Goal: Task Accomplishment & Management: Use online tool/utility

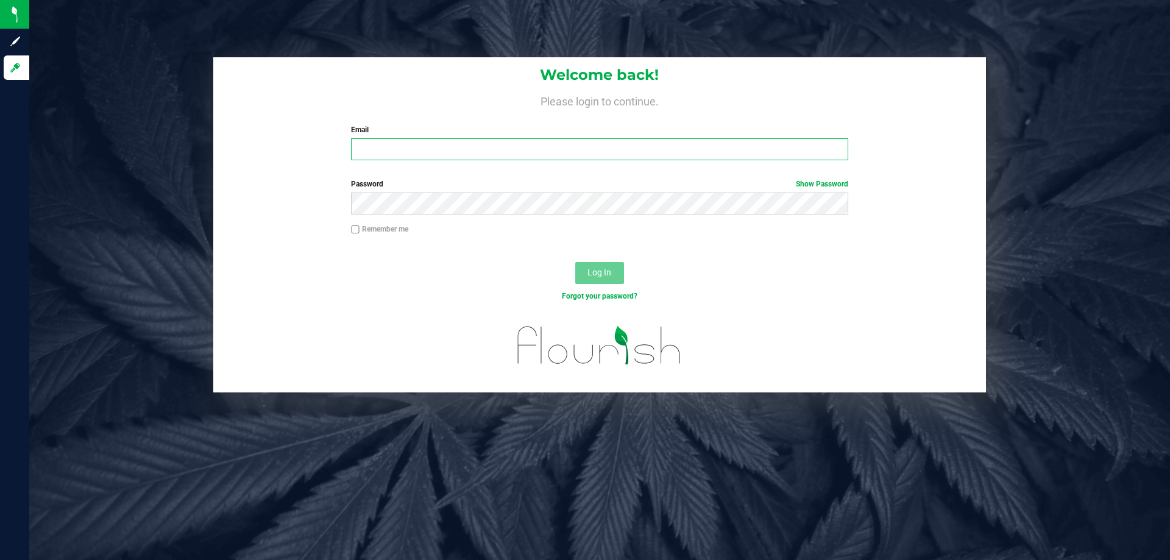
click at [431, 143] on input "Email" at bounding box center [599, 149] width 497 height 22
type input "[EMAIL_ADDRESS][DOMAIN_NAME]"
click at [575, 262] on button "Log In" at bounding box center [599, 273] width 49 height 22
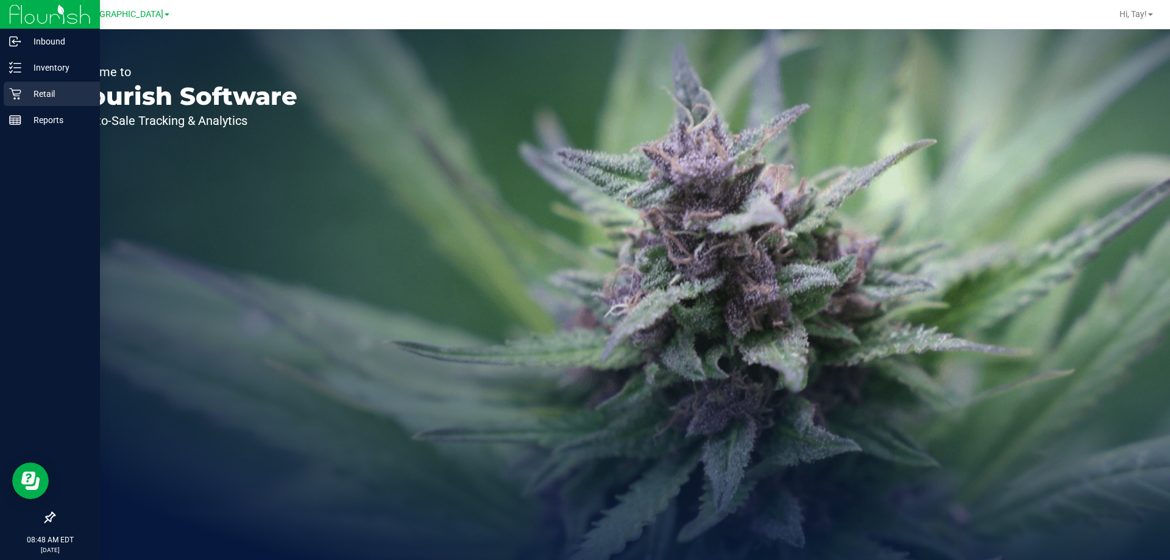
click at [6, 94] on div "Retail" at bounding box center [52, 94] width 96 height 24
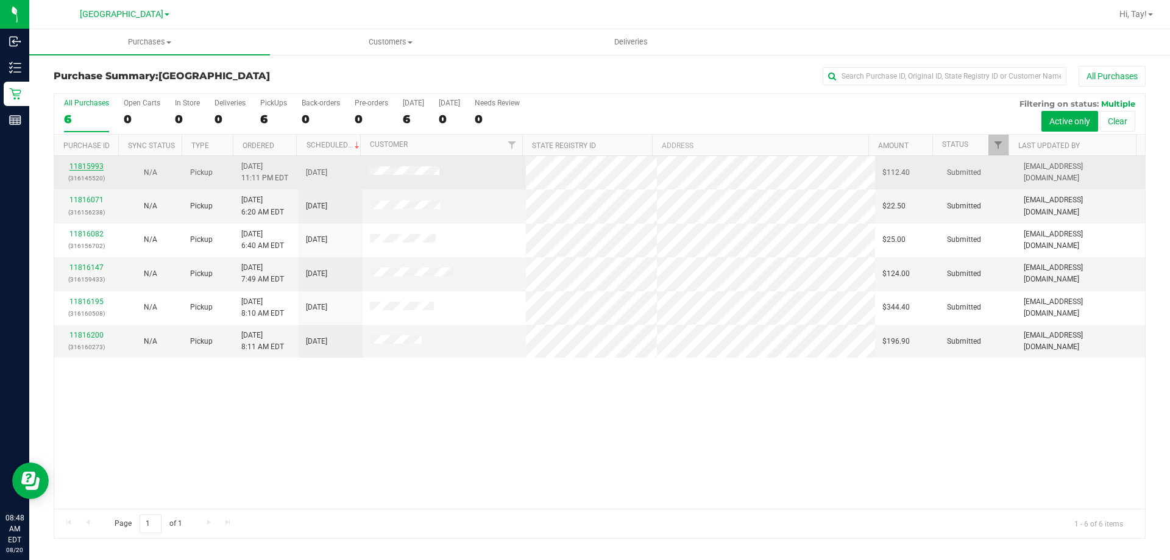
click at [94, 166] on link "11815993" at bounding box center [86, 166] width 34 height 9
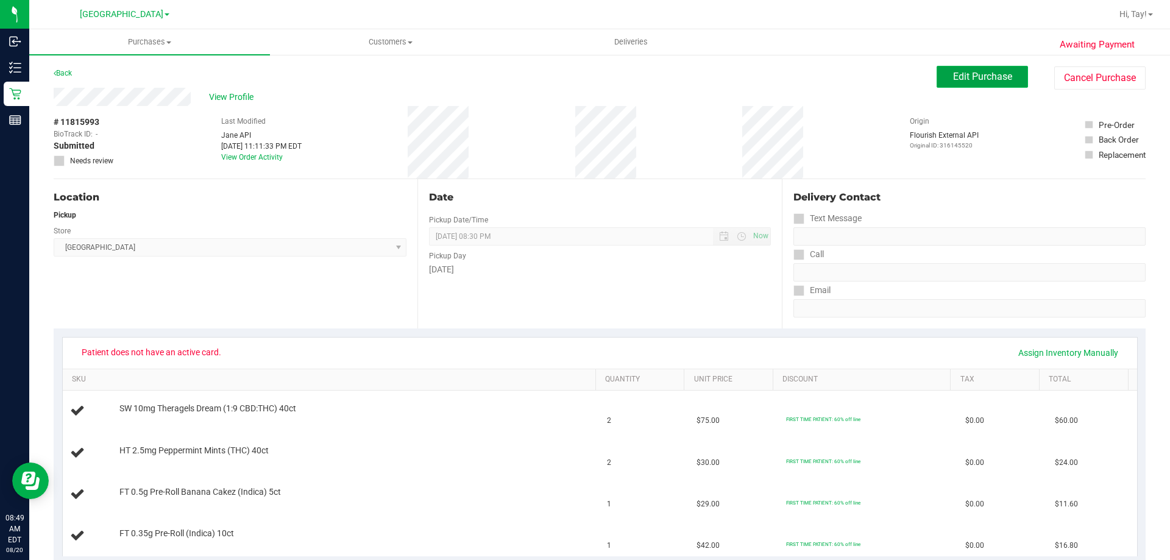
click at [583, 83] on button "Edit Purchase" at bounding box center [981, 77] width 91 height 22
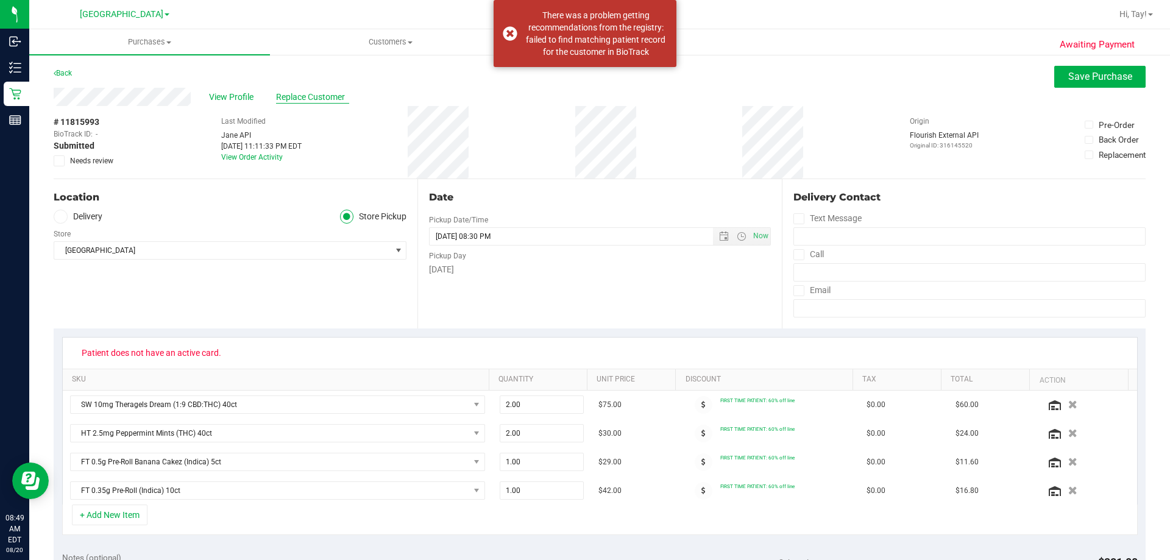
click at [333, 95] on span "Replace Customer" at bounding box center [312, 97] width 73 height 13
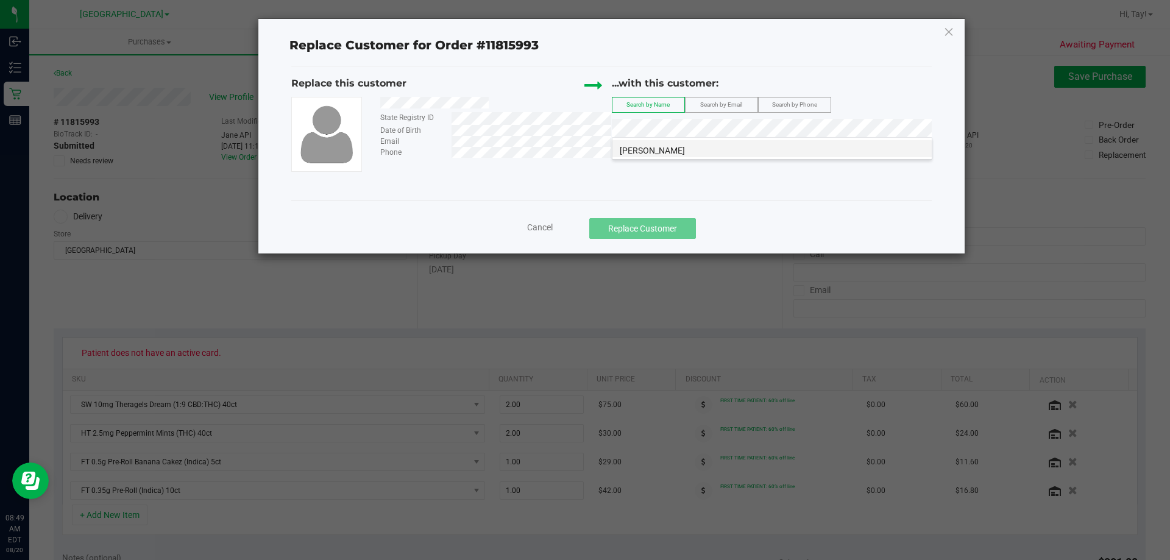
click at [583, 150] on span "[PERSON_NAME]" at bounding box center [652, 151] width 65 height 10
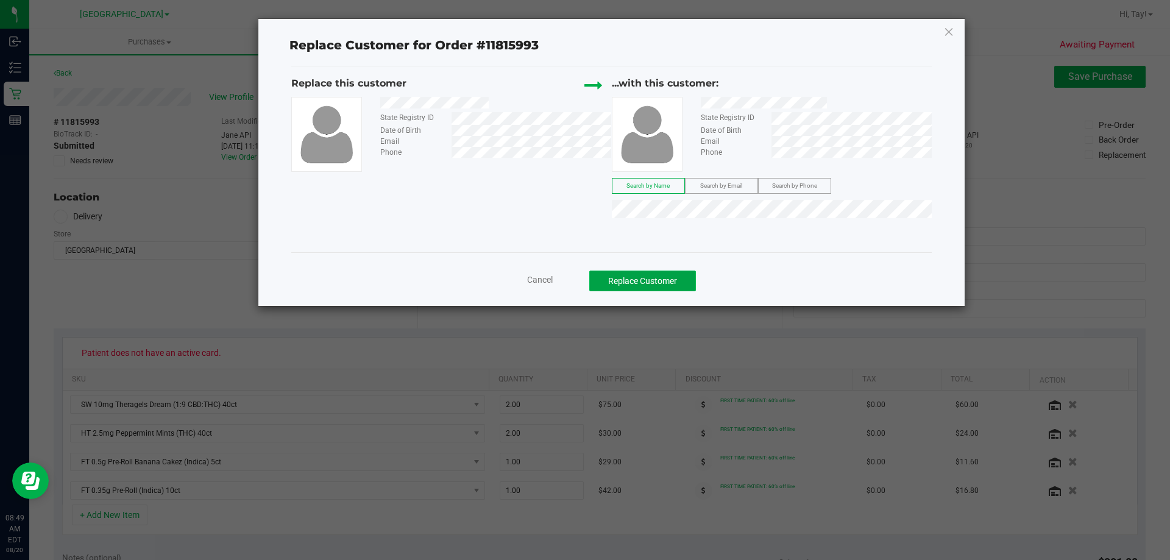
click at [583, 275] on button "Replace Customer" at bounding box center [642, 281] width 107 height 21
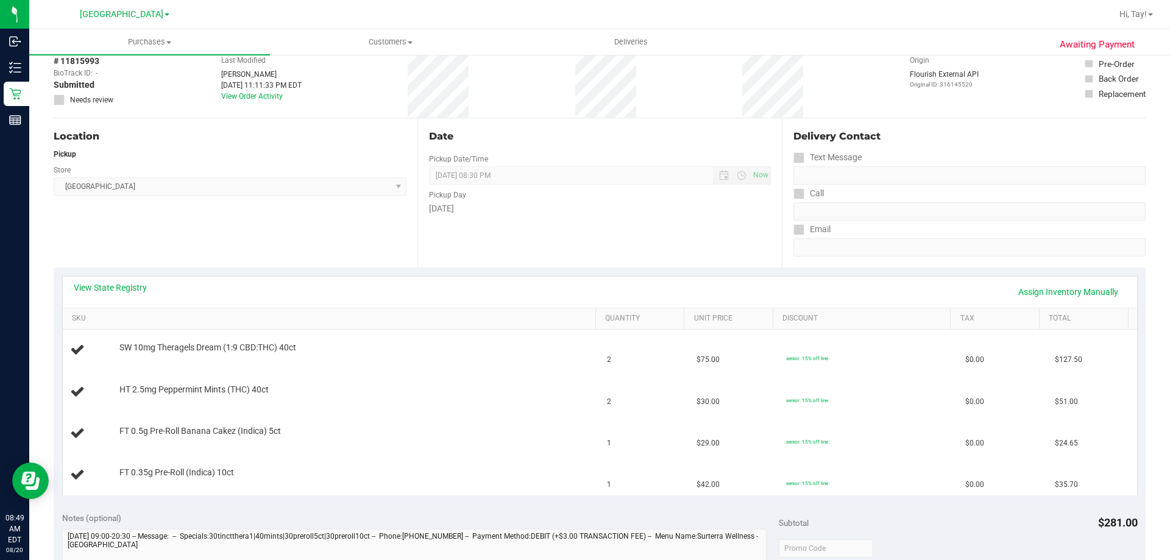
scroll to position [122, 0]
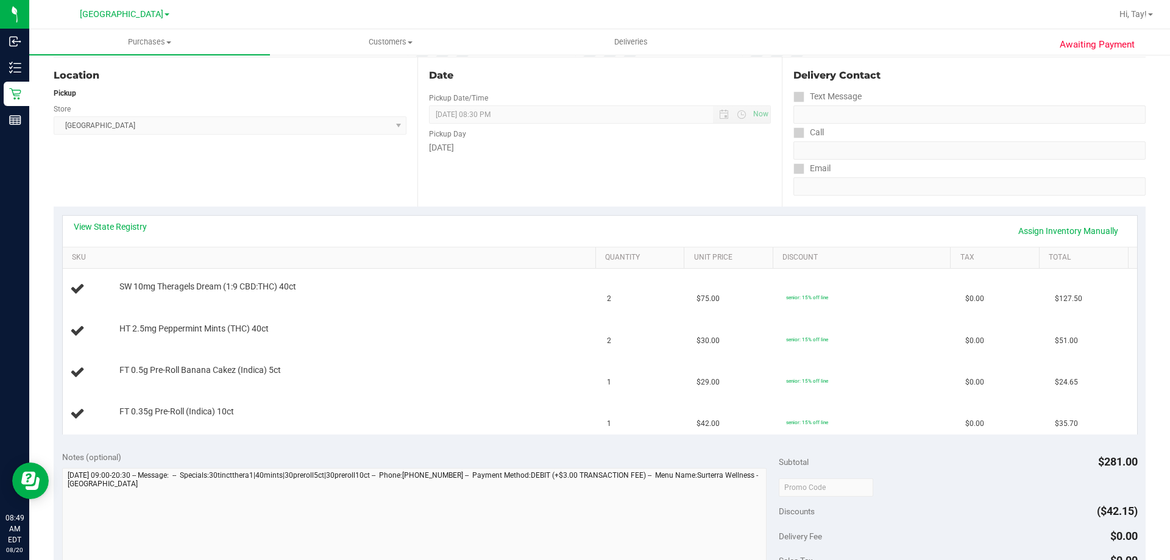
click at [256, 192] on div "Location Pickup Store [GEOGRAPHIC_DATA] WC Select Store [PERSON_NAME][GEOGRAPHI…" at bounding box center [236, 131] width 364 height 149
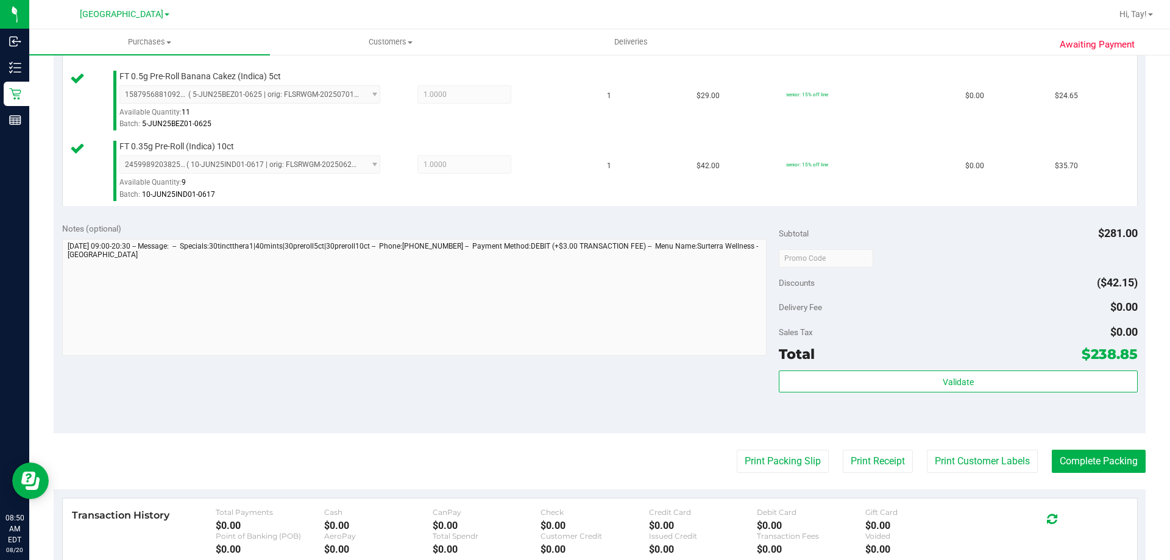
scroll to position [487, 0]
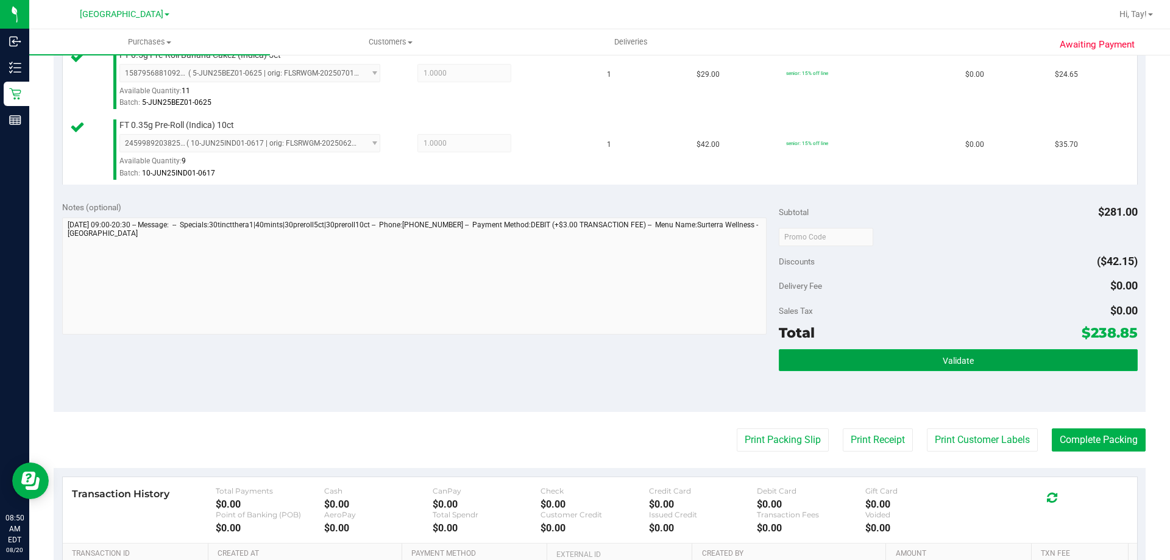
click at [583, 367] on button "Validate" at bounding box center [958, 360] width 358 height 22
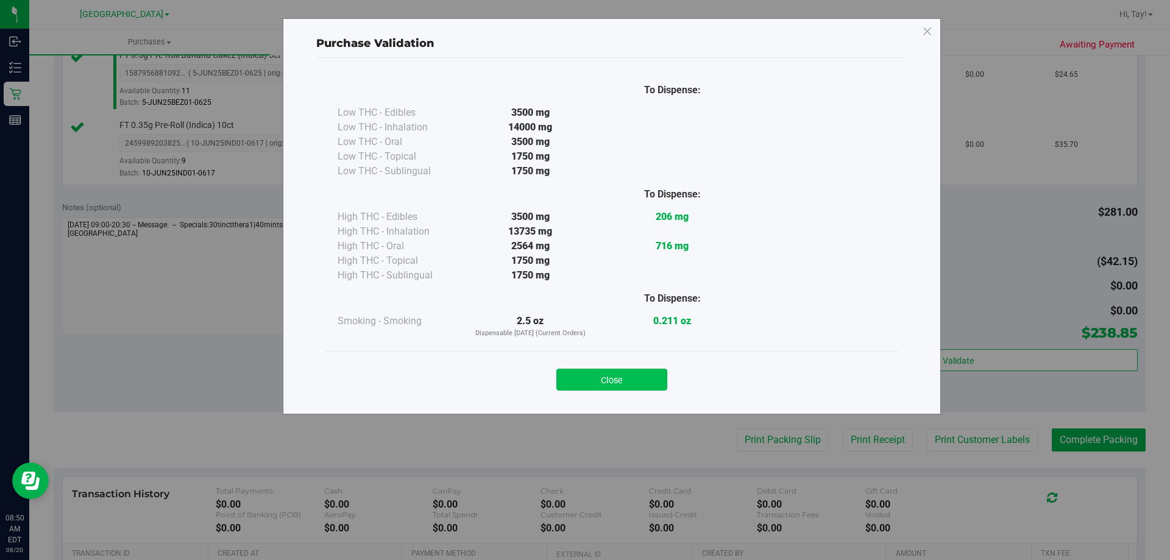
click at [583, 380] on button "Close" at bounding box center [611, 380] width 111 height 22
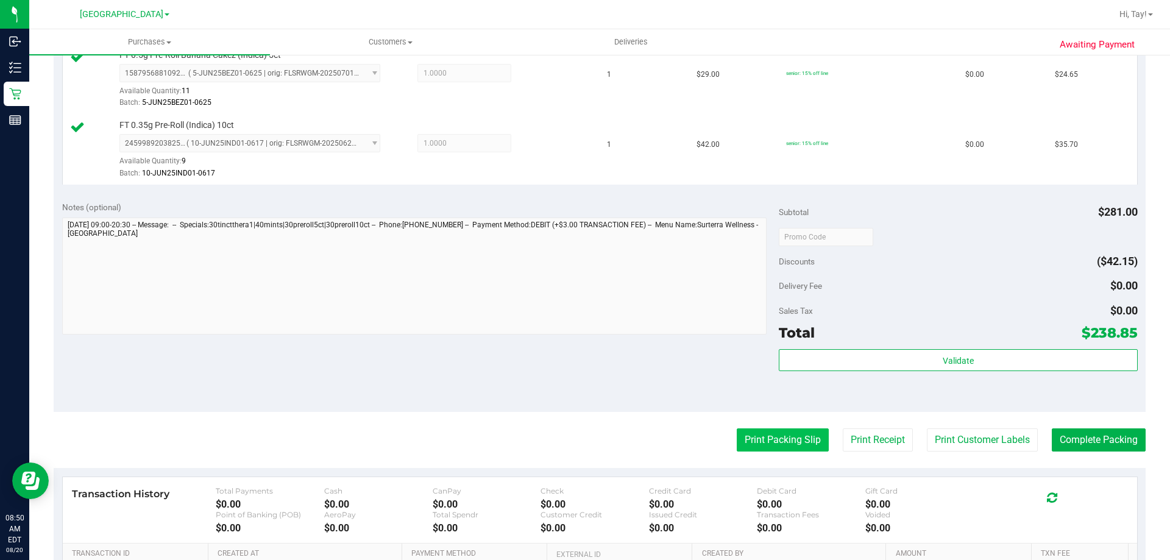
click at [583, 444] on button "Print Packing Slip" at bounding box center [783, 439] width 92 height 23
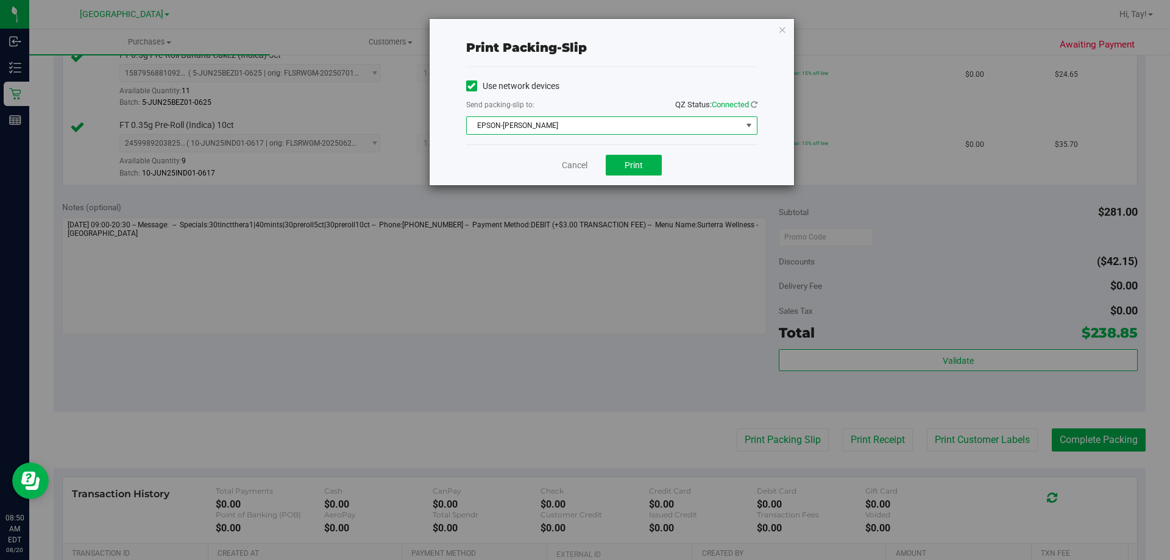
click at [583, 122] on span "EPSON-[PERSON_NAME]" at bounding box center [604, 125] width 275 height 17
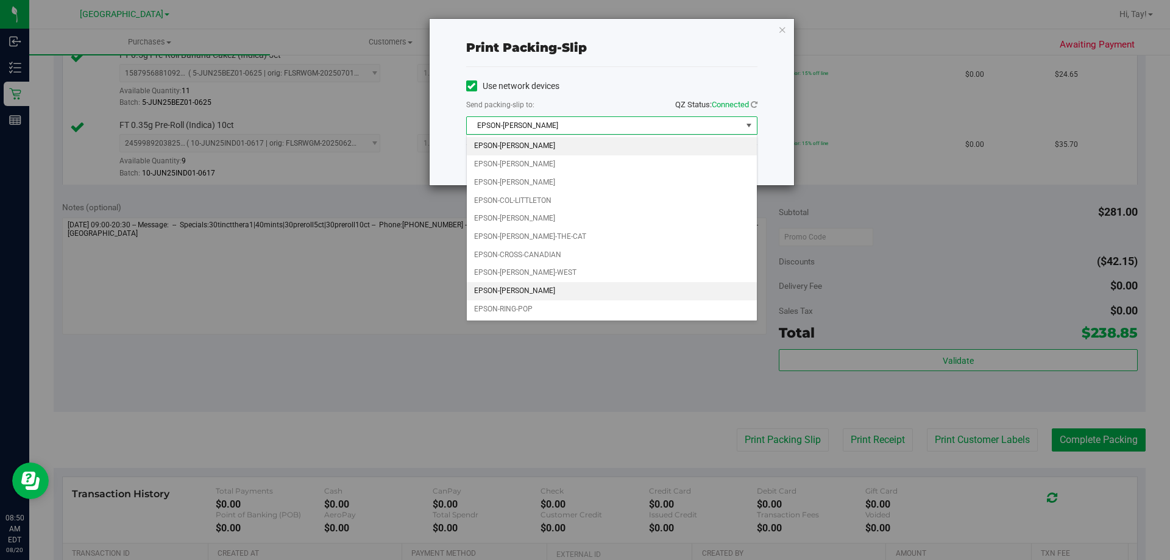
click at [556, 288] on li "EPSON-[PERSON_NAME]" at bounding box center [612, 291] width 290 height 18
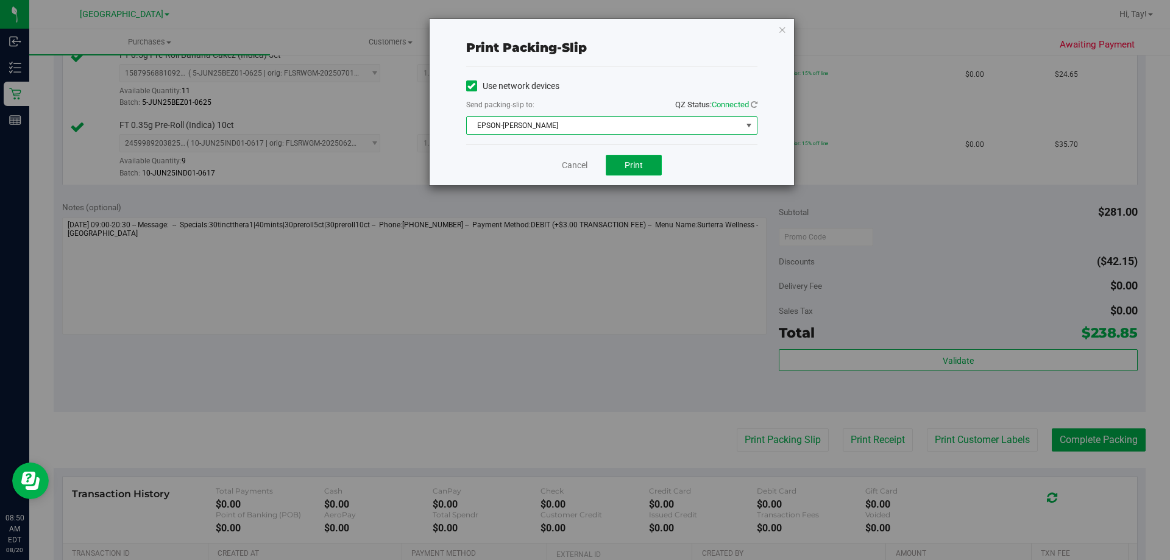
click at [583, 169] on span "Print" at bounding box center [634, 165] width 18 height 10
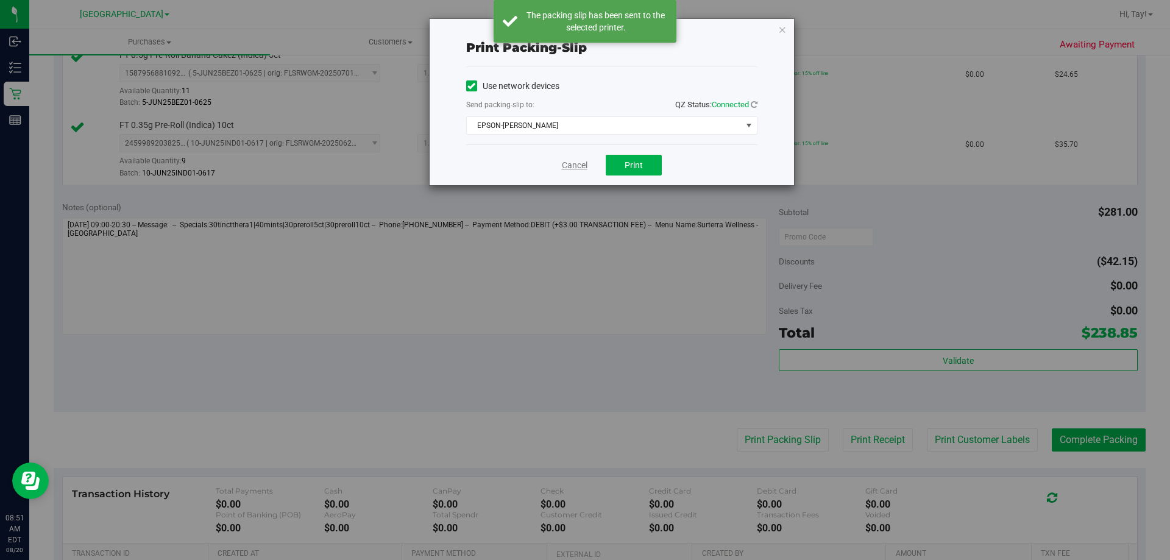
click at [580, 165] on link "Cancel" at bounding box center [575, 165] width 26 height 13
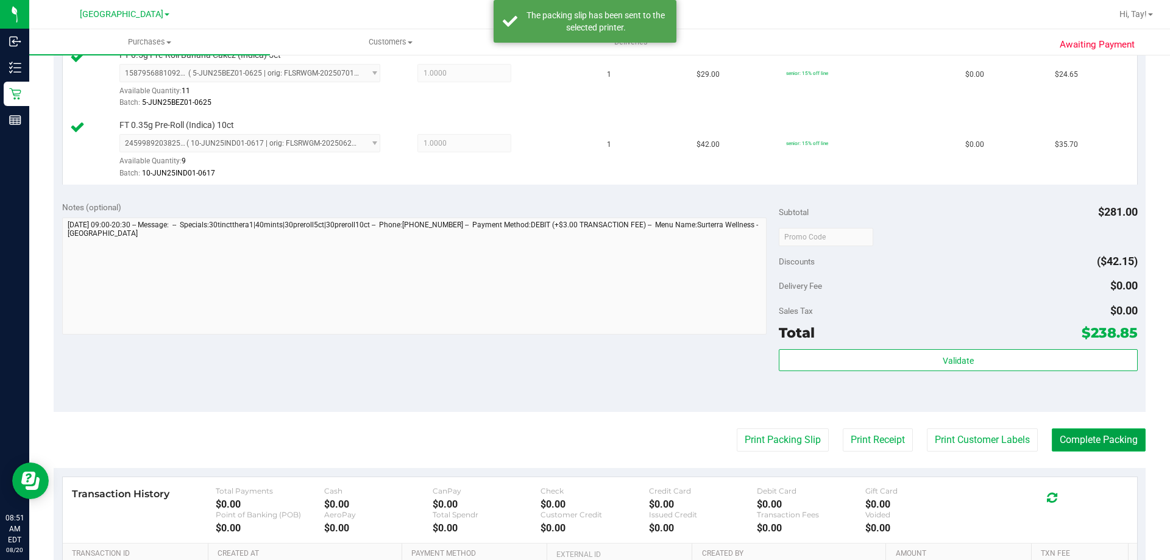
click at [583, 443] on button "Complete Packing" at bounding box center [1099, 439] width 94 height 23
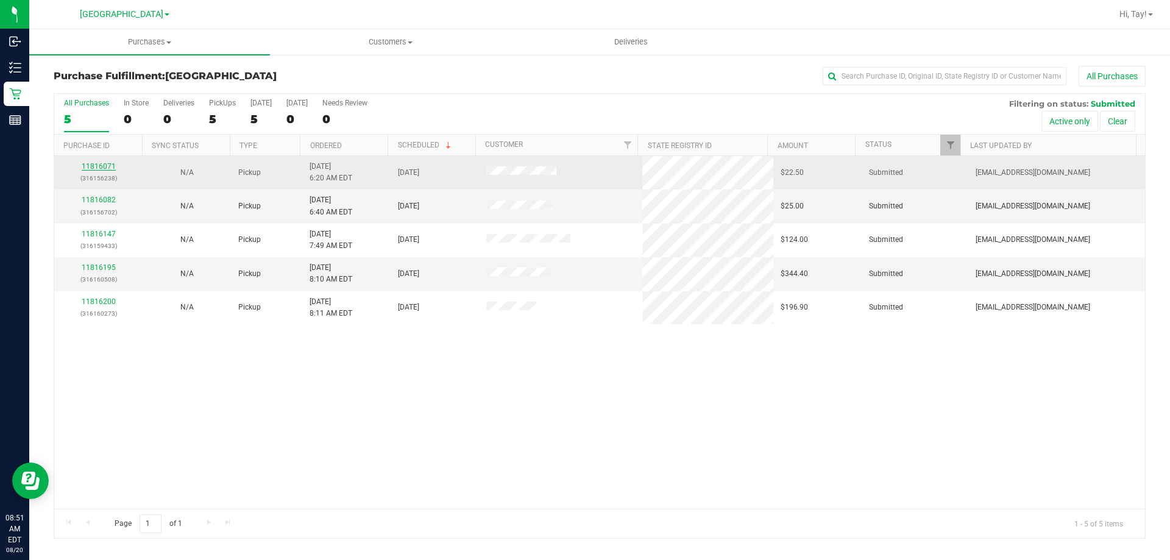
click at [101, 165] on link "11816071" at bounding box center [99, 166] width 34 height 9
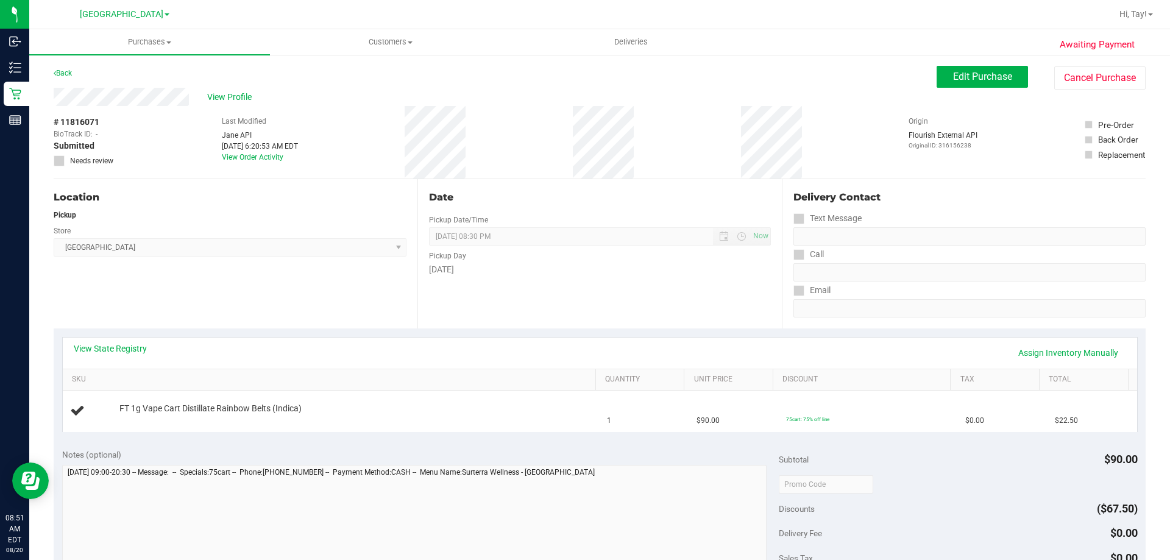
click at [177, 284] on div "Location Pickup Store [GEOGRAPHIC_DATA] WC Select Store [PERSON_NAME][GEOGRAPHI…" at bounding box center [236, 253] width 364 height 149
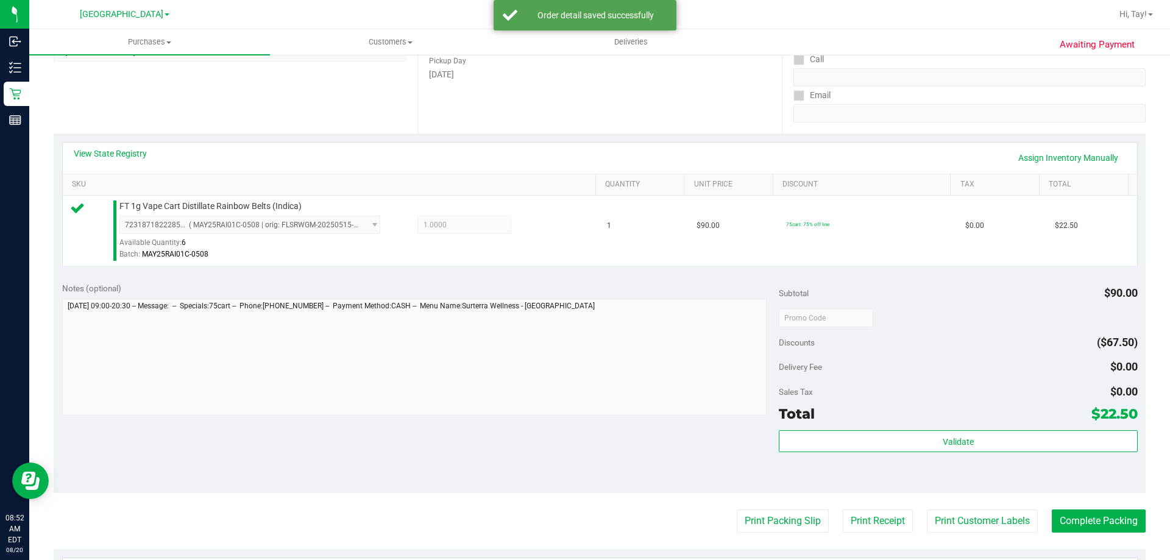
scroll to position [305, 0]
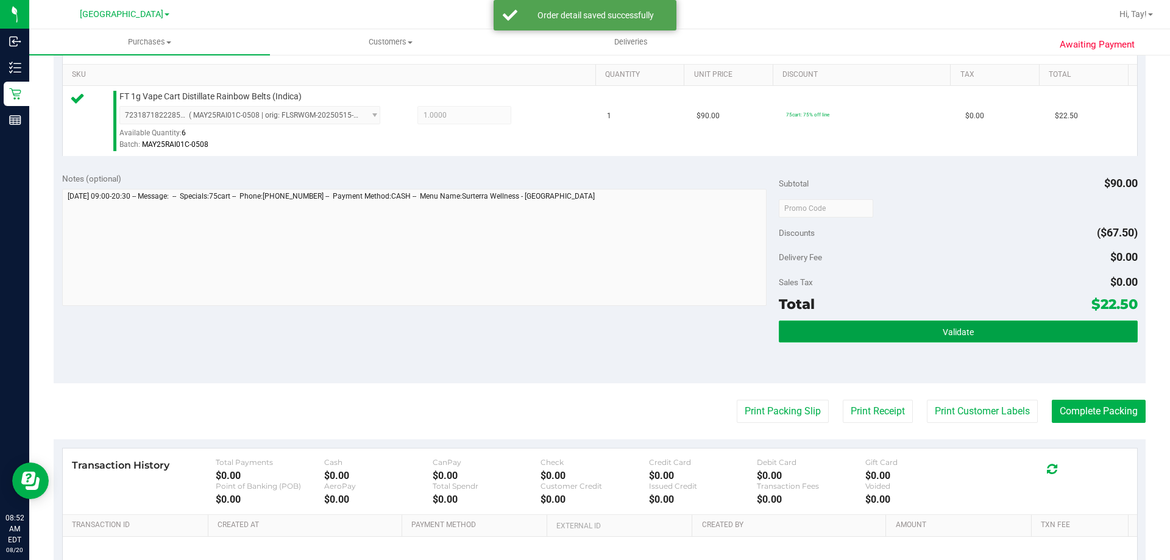
click at [583, 337] on button "Validate" at bounding box center [958, 331] width 358 height 22
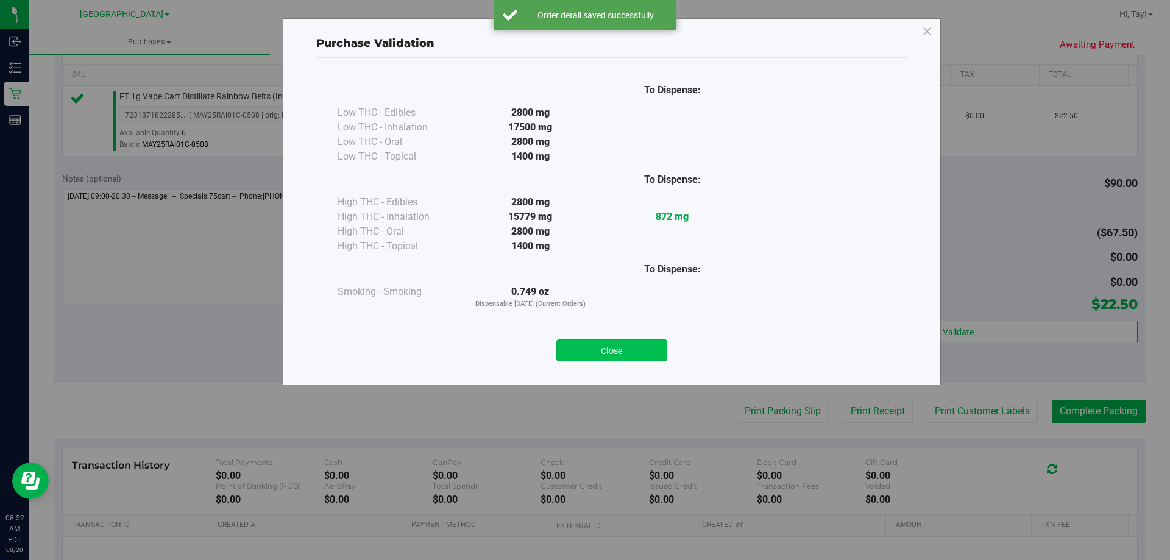
click at [583, 346] on button "Close" at bounding box center [611, 350] width 111 height 22
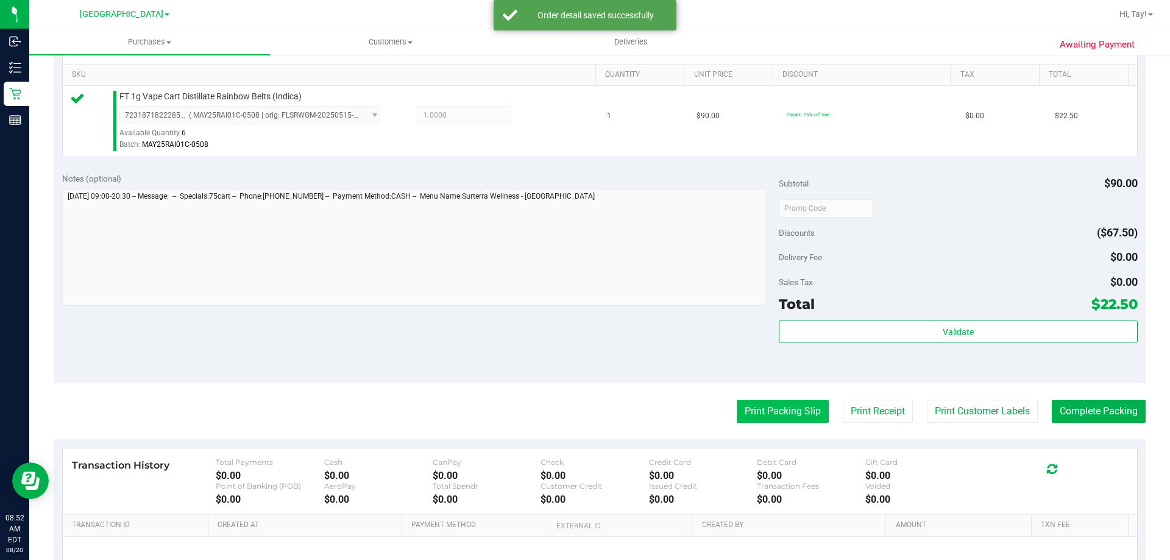
click at [583, 411] on button "Print Packing Slip" at bounding box center [783, 411] width 92 height 23
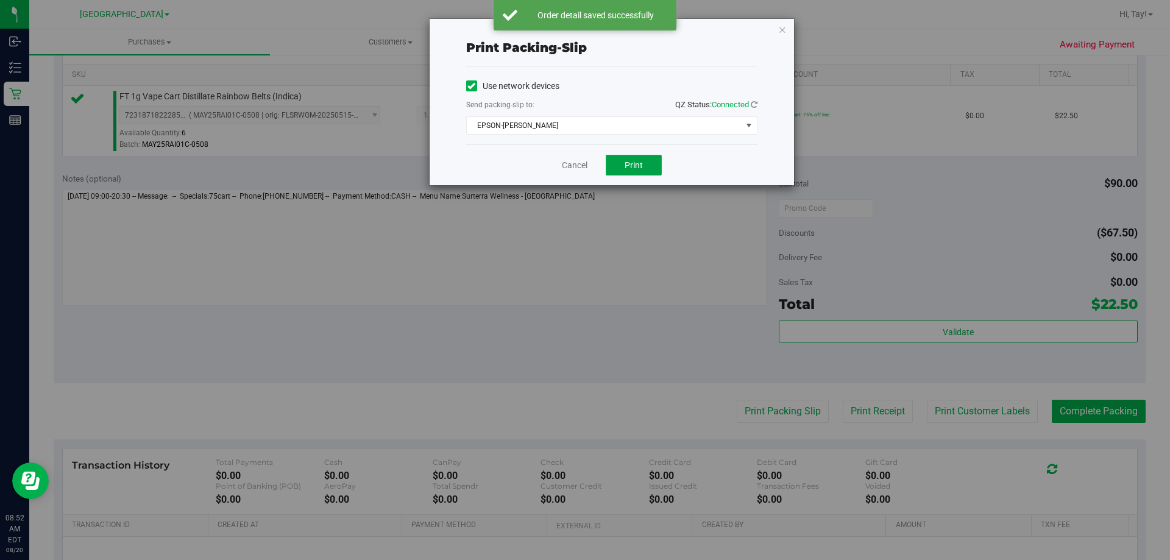
click at [583, 173] on button "Print" at bounding box center [634, 165] width 56 height 21
click at [581, 163] on link "Cancel" at bounding box center [575, 165] width 26 height 13
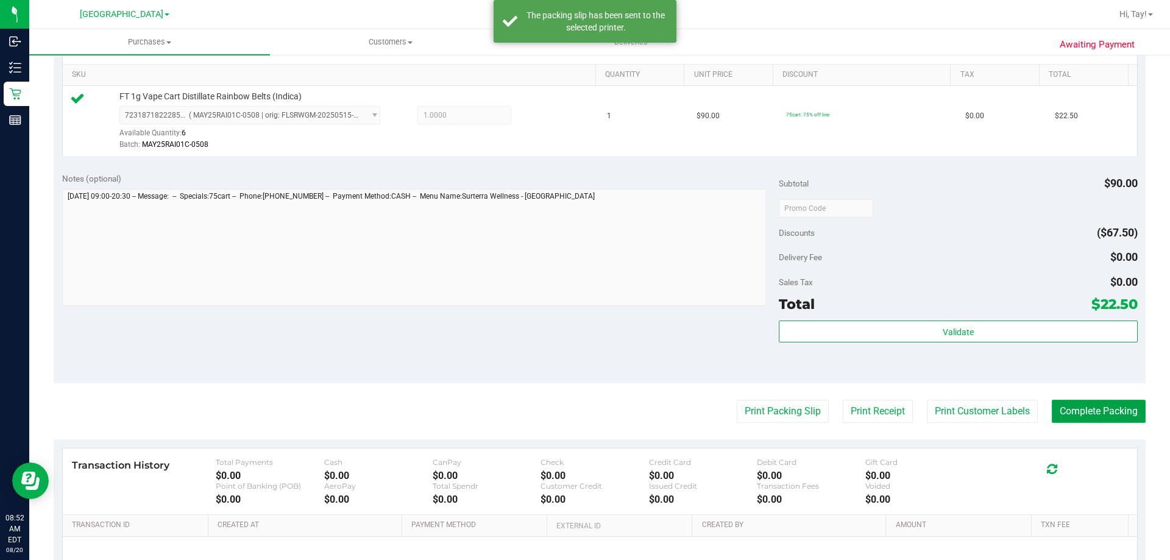
click at [583, 412] on button "Complete Packing" at bounding box center [1099, 411] width 94 height 23
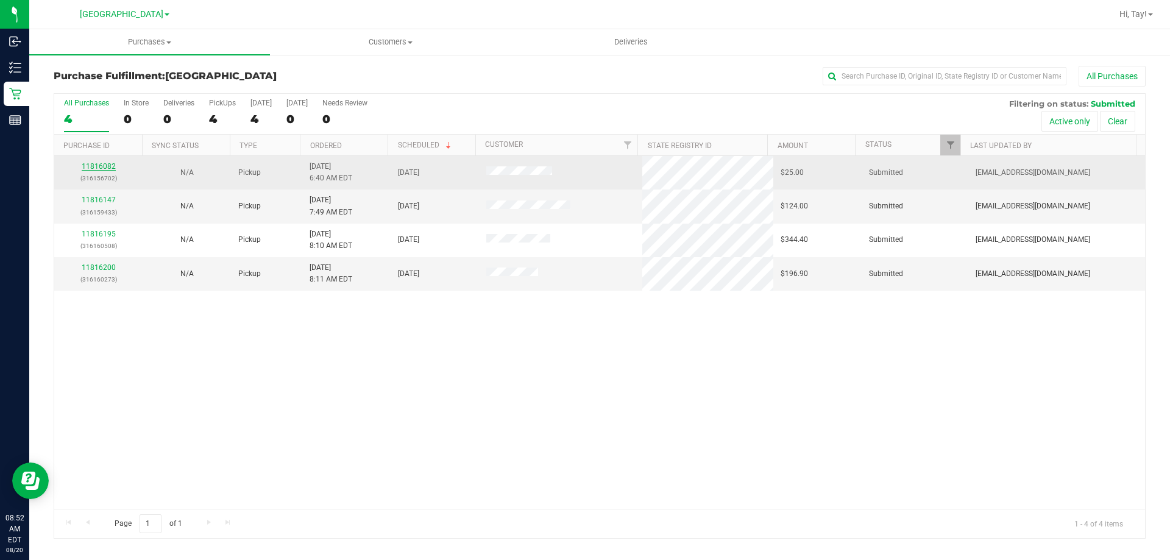
click at [107, 169] on link "11816082" at bounding box center [99, 166] width 34 height 9
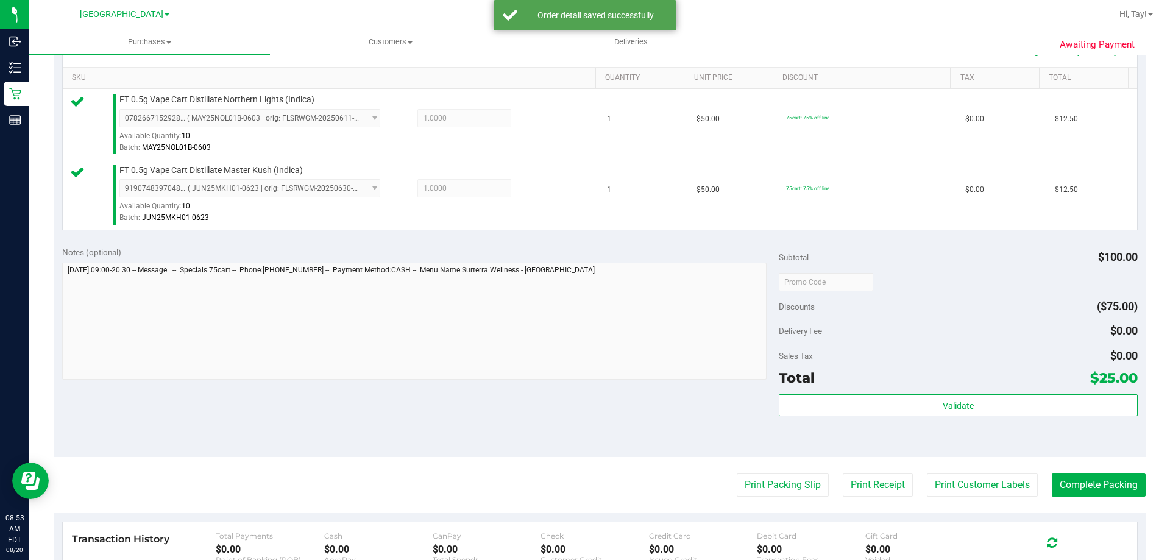
scroll to position [305, 0]
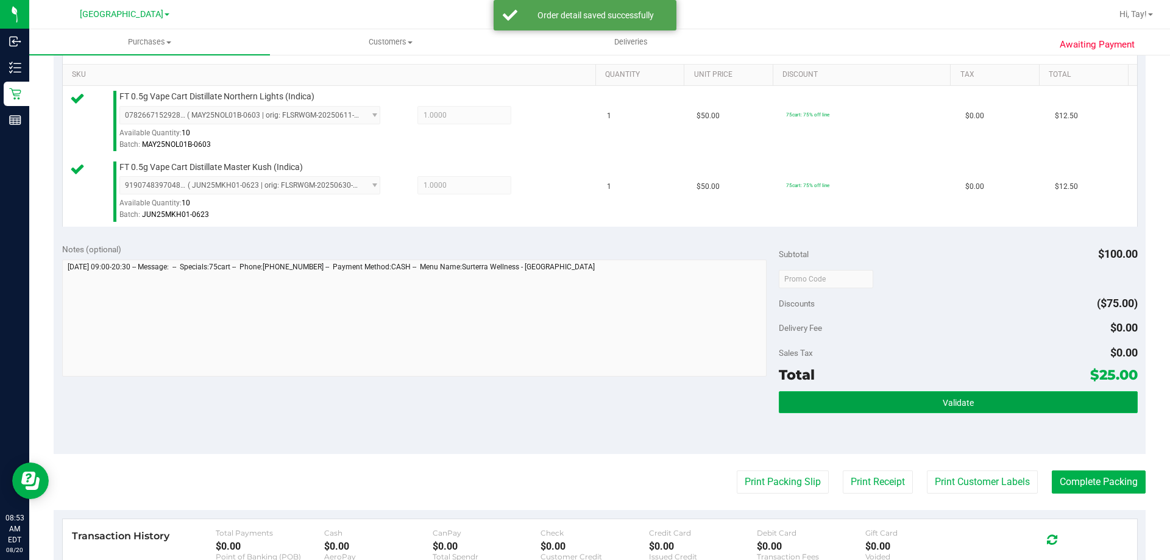
click at [583, 403] on button "Validate" at bounding box center [958, 402] width 358 height 22
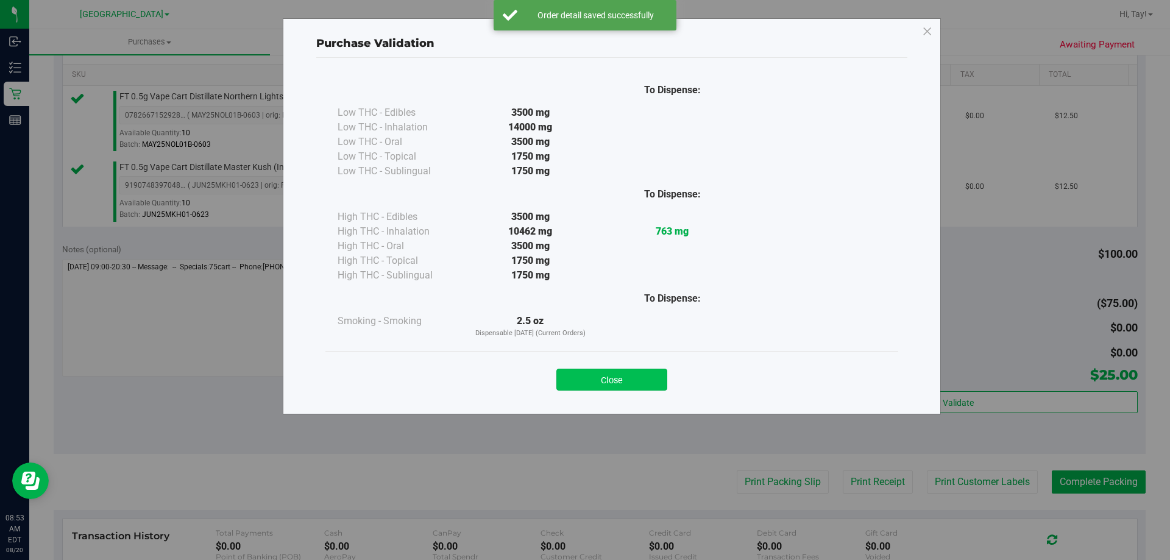
click at [583, 375] on button "Close" at bounding box center [611, 380] width 111 height 22
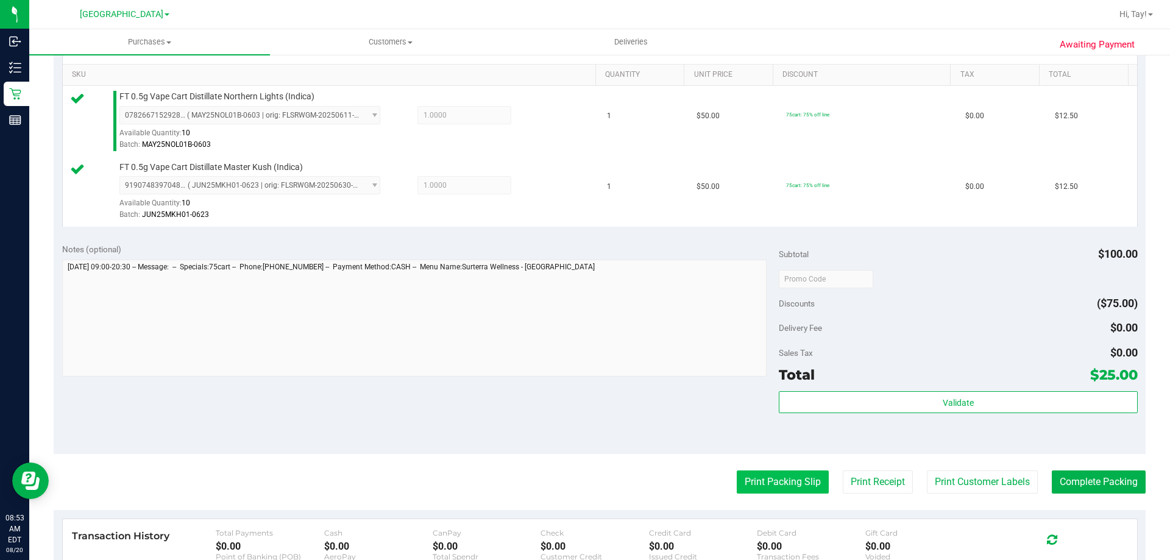
click at [583, 481] on button "Print Packing Slip" at bounding box center [783, 481] width 92 height 23
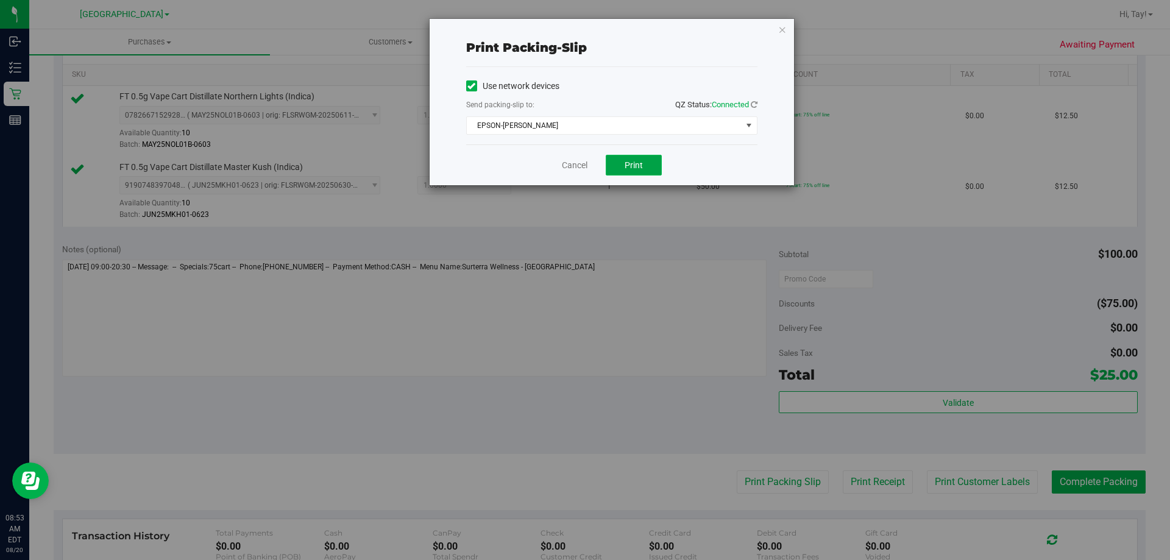
click at [583, 171] on button "Print" at bounding box center [634, 165] width 56 height 21
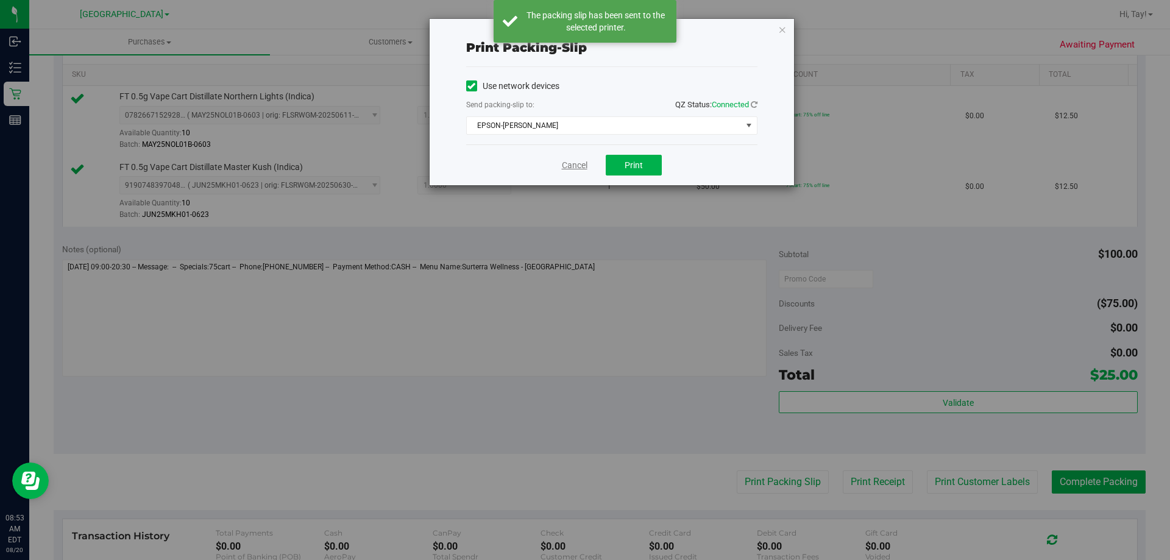
click at [568, 171] on link "Cancel" at bounding box center [575, 165] width 26 height 13
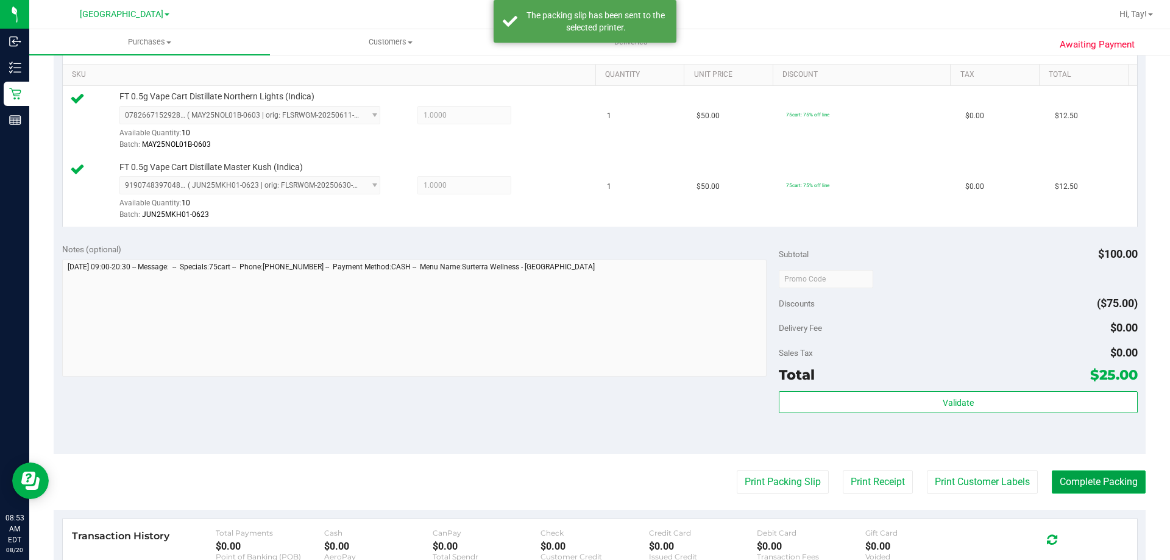
click at [583, 486] on button "Complete Packing" at bounding box center [1099, 481] width 94 height 23
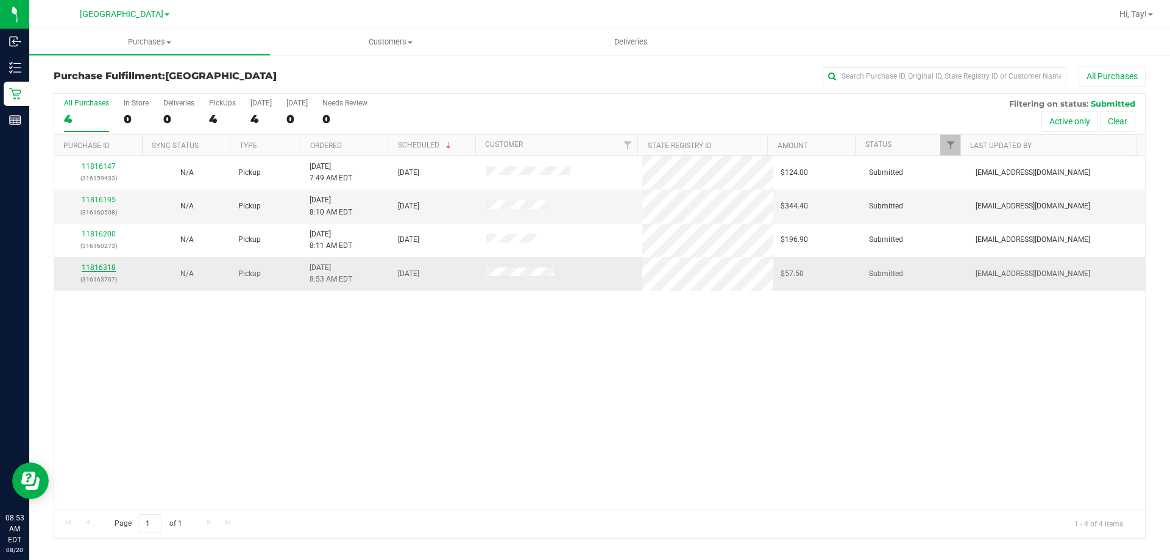
click at [92, 269] on link "11816318" at bounding box center [99, 267] width 34 height 9
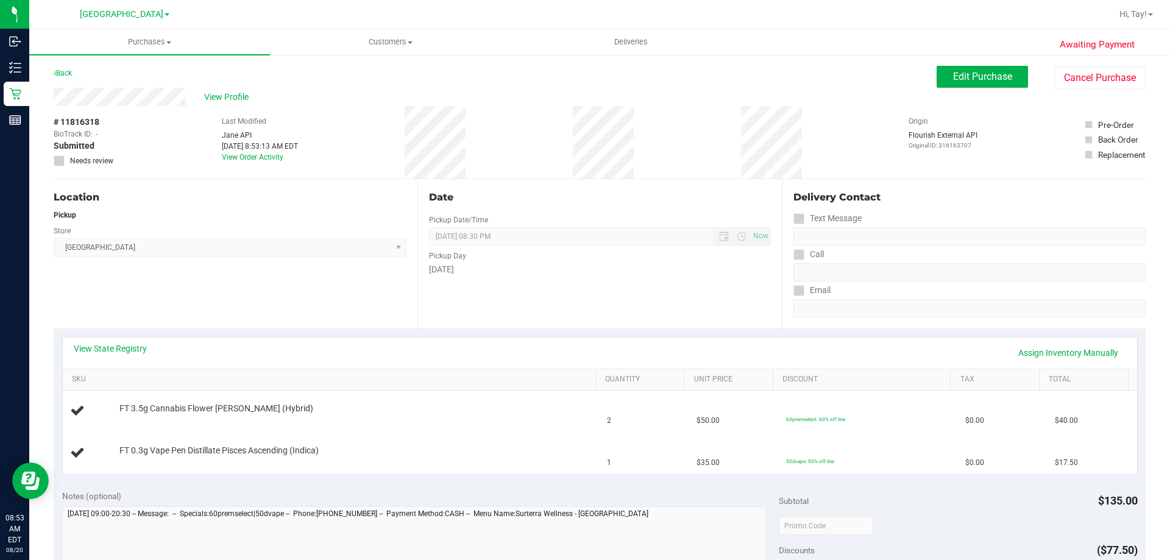
click at [285, 268] on div "Location Pickup Store [GEOGRAPHIC_DATA] WC Select Store [PERSON_NAME][GEOGRAPHI…" at bounding box center [236, 253] width 364 height 149
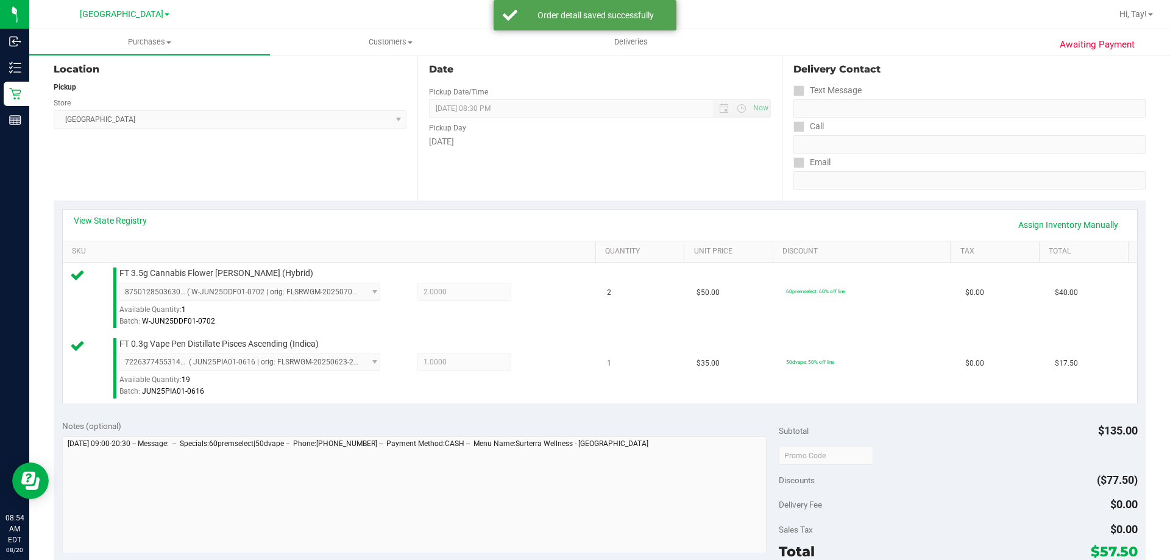
scroll to position [305, 0]
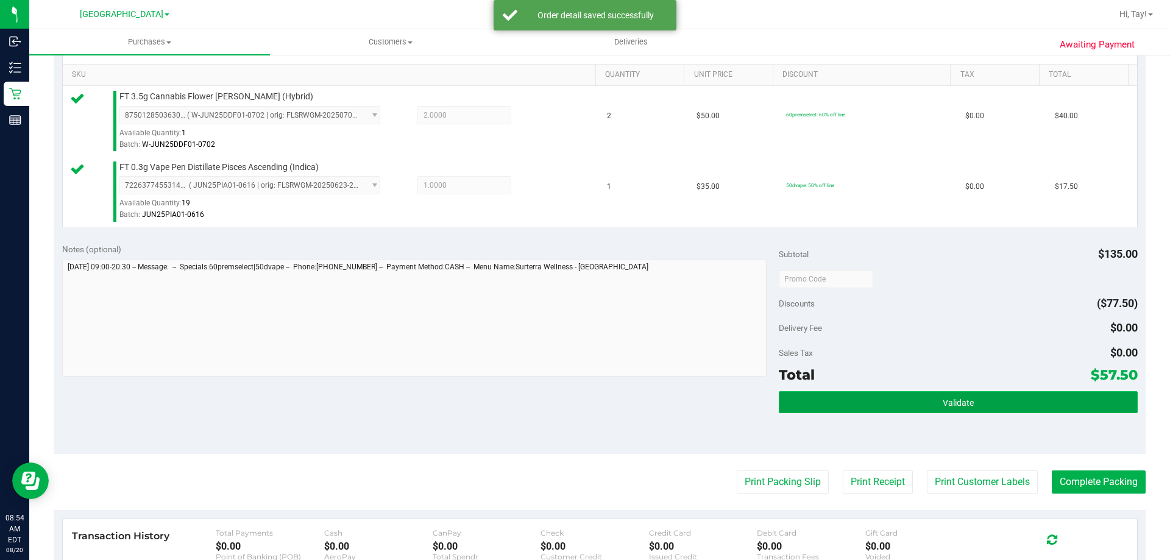
click at [583, 400] on button "Validate" at bounding box center [958, 402] width 358 height 22
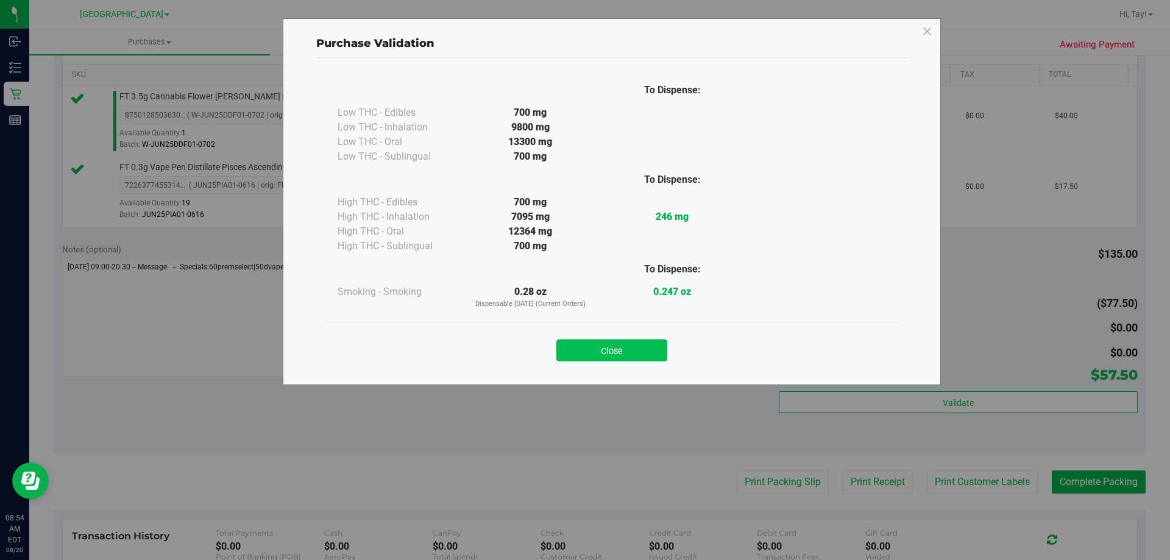
click at [583, 356] on button "Close" at bounding box center [611, 350] width 111 height 22
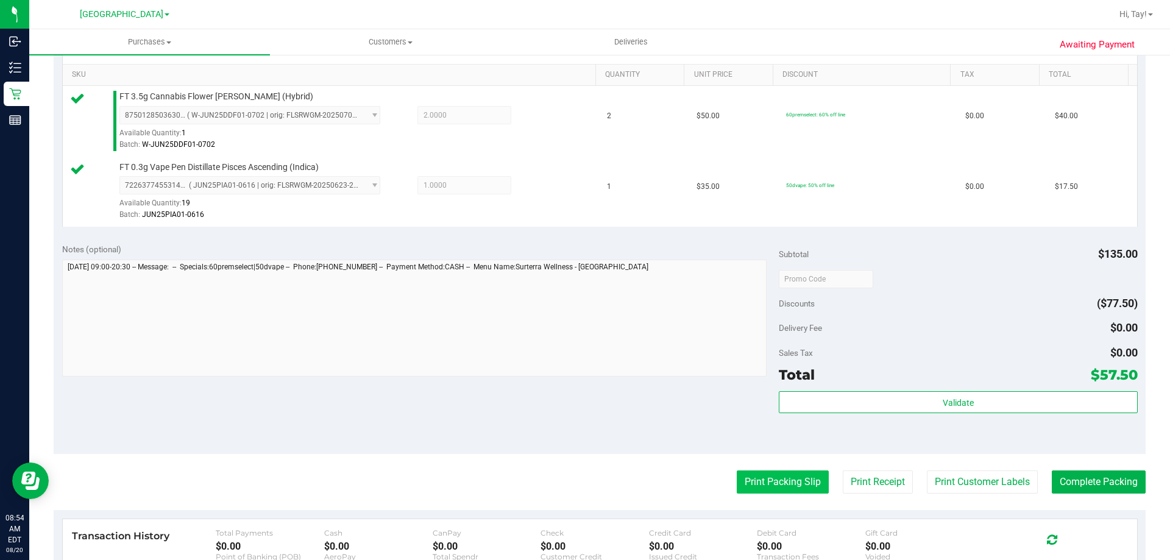
click at [583, 487] on button "Print Packing Slip" at bounding box center [783, 481] width 92 height 23
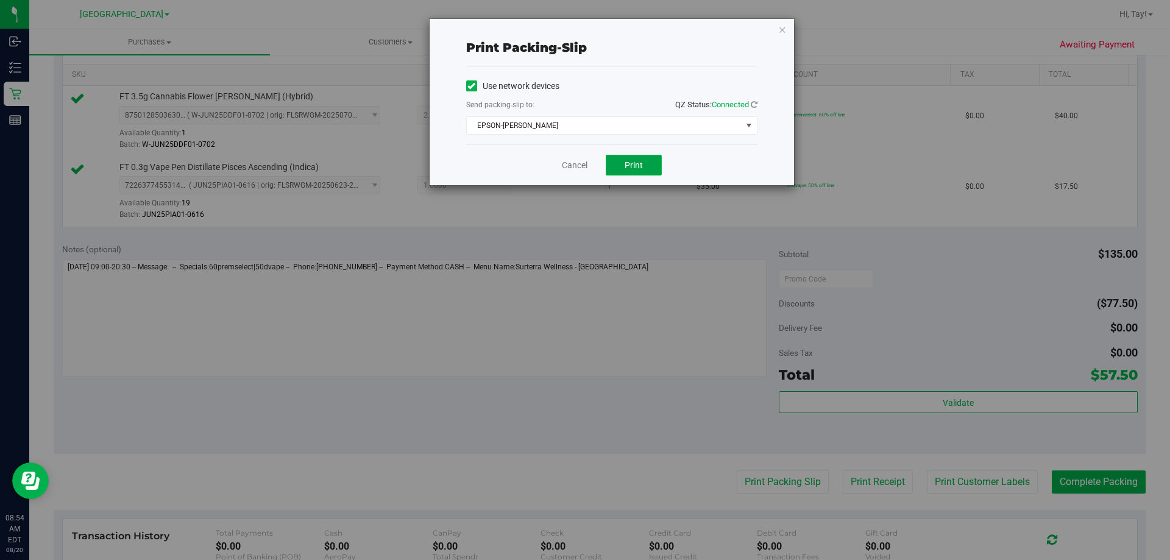
click at [583, 169] on span "Print" at bounding box center [634, 165] width 18 height 10
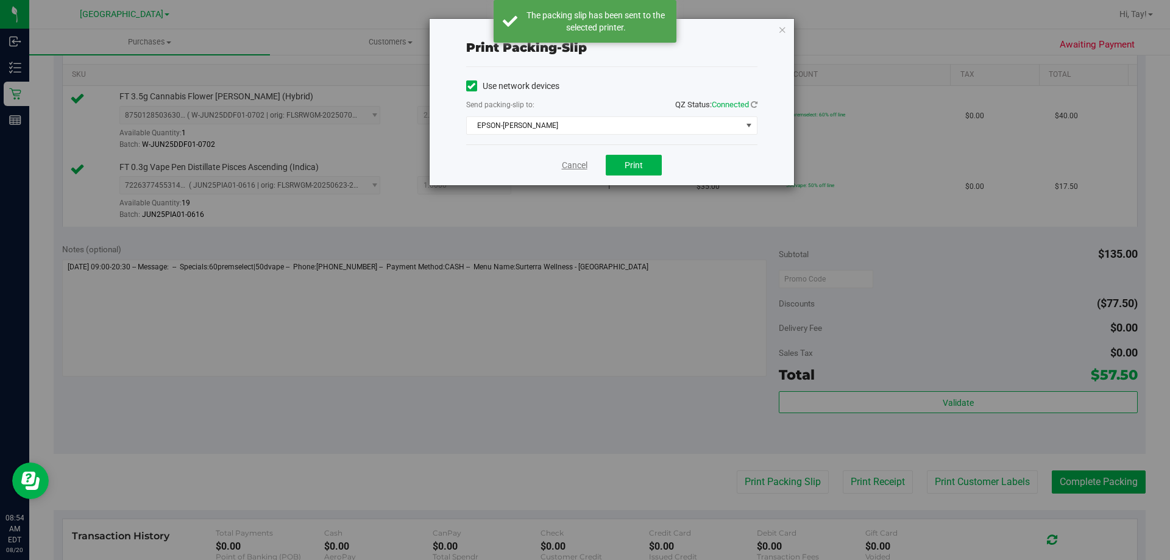
click at [573, 167] on link "Cancel" at bounding box center [575, 165] width 26 height 13
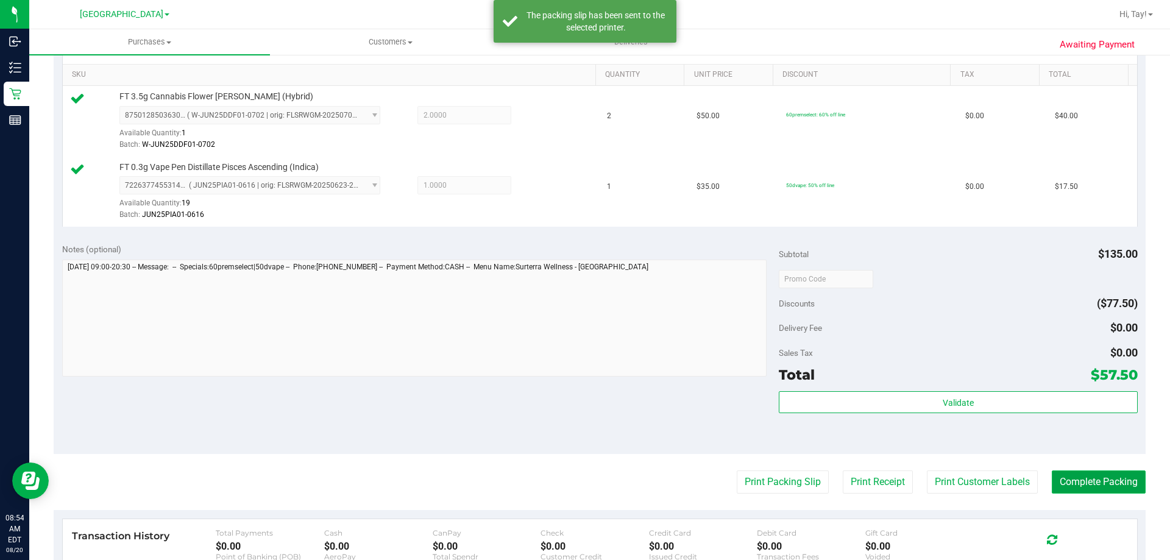
click at [583, 490] on button "Complete Packing" at bounding box center [1099, 481] width 94 height 23
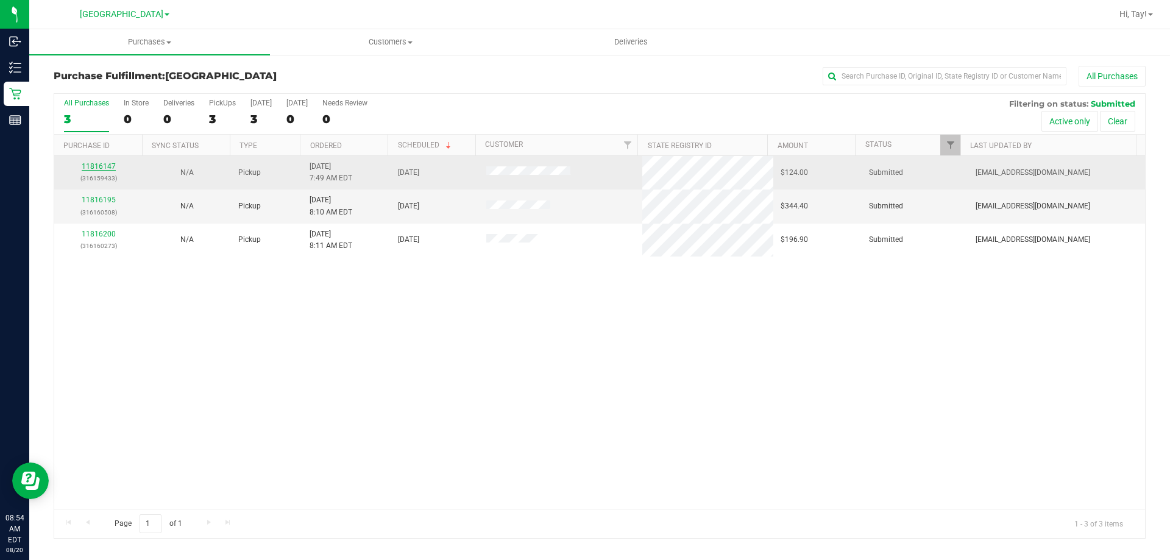
click at [108, 166] on link "11816147" at bounding box center [99, 166] width 34 height 9
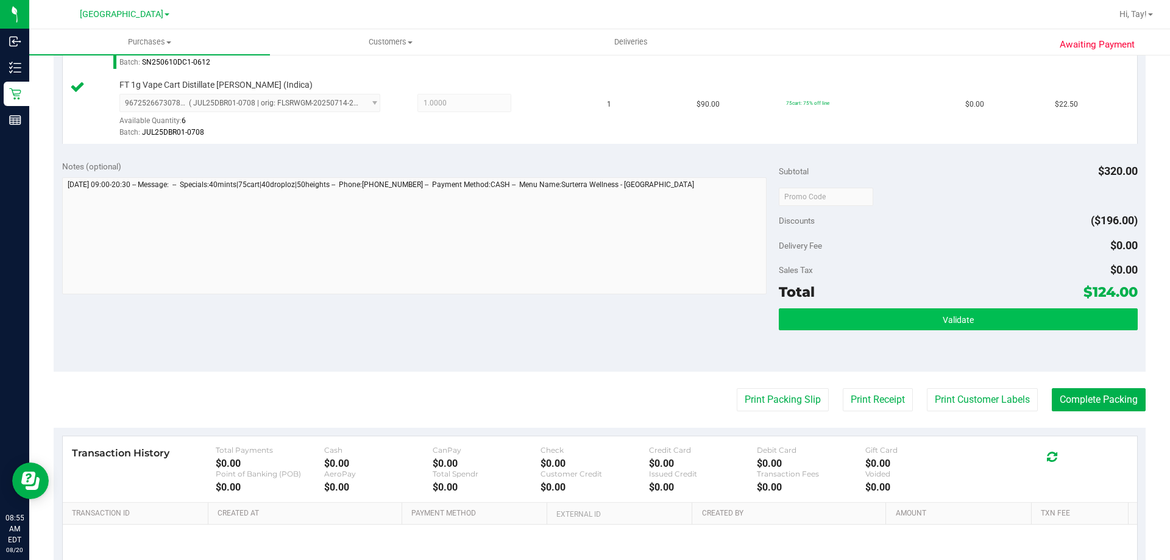
scroll to position [609, 0]
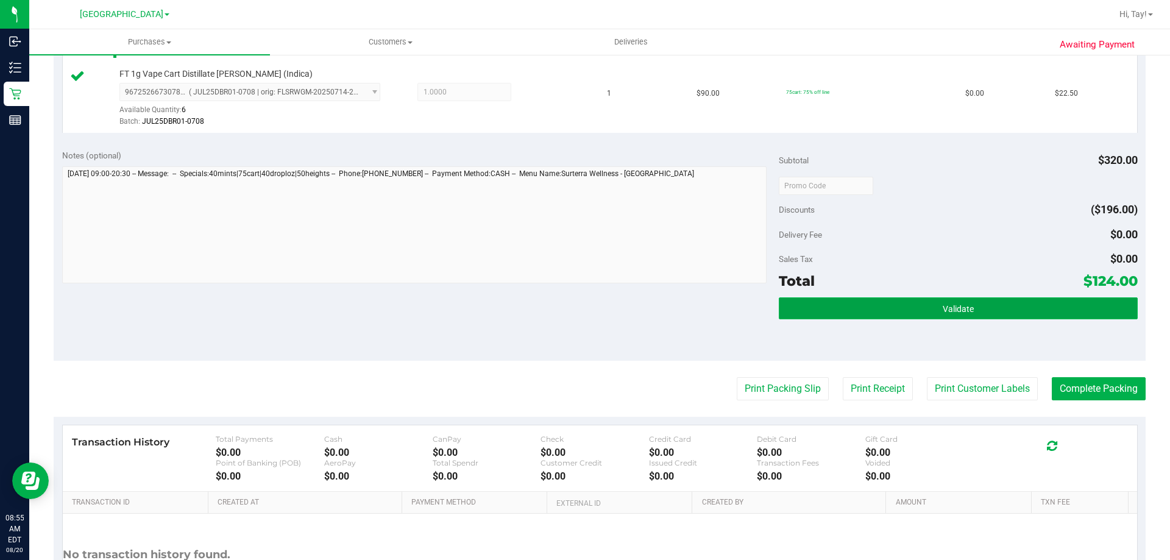
click at [583, 311] on button "Validate" at bounding box center [958, 308] width 358 height 22
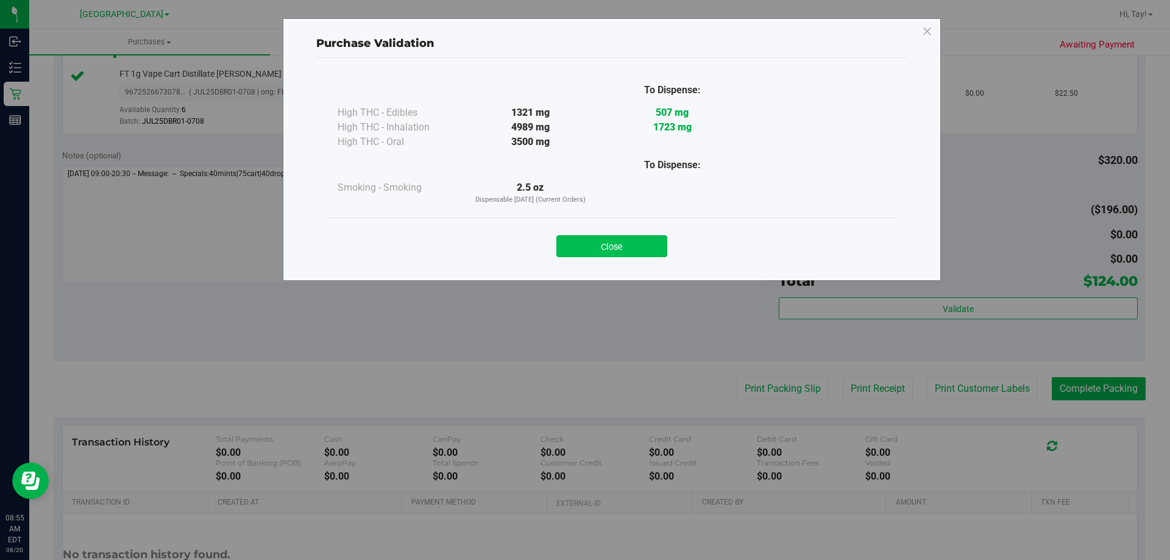
click at [583, 246] on button "Close" at bounding box center [611, 246] width 111 height 22
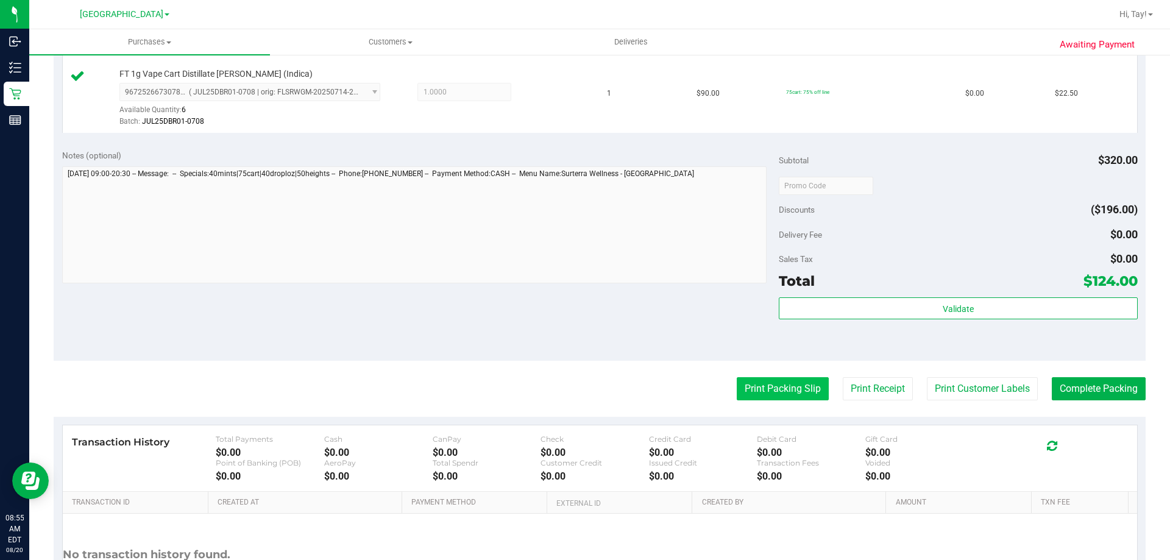
click at [583, 386] on button "Print Packing Slip" at bounding box center [783, 388] width 92 height 23
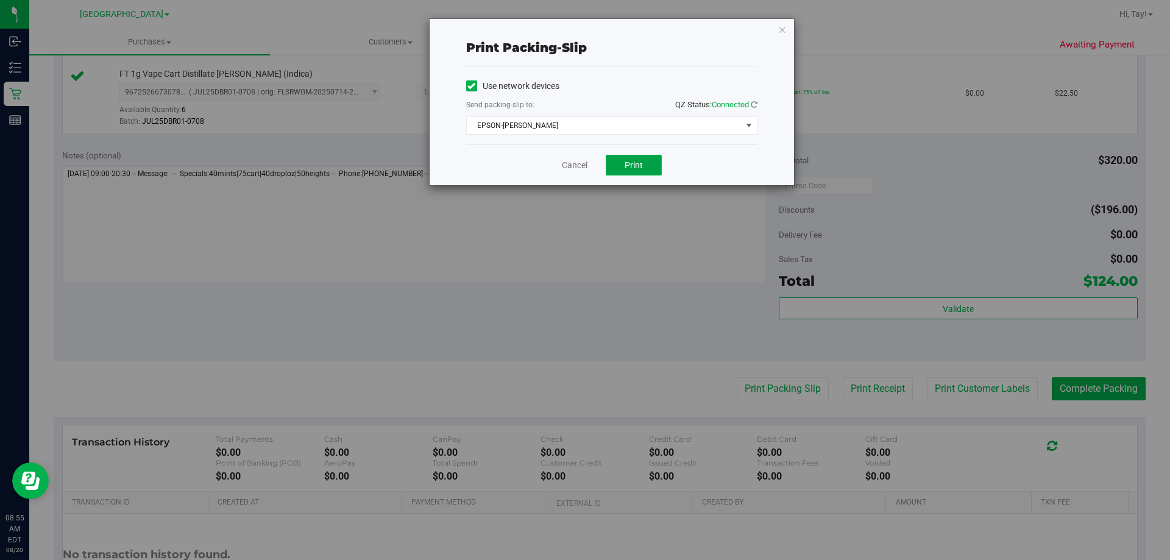
click at [583, 172] on button "Print" at bounding box center [634, 165] width 56 height 21
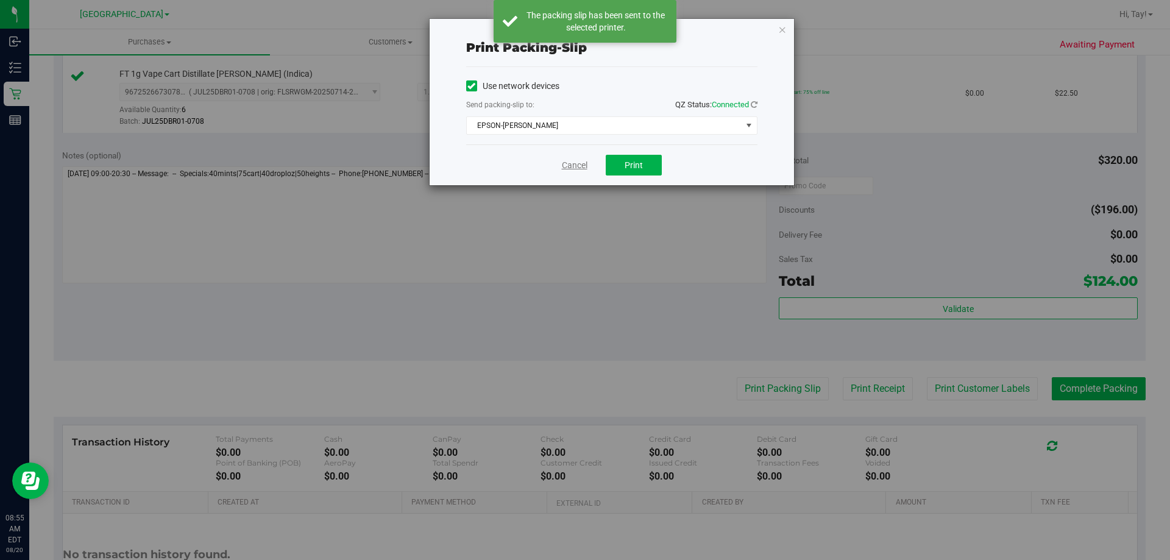
click at [576, 169] on link "Cancel" at bounding box center [575, 165] width 26 height 13
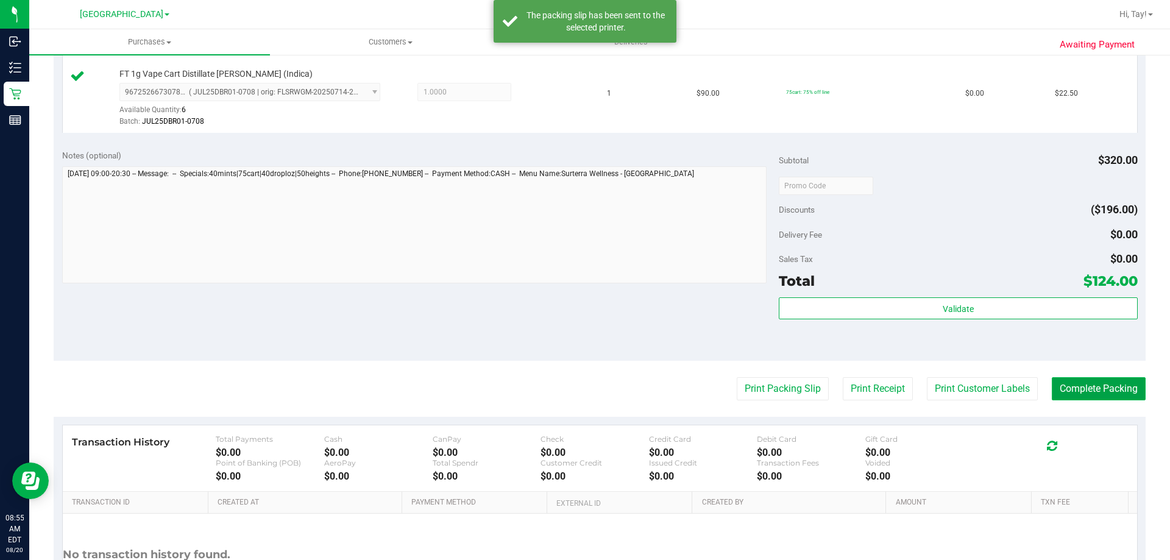
click at [583, 382] on button "Complete Packing" at bounding box center [1099, 388] width 94 height 23
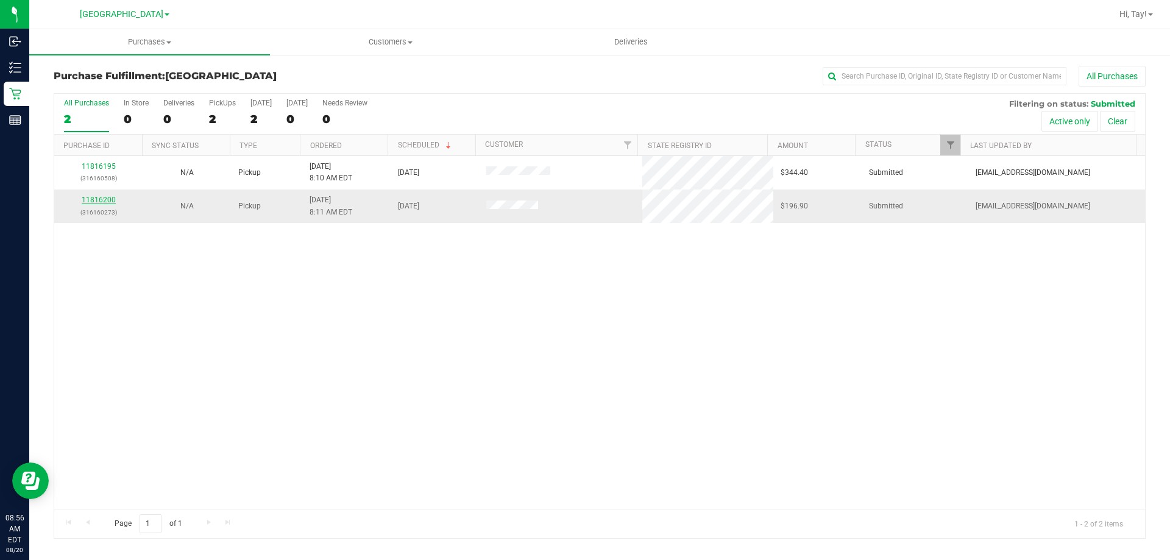
click at [107, 203] on link "11816200" at bounding box center [99, 200] width 34 height 9
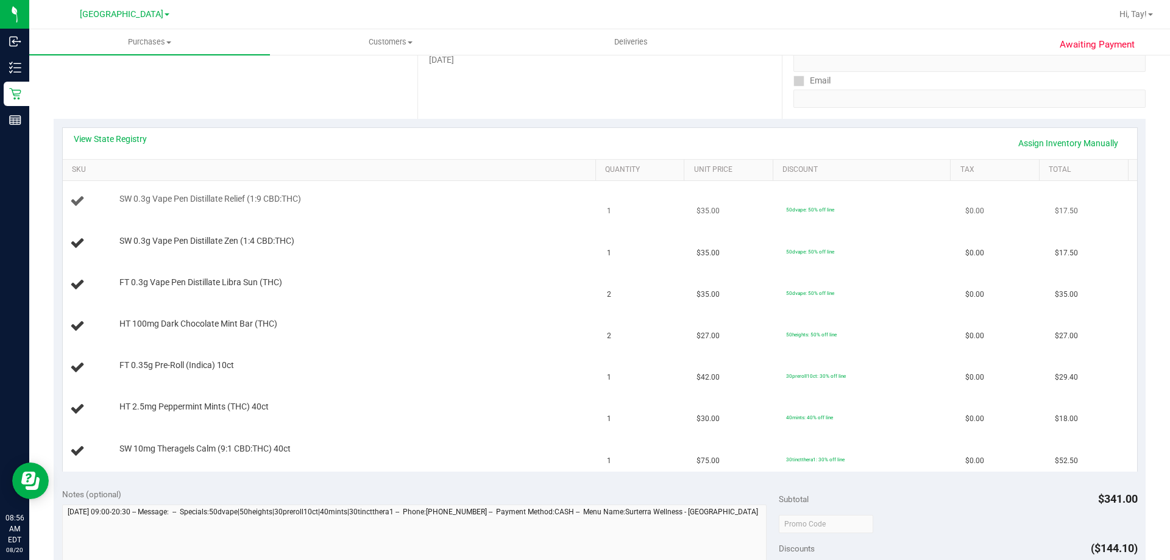
scroll to position [183, 0]
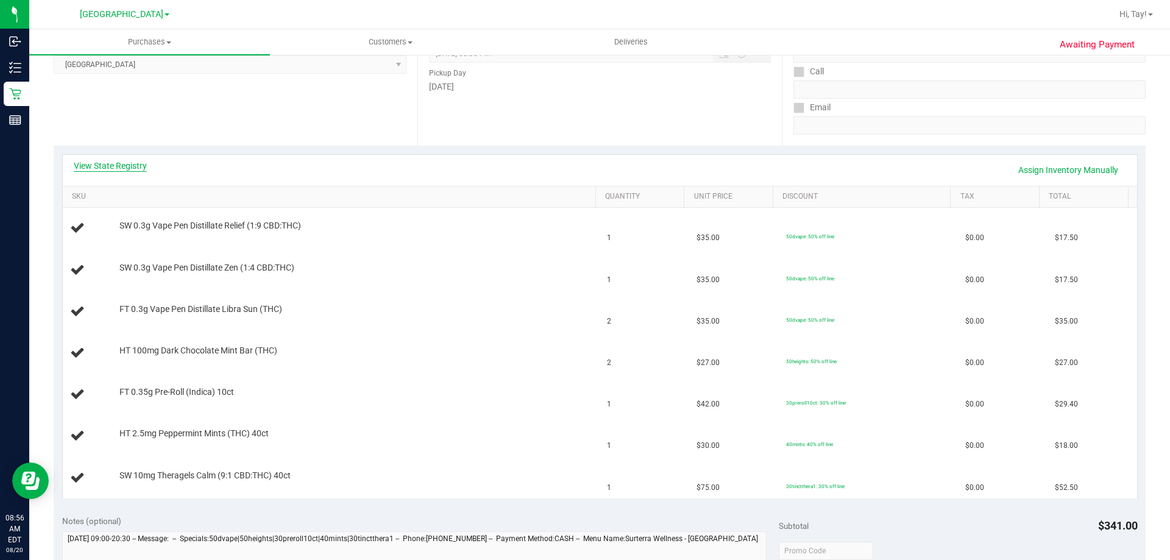
click at [142, 165] on link "View State Registry" at bounding box center [110, 166] width 73 height 12
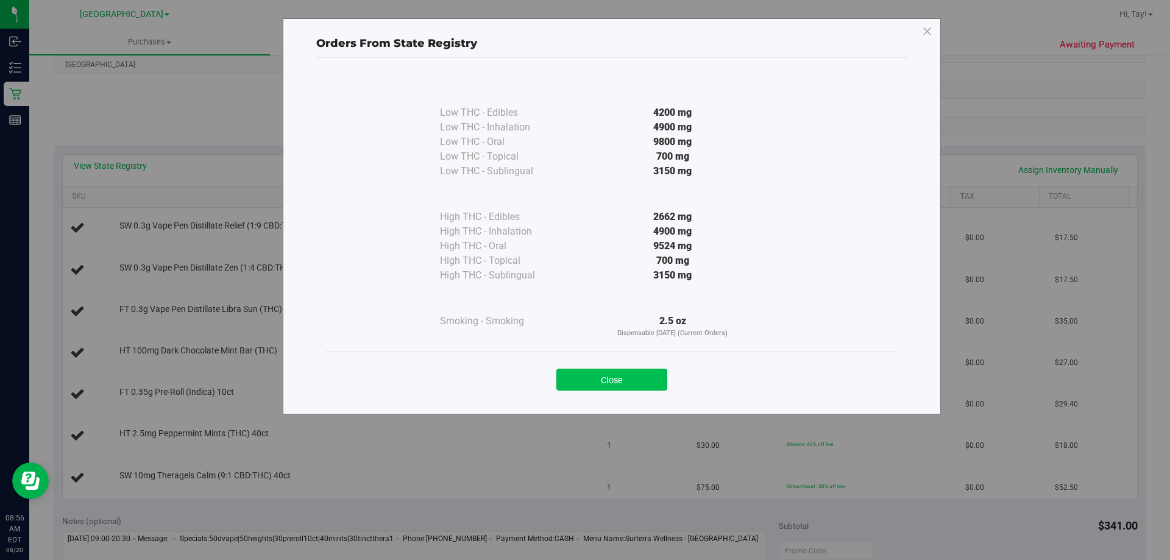
click at [583, 378] on button "Close" at bounding box center [611, 380] width 111 height 22
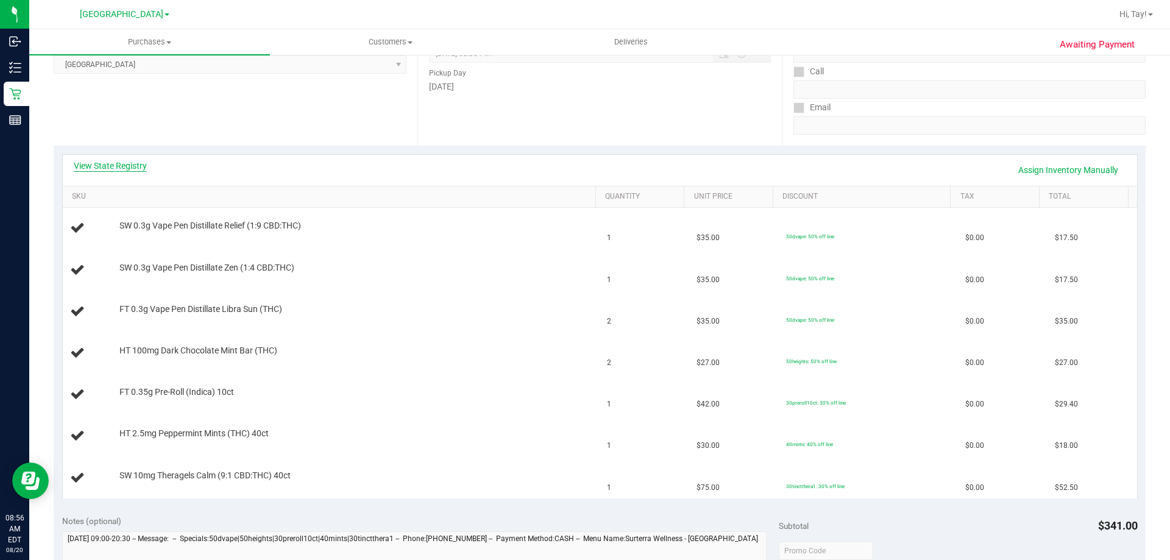
click at [140, 169] on link "View State Registry" at bounding box center [110, 166] width 73 height 12
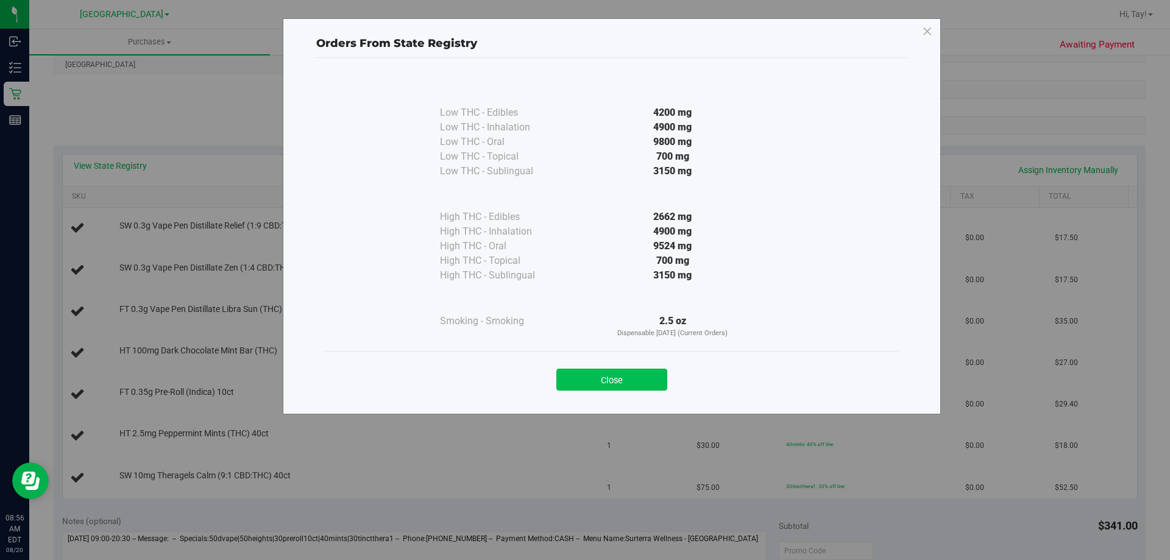
click at [583, 380] on button "Close" at bounding box center [611, 380] width 111 height 22
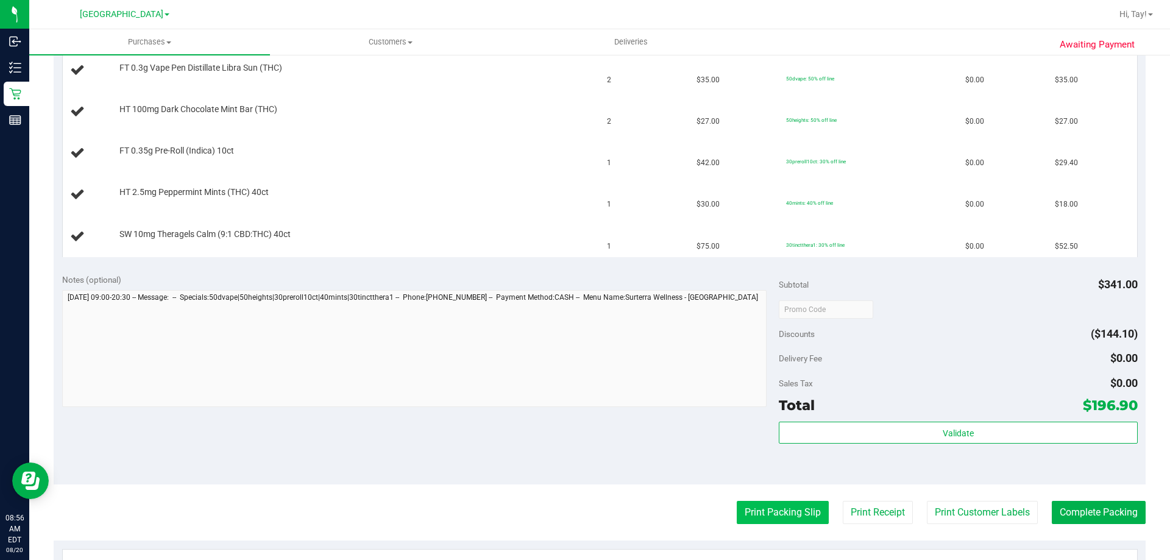
scroll to position [487, 0]
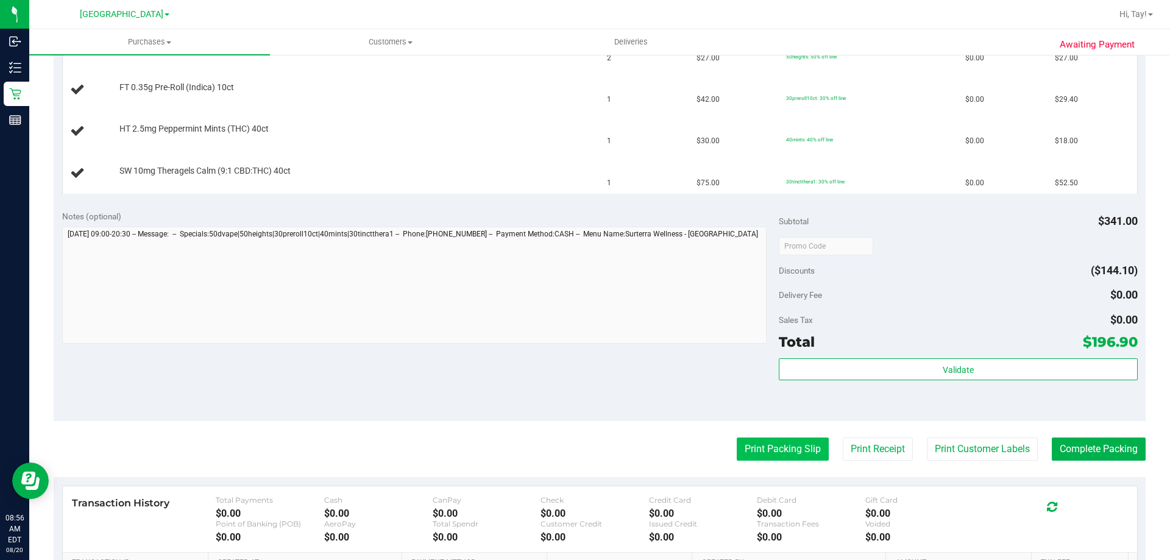
click at [583, 456] on button "Print Packing Slip" at bounding box center [783, 448] width 92 height 23
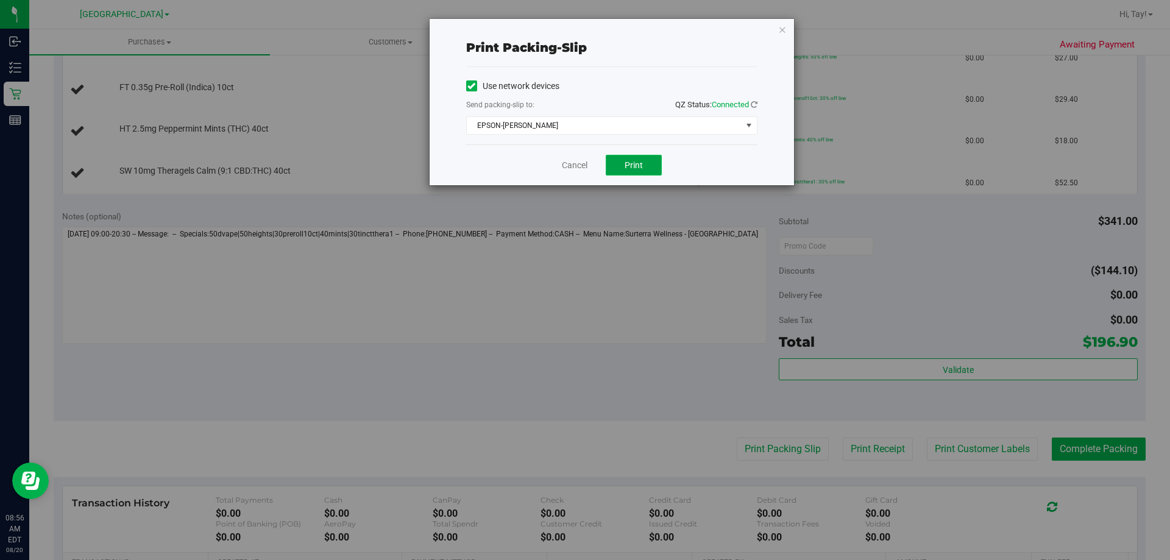
click at [583, 165] on button "Print" at bounding box center [634, 165] width 56 height 21
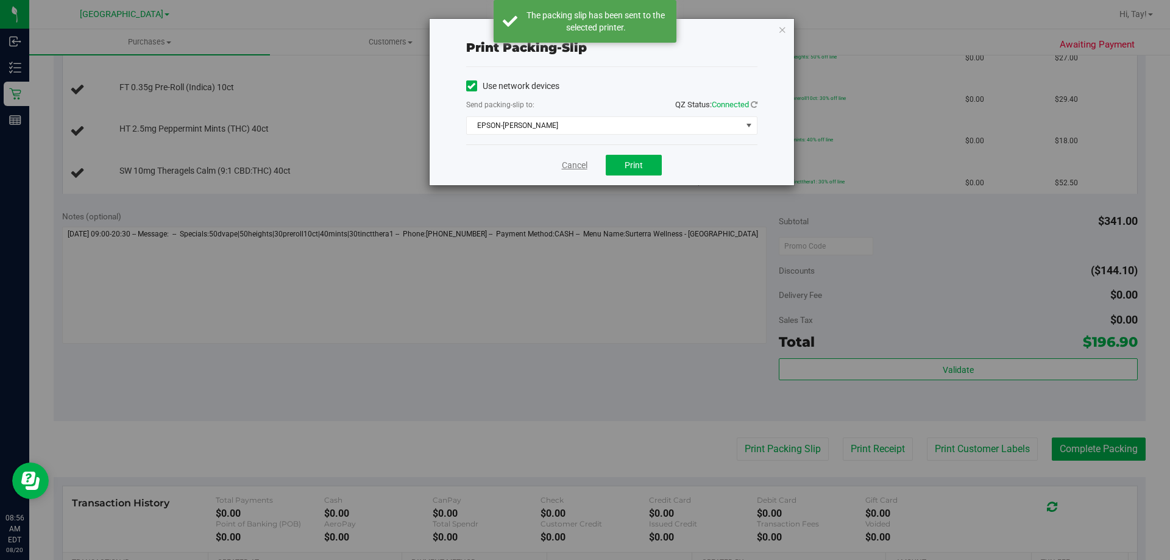
click at [574, 170] on link "Cancel" at bounding box center [575, 165] width 26 height 13
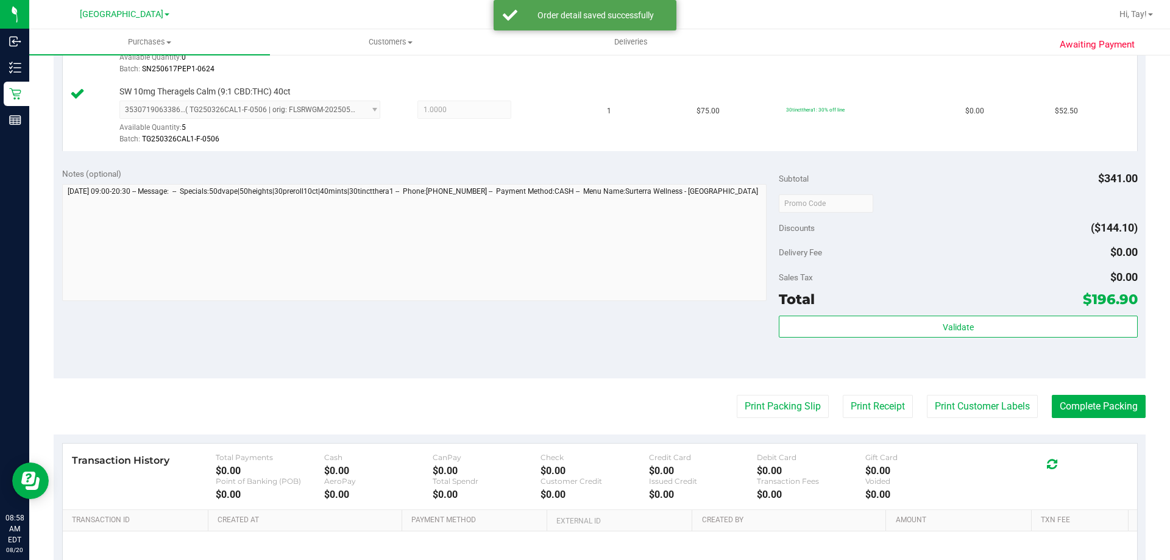
scroll to position [735, 0]
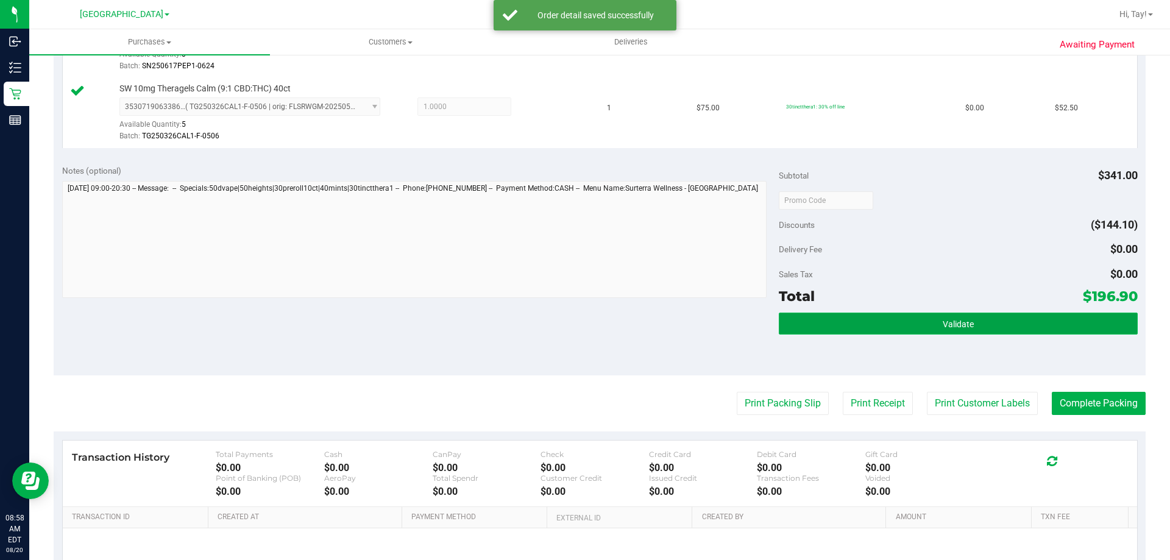
click at [583, 324] on button "Validate" at bounding box center [958, 324] width 358 height 22
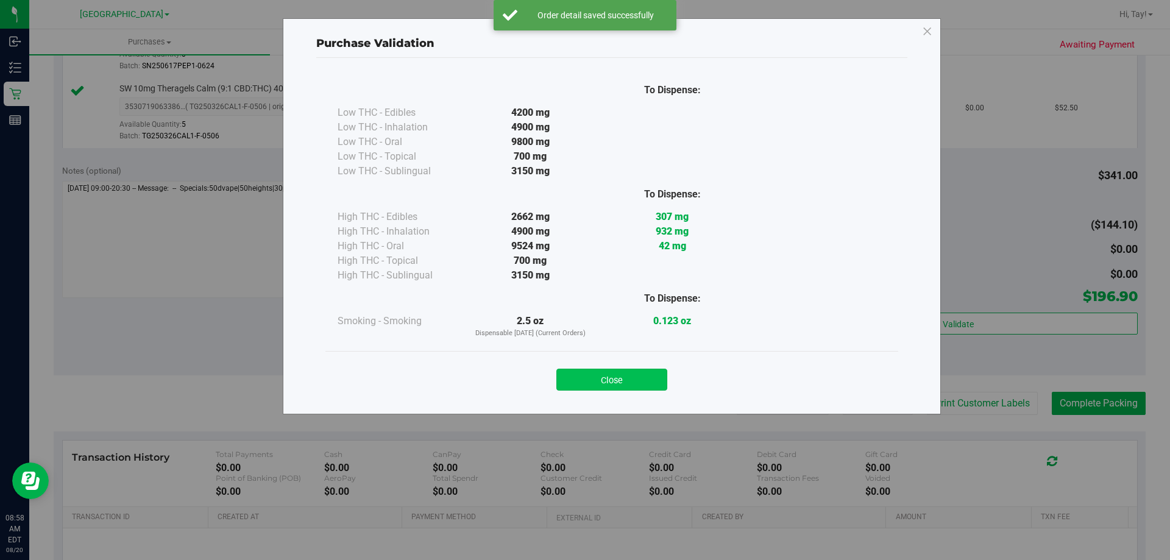
click at [583, 378] on button "Close" at bounding box center [611, 380] width 111 height 22
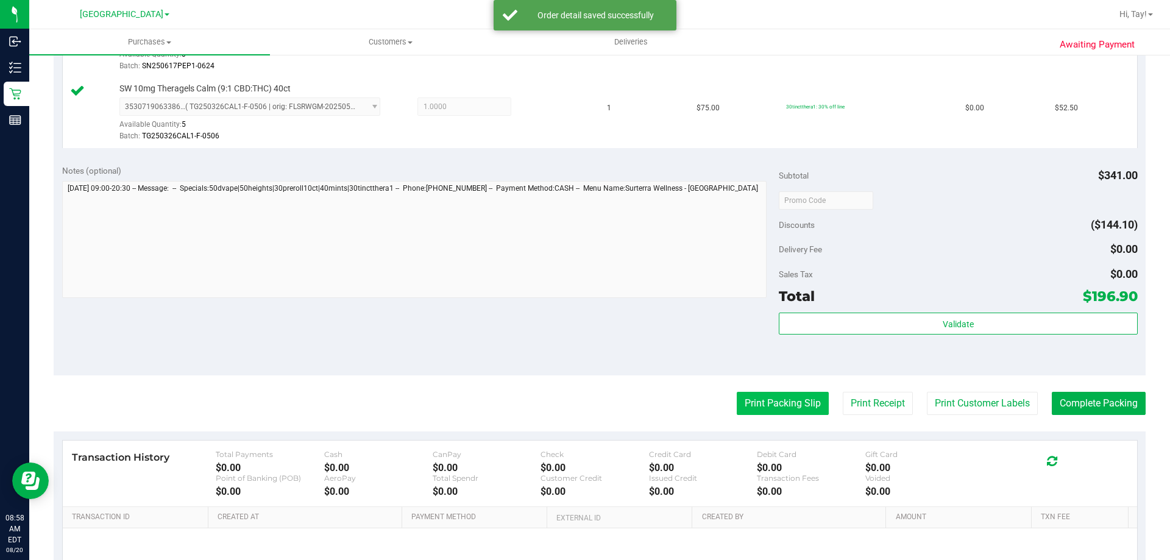
click at [583, 403] on button "Print Packing Slip" at bounding box center [783, 403] width 92 height 23
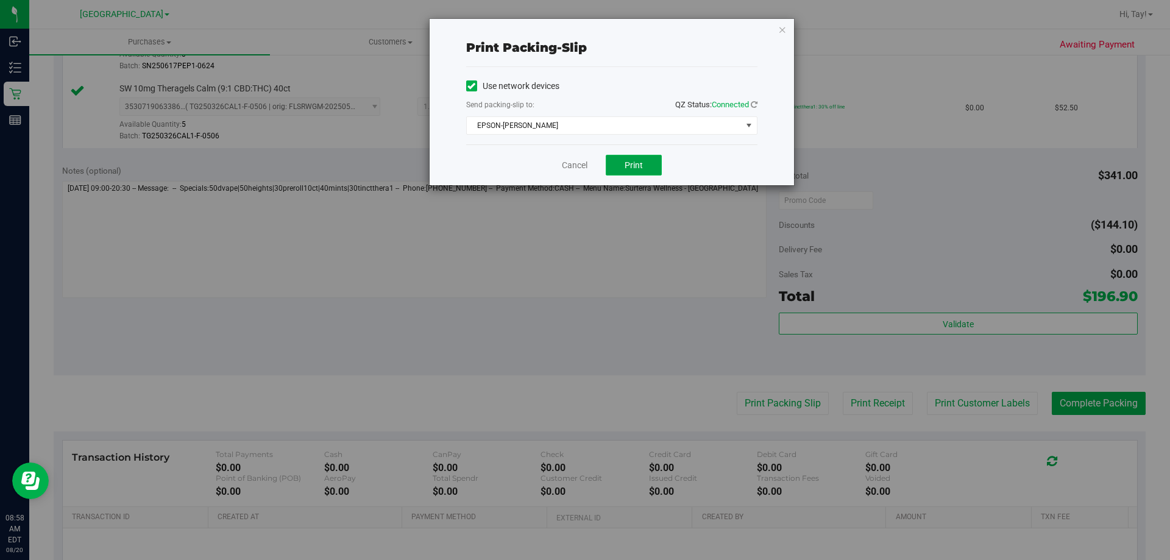
click at [583, 171] on button "Print" at bounding box center [634, 165] width 56 height 21
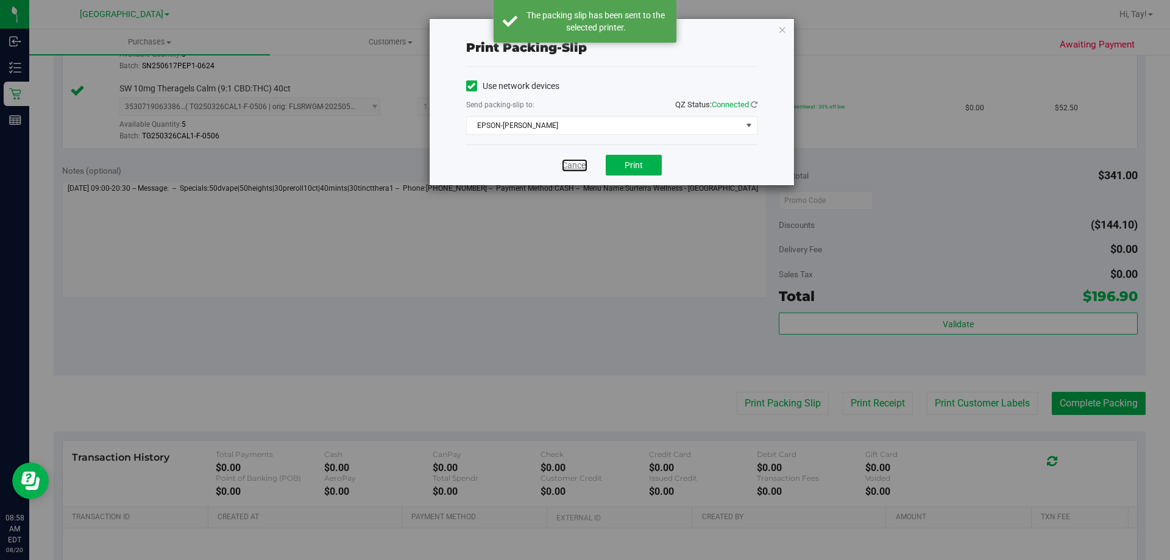
click at [571, 163] on link "Cancel" at bounding box center [575, 165] width 26 height 13
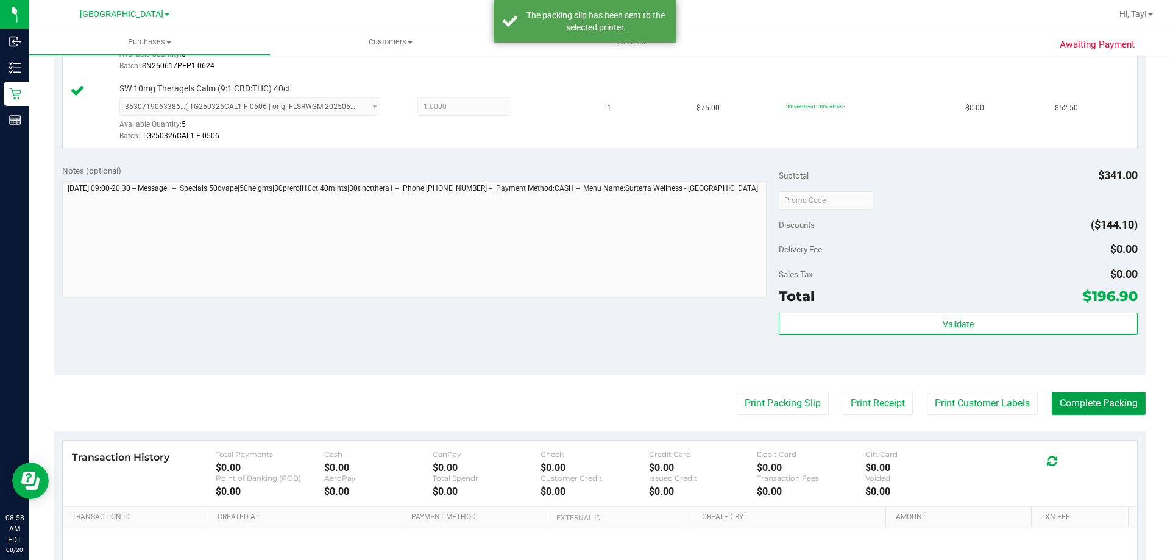
click at [583, 398] on button "Complete Packing" at bounding box center [1099, 403] width 94 height 23
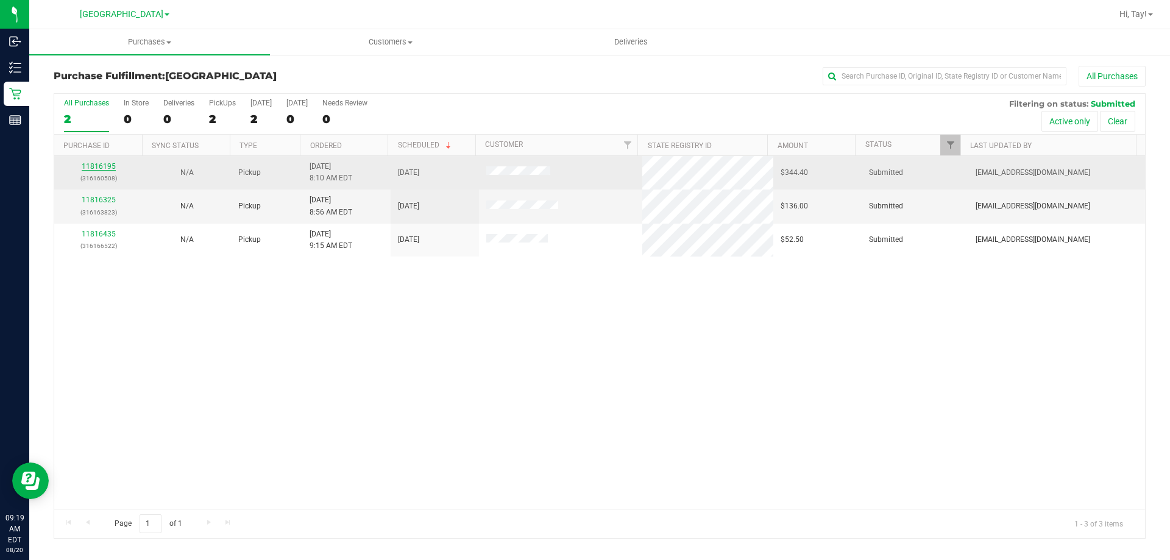
click at [100, 170] on link "11816195" at bounding box center [99, 166] width 34 height 9
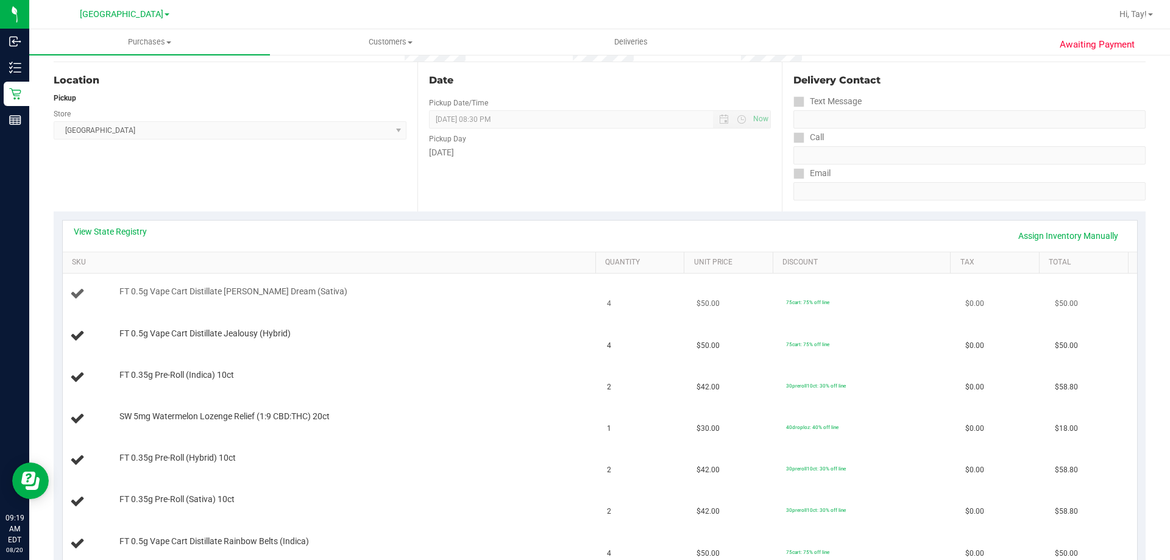
scroll to position [122, 0]
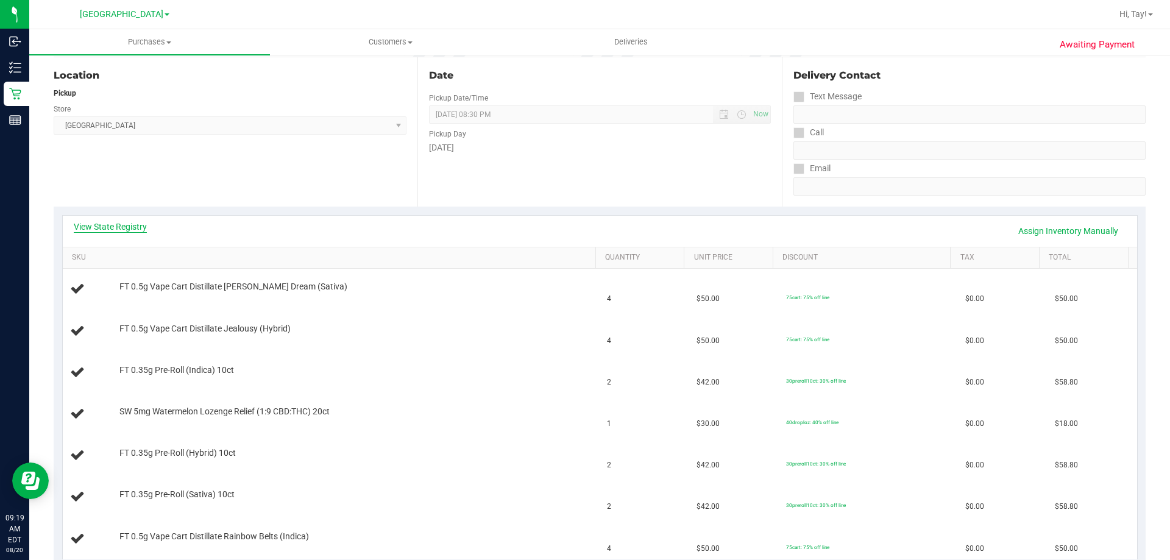
click at [90, 228] on link "View State Registry" at bounding box center [110, 227] width 73 height 12
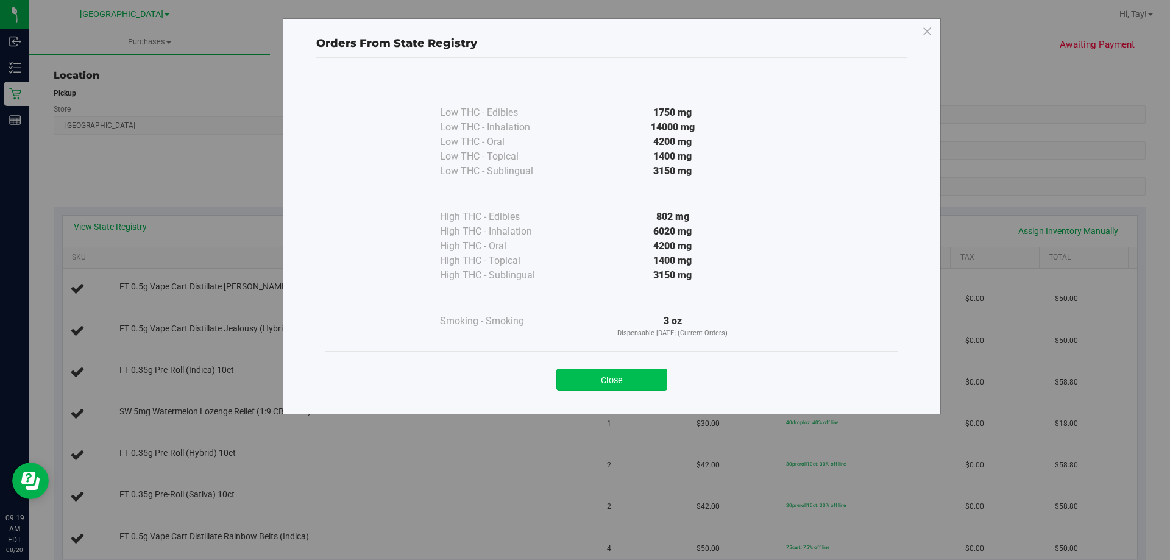
click at [583, 373] on button "Close" at bounding box center [611, 380] width 111 height 22
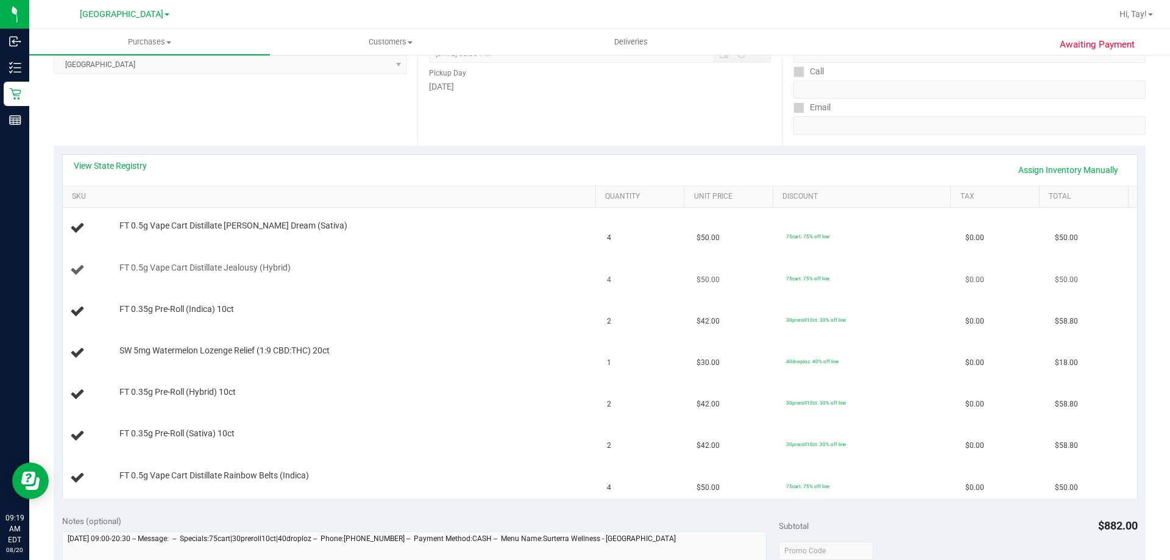
scroll to position [244, 0]
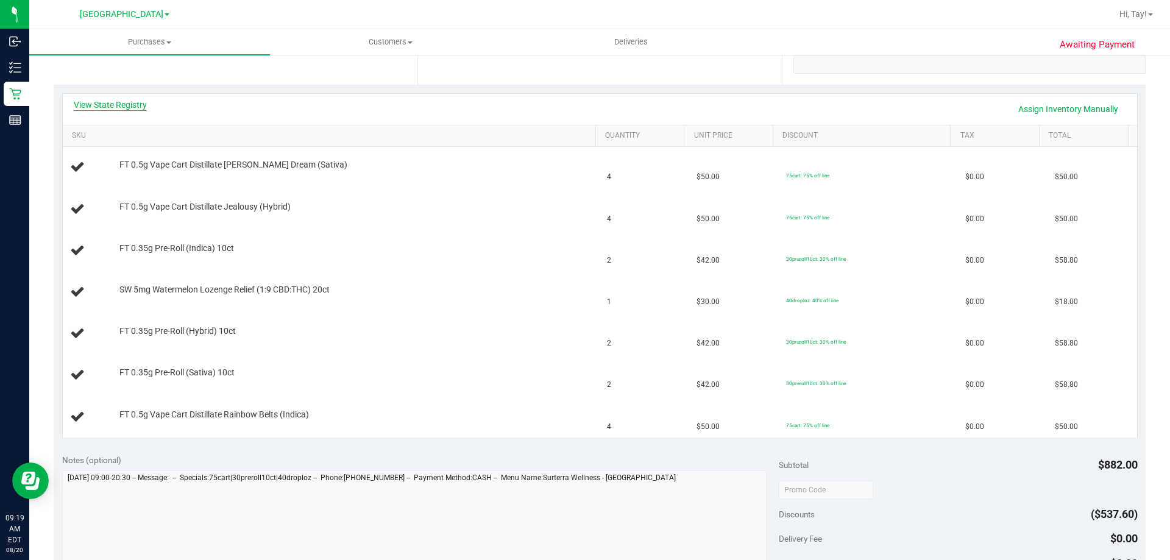
click at [136, 109] on link "View State Registry" at bounding box center [110, 105] width 73 height 12
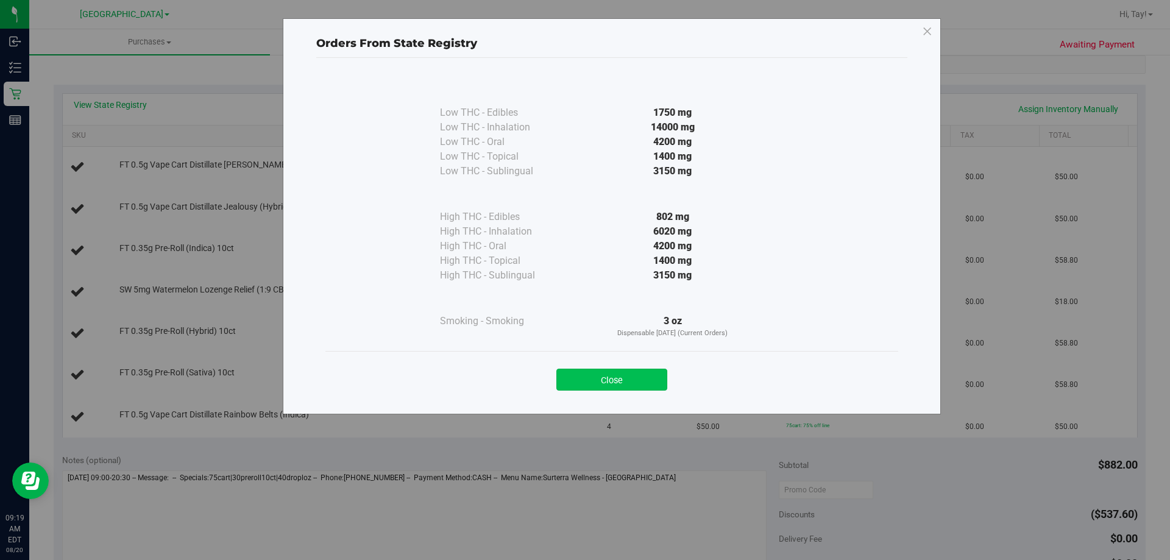
click at [583, 386] on button "Close" at bounding box center [611, 380] width 111 height 22
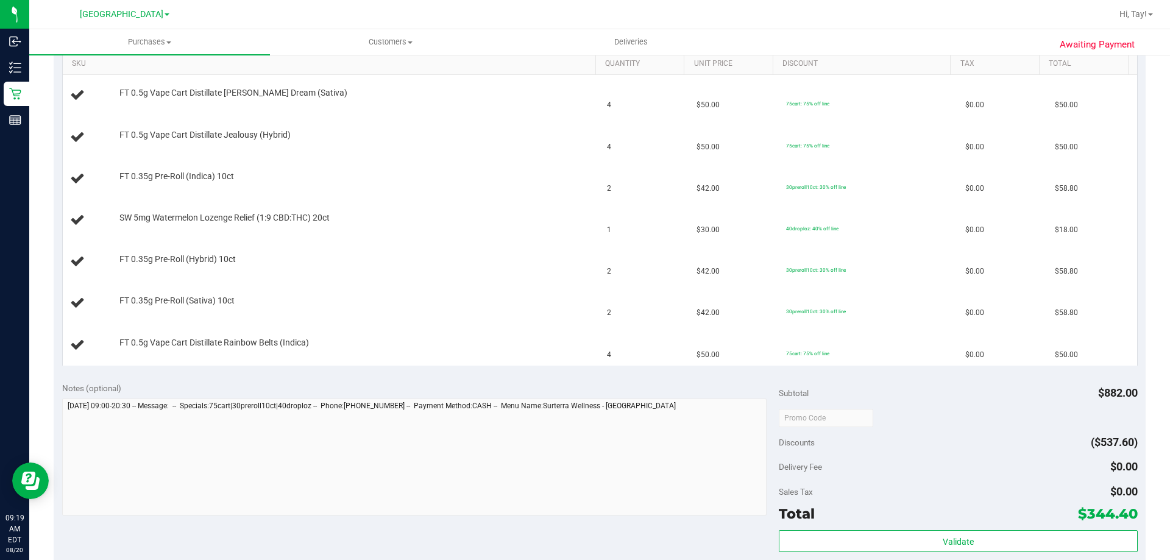
scroll to position [426, 0]
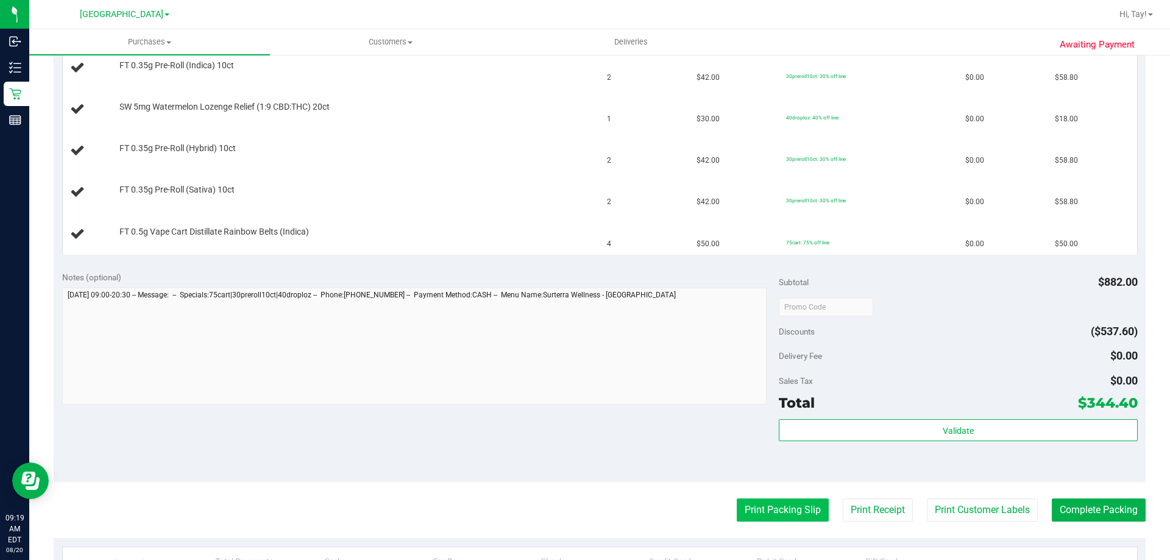
click at [583, 516] on button "Print Packing Slip" at bounding box center [783, 509] width 92 height 23
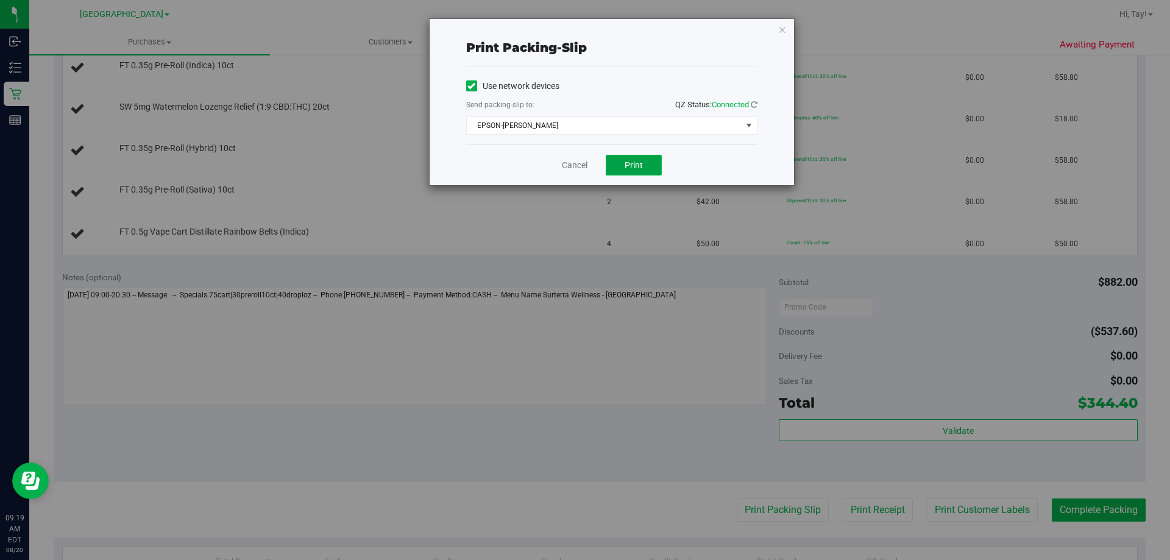
click at [583, 163] on span "Print" at bounding box center [634, 165] width 18 height 10
click at [576, 165] on link "Cancel" at bounding box center [575, 165] width 26 height 13
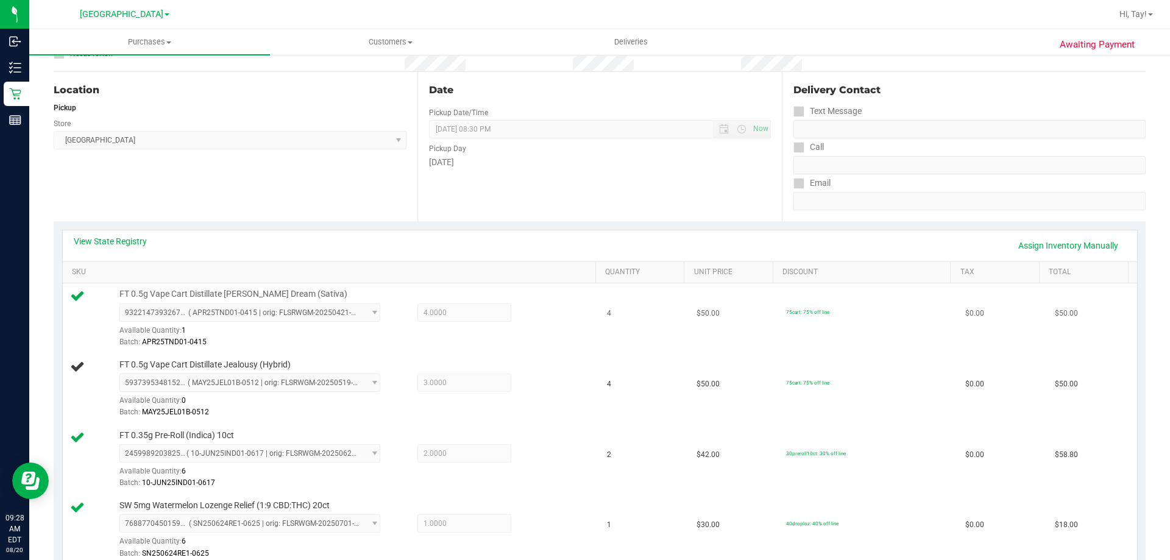
scroll to position [0, 0]
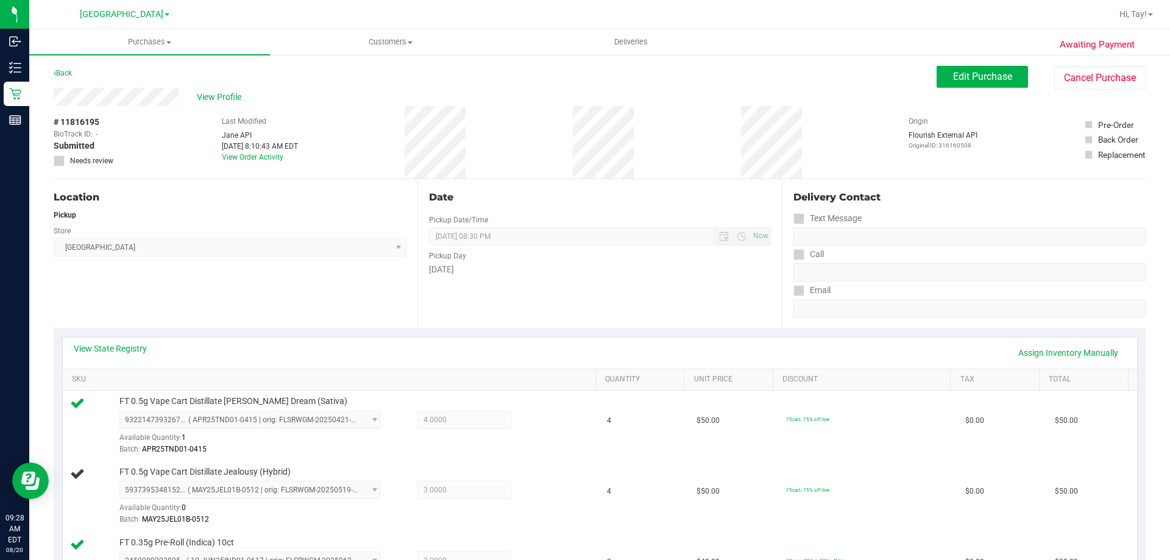
click at [448, 77] on div "Back Edit Purchase Cancel Purchase" at bounding box center [600, 77] width 1092 height 22
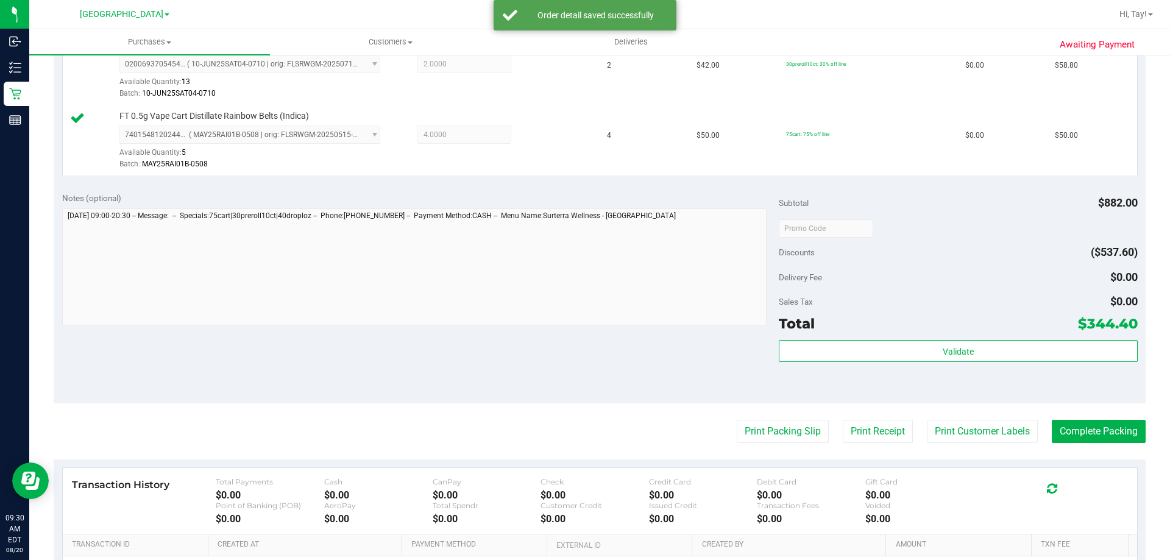
scroll to position [792, 0]
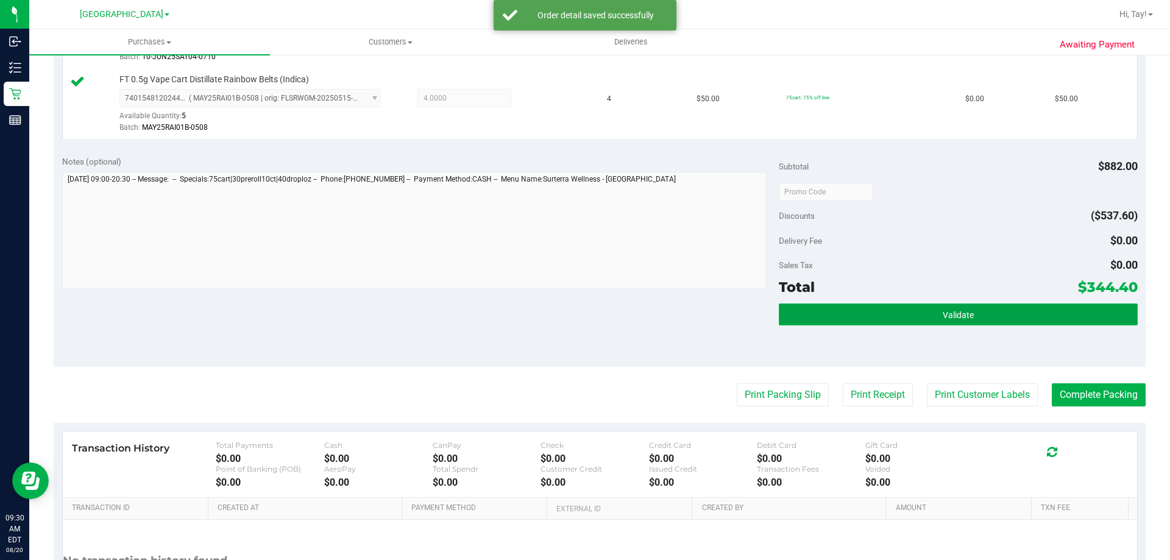
click at [583, 317] on button "Validate" at bounding box center [958, 314] width 358 height 22
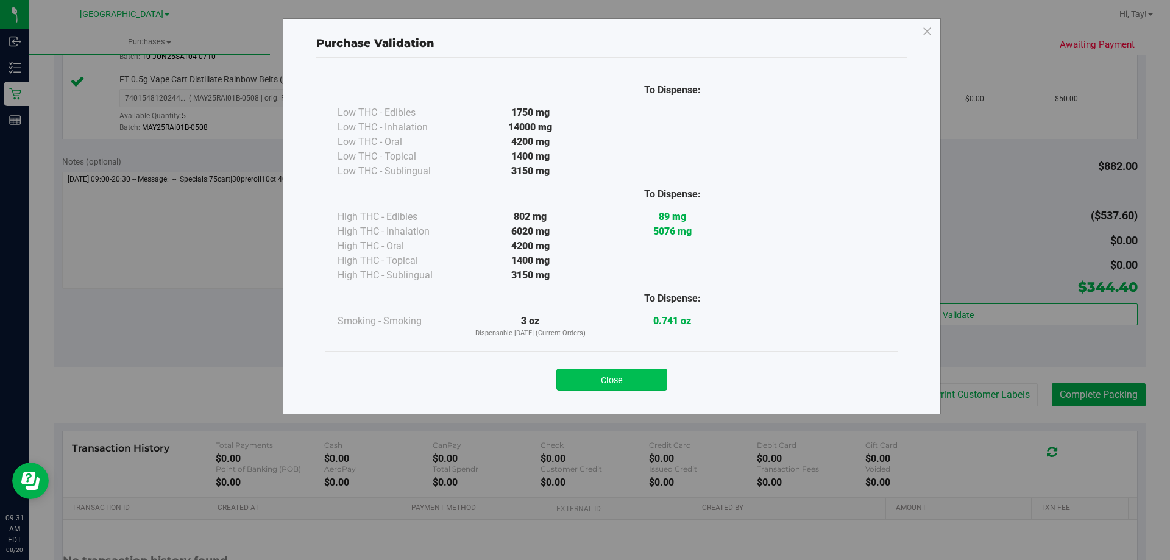
click at [583, 378] on button "Close" at bounding box center [611, 380] width 111 height 22
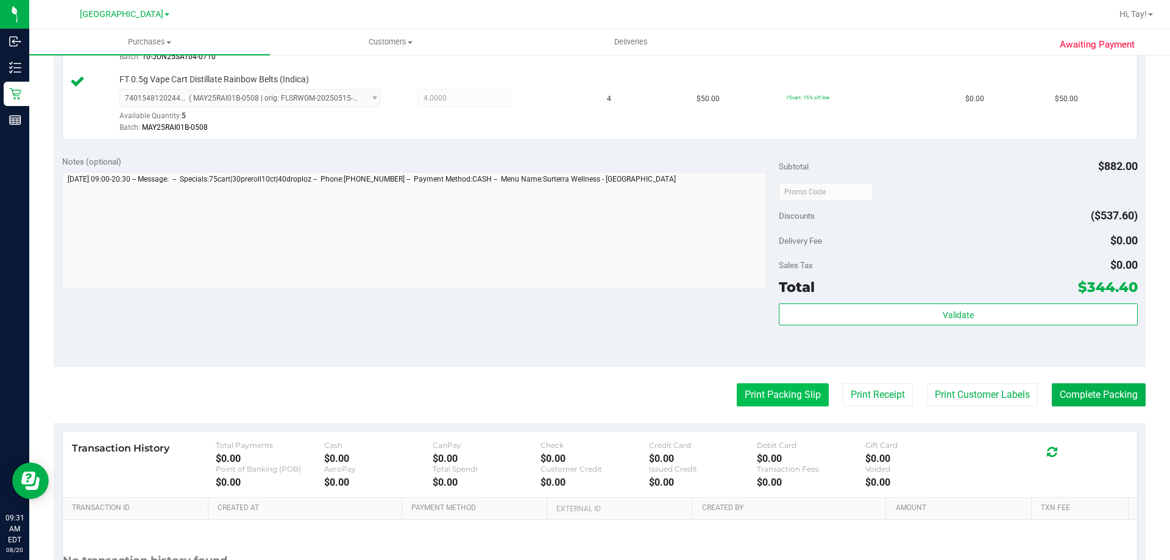
click at [583, 400] on button "Print Packing Slip" at bounding box center [783, 394] width 92 height 23
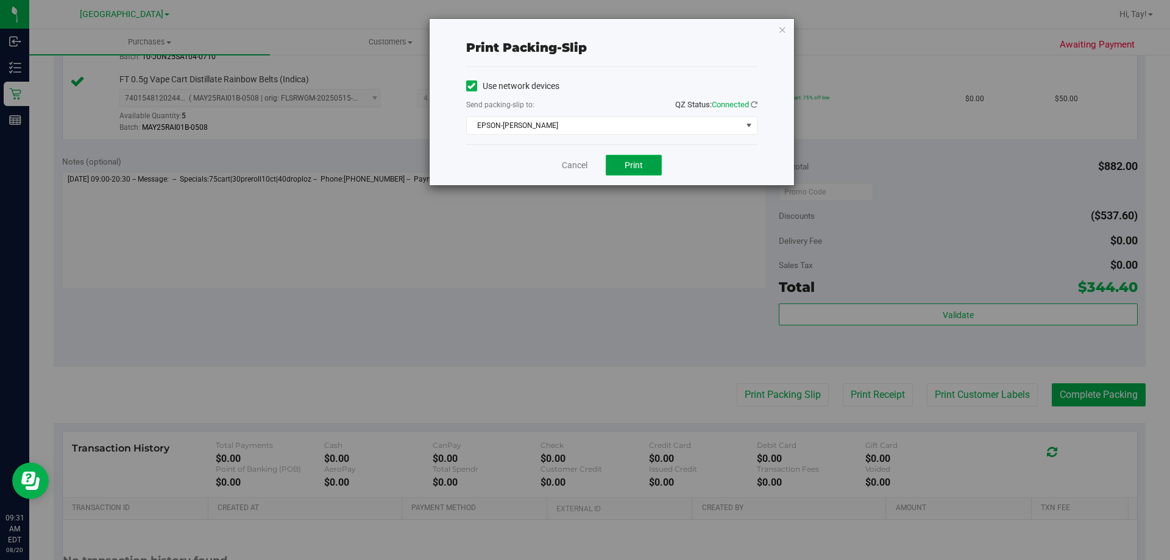
click at [583, 167] on span "Print" at bounding box center [634, 165] width 18 height 10
click at [551, 165] on div "Cancel Print" at bounding box center [611, 164] width 291 height 41
click at [578, 163] on link "Cancel" at bounding box center [575, 165] width 26 height 13
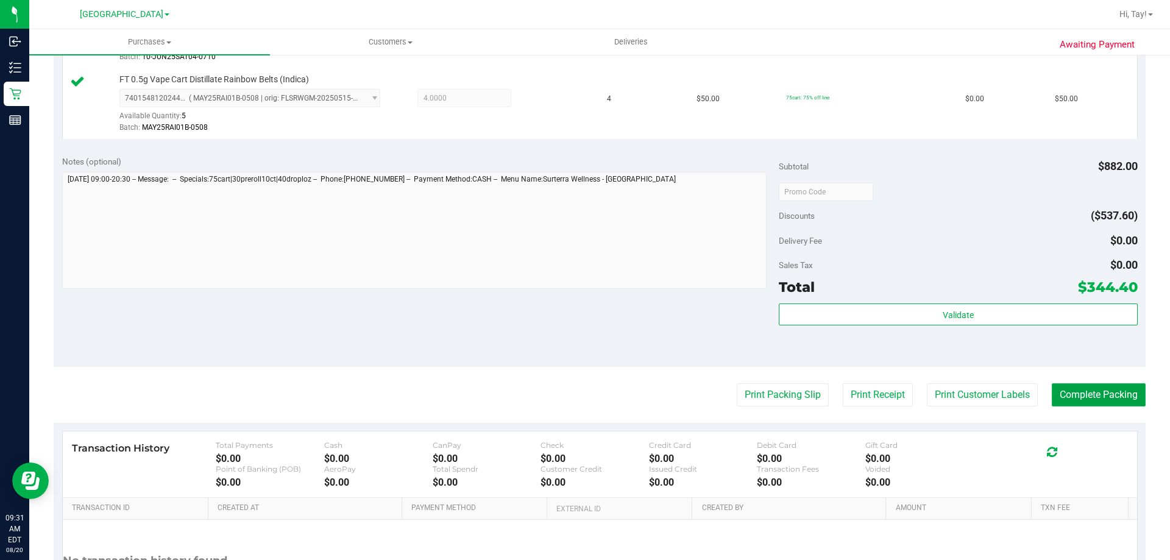
click at [583, 405] on button "Complete Packing" at bounding box center [1099, 394] width 94 height 23
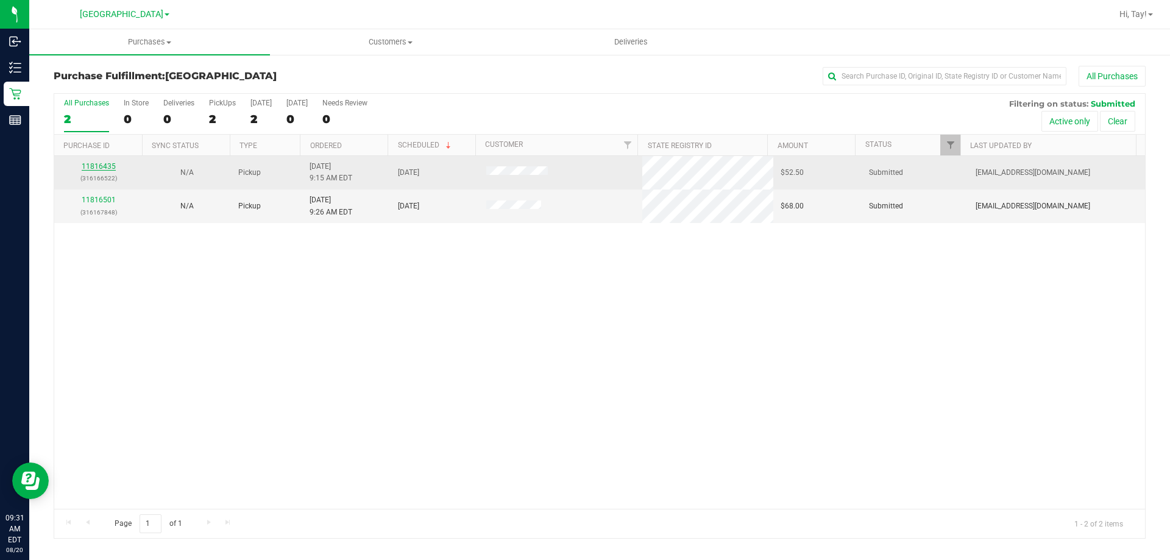
click at [95, 163] on link "11816435" at bounding box center [99, 166] width 34 height 9
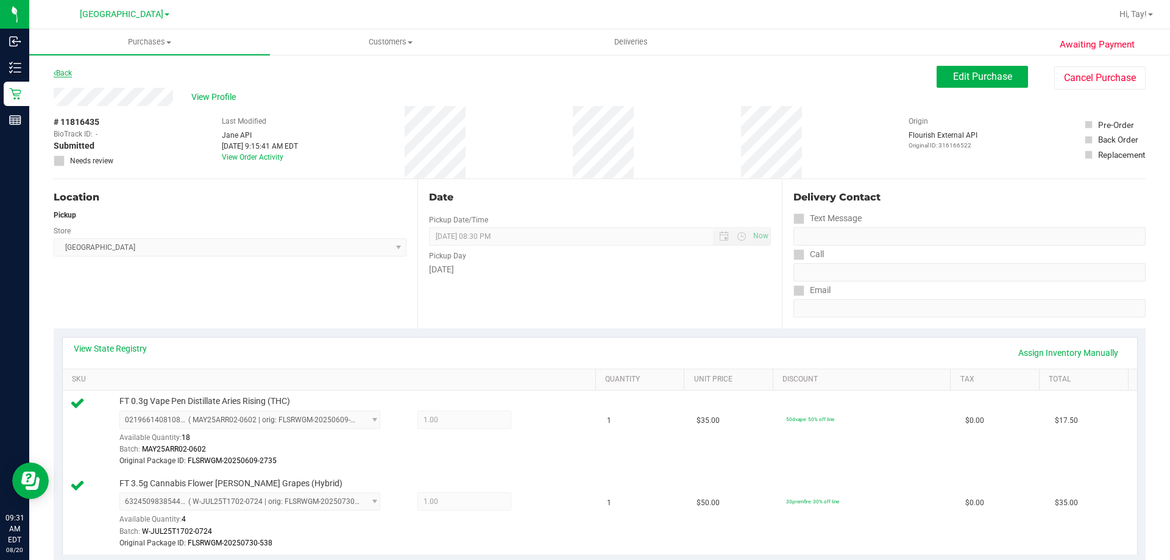
click at [66, 73] on link "Back" at bounding box center [63, 73] width 18 height 9
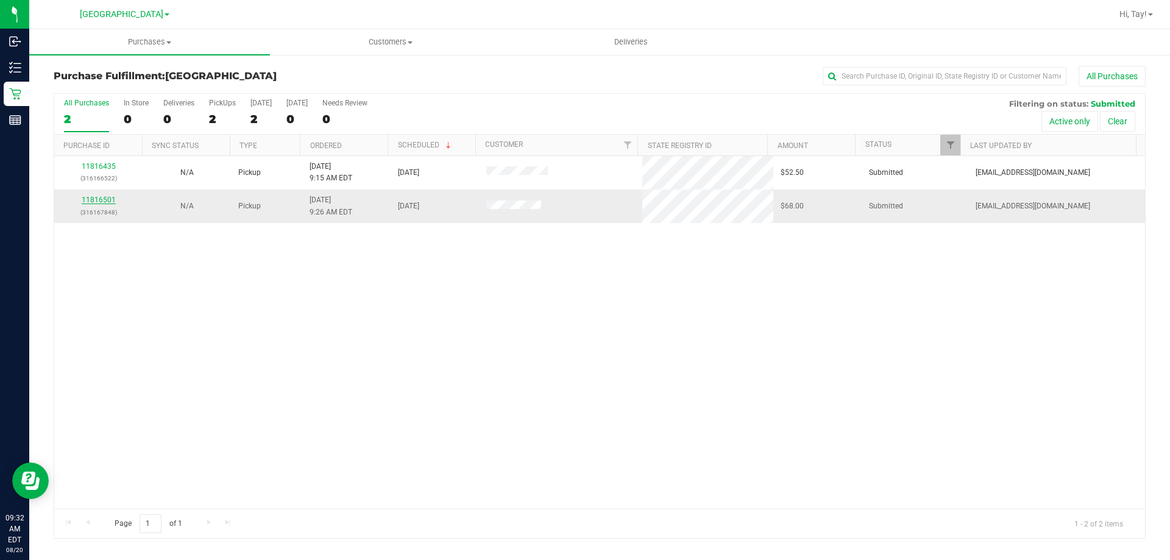
click at [108, 200] on link "11816501" at bounding box center [99, 200] width 34 height 9
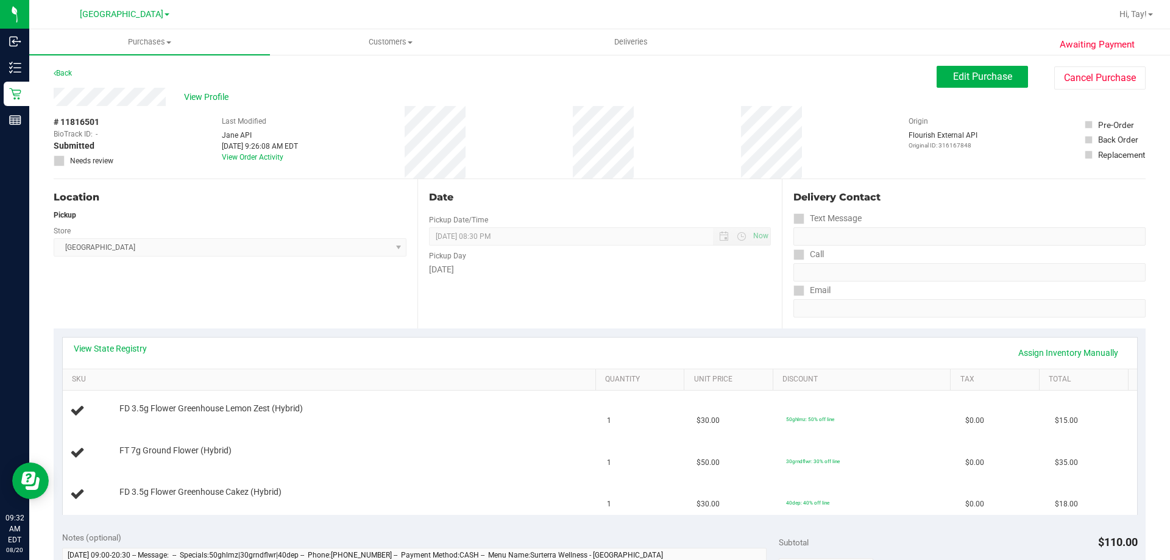
click at [210, 278] on div "Location Pickup Store [GEOGRAPHIC_DATA] WC Select Store [PERSON_NAME][GEOGRAPHI…" at bounding box center [236, 253] width 364 height 149
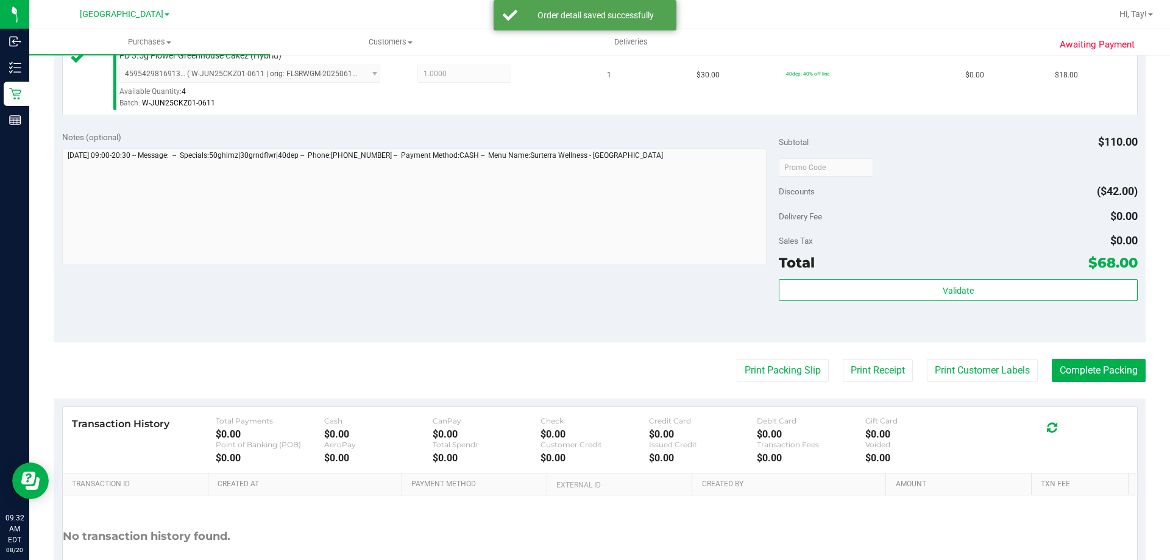
scroll to position [487, 0]
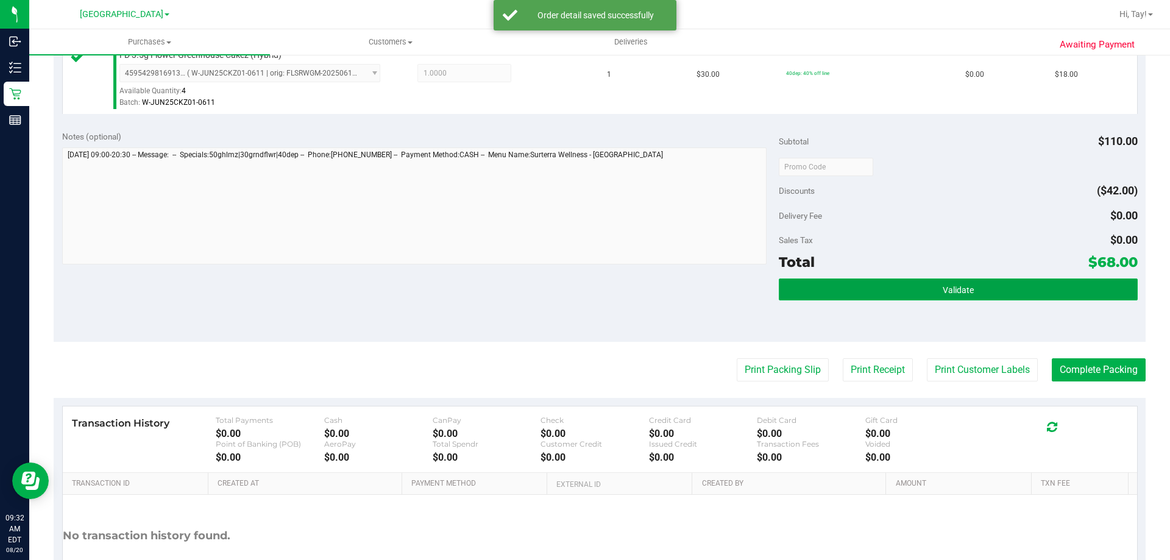
click at [583, 286] on button "Validate" at bounding box center [958, 289] width 358 height 22
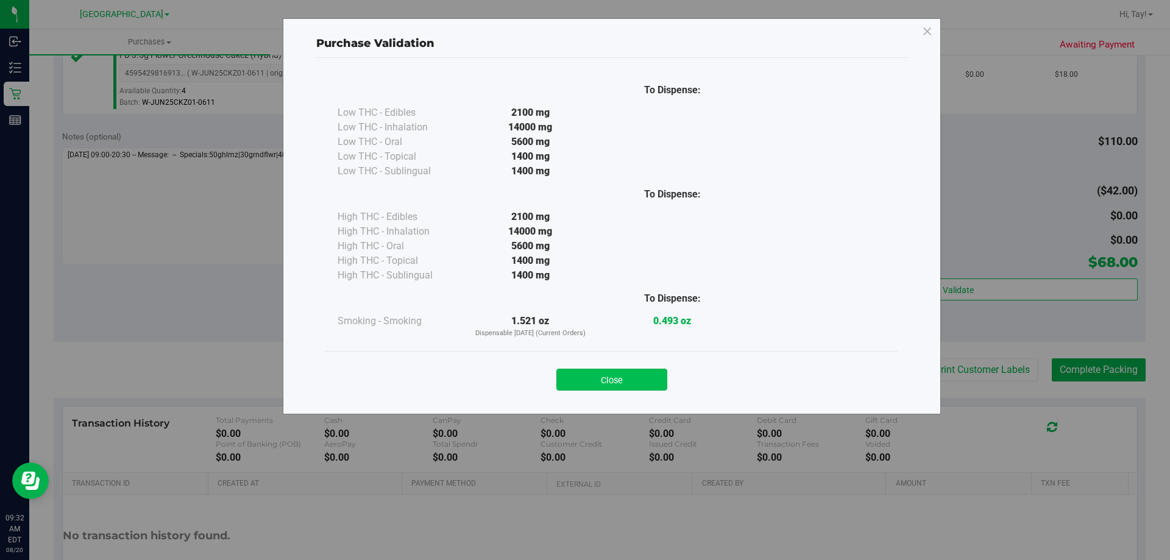
click at [583, 384] on button "Close" at bounding box center [611, 380] width 111 height 22
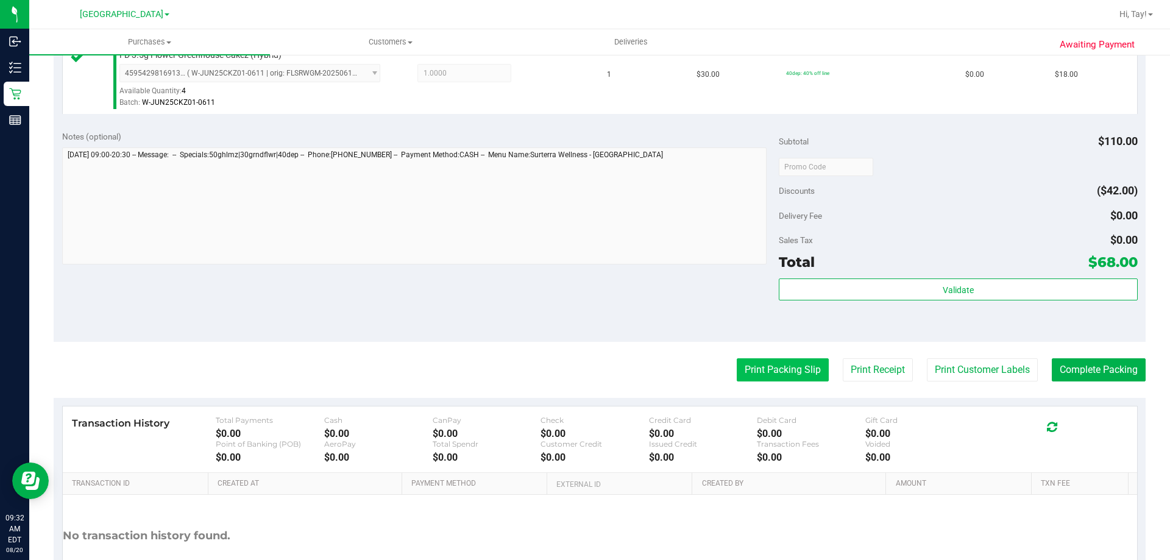
click at [583, 368] on button "Print Packing Slip" at bounding box center [783, 369] width 92 height 23
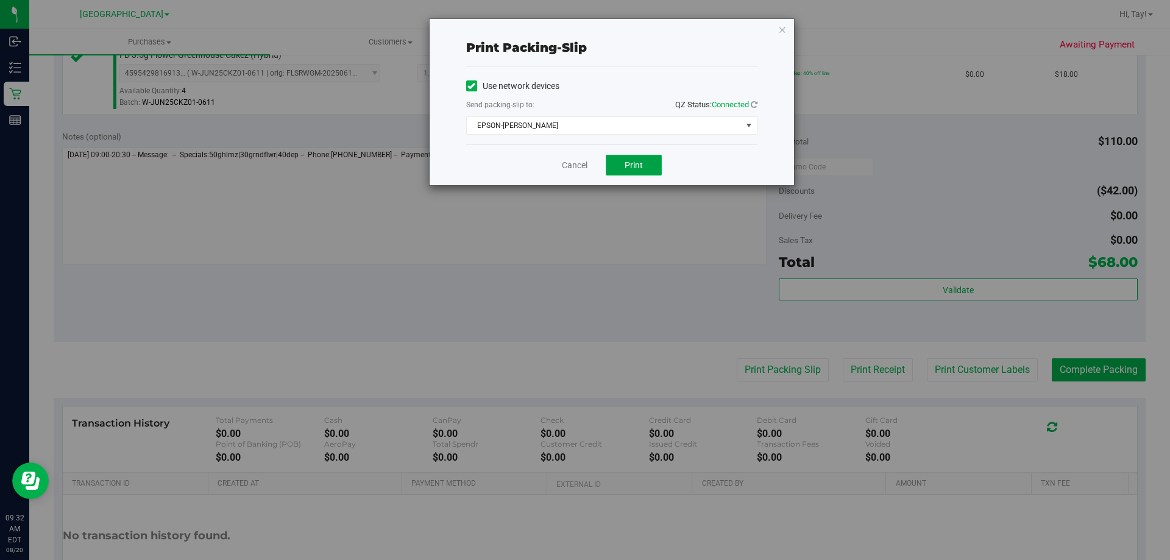
click at [583, 169] on button "Print" at bounding box center [634, 165] width 56 height 21
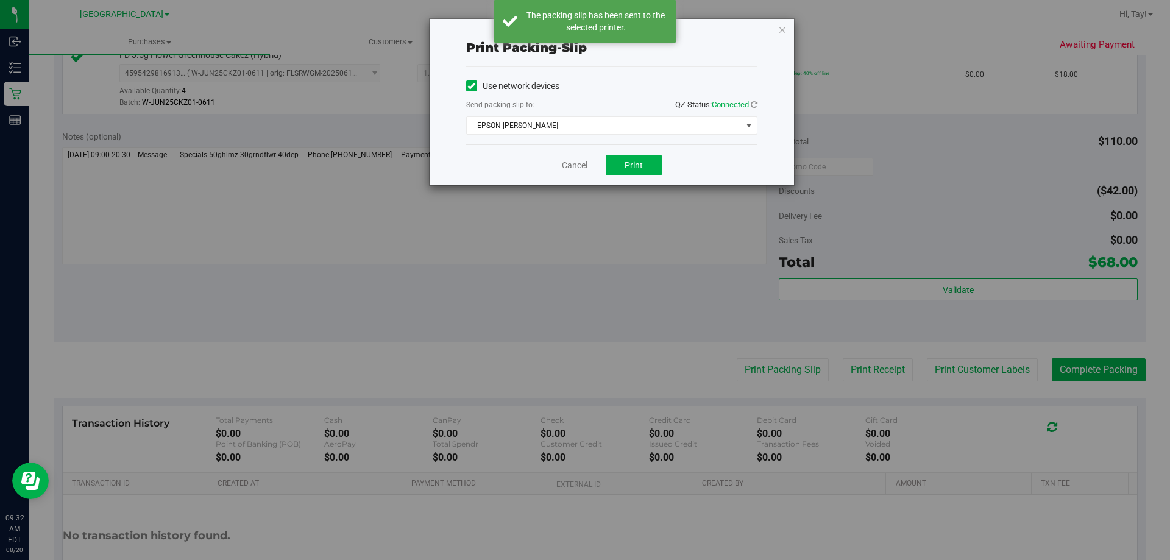
click at [573, 167] on link "Cancel" at bounding box center [575, 165] width 26 height 13
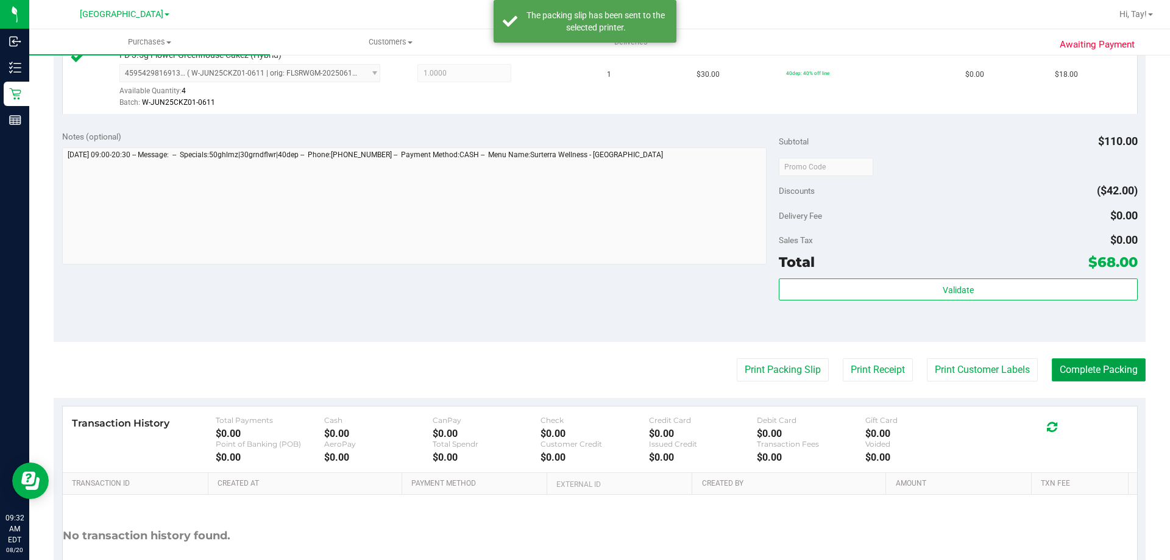
click at [583, 365] on button "Complete Packing" at bounding box center [1099, 369] width 94 height 23
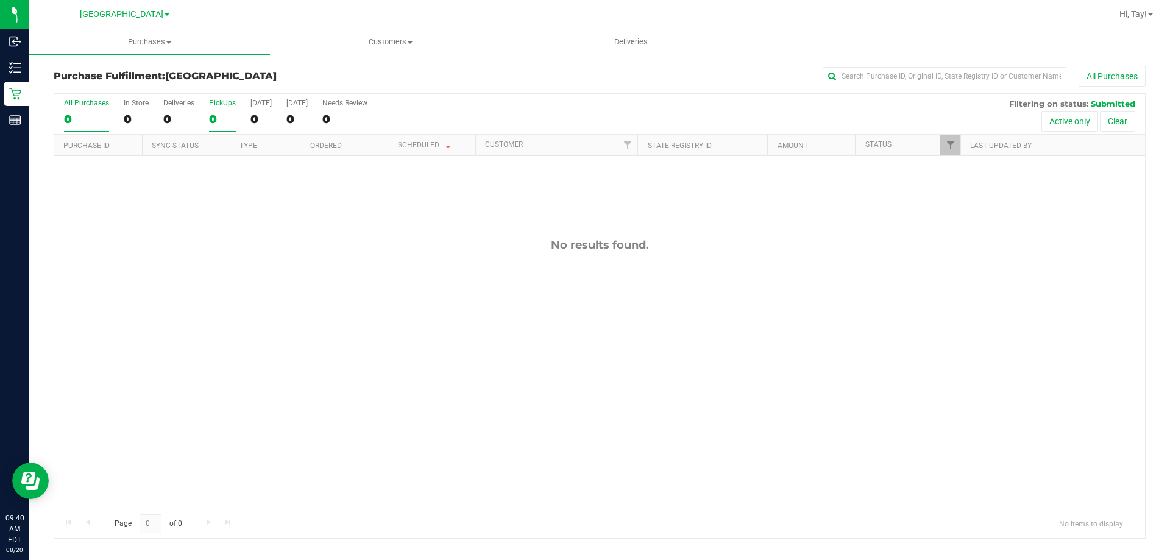
click at [233, 118] on div "0" at bounding box center [222, 119] width 27 height 14
click at [0, 0] on input "PickUps 0" at bounding box center [0, 0] width 0 height 0
click at [583, 137] on link "Filter" at bounding box center [950, 145] width 20 height 21
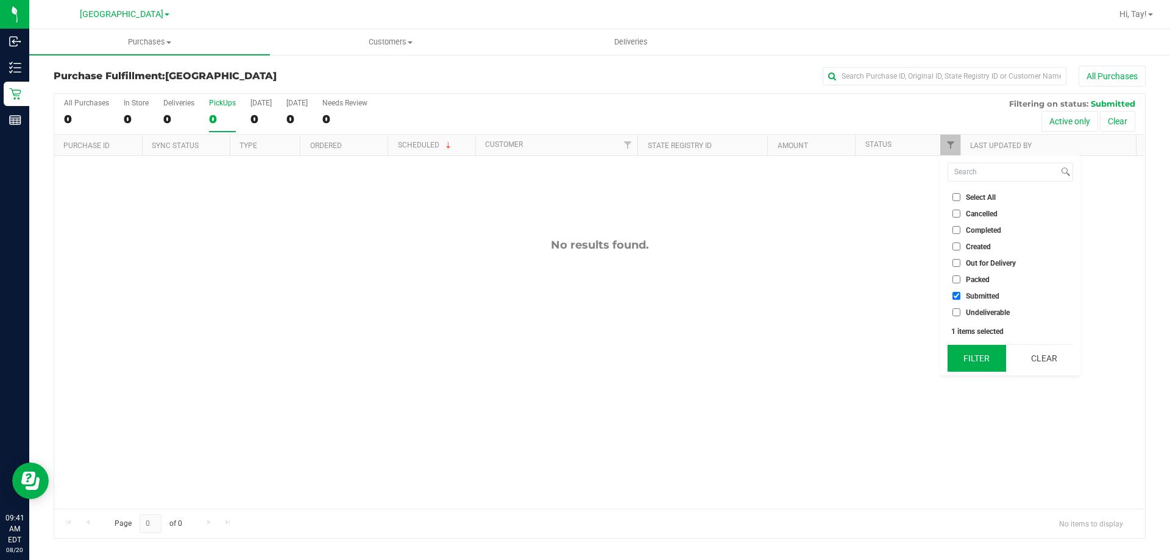
click at [583, 358] on button "Filter" at bounding box center [976, 358] width 58 height 27
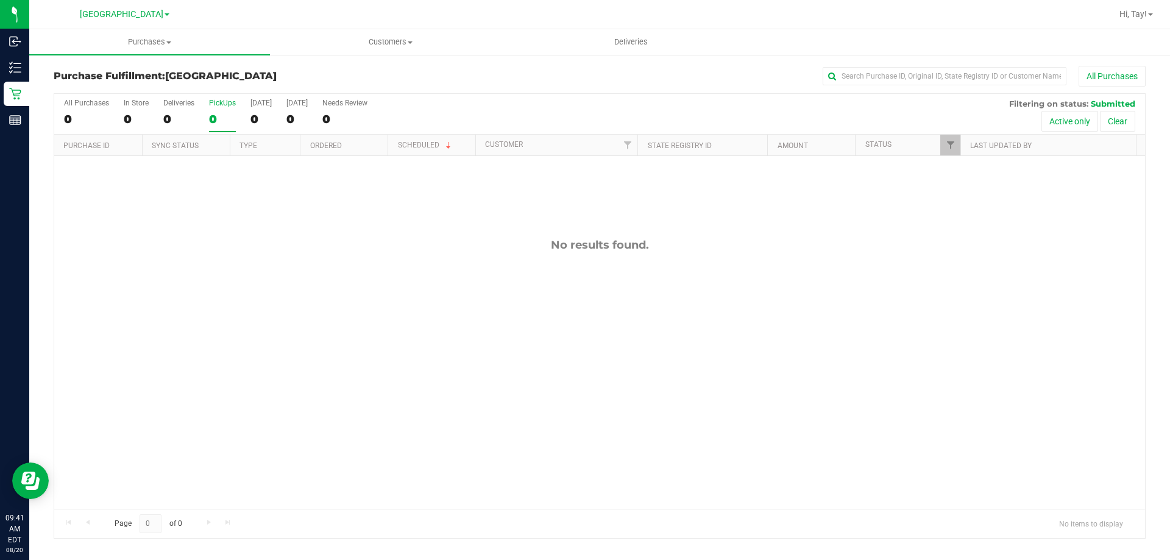
click at [272, 266] on div "No results found." at bounding box center [599, 373] width 1091 height 435
click at [328, 79] on h3 "Purchase Fulfillment: [GEOGRAPHIC_DATA]" at bounding box center [236, 76] width 364 height 11
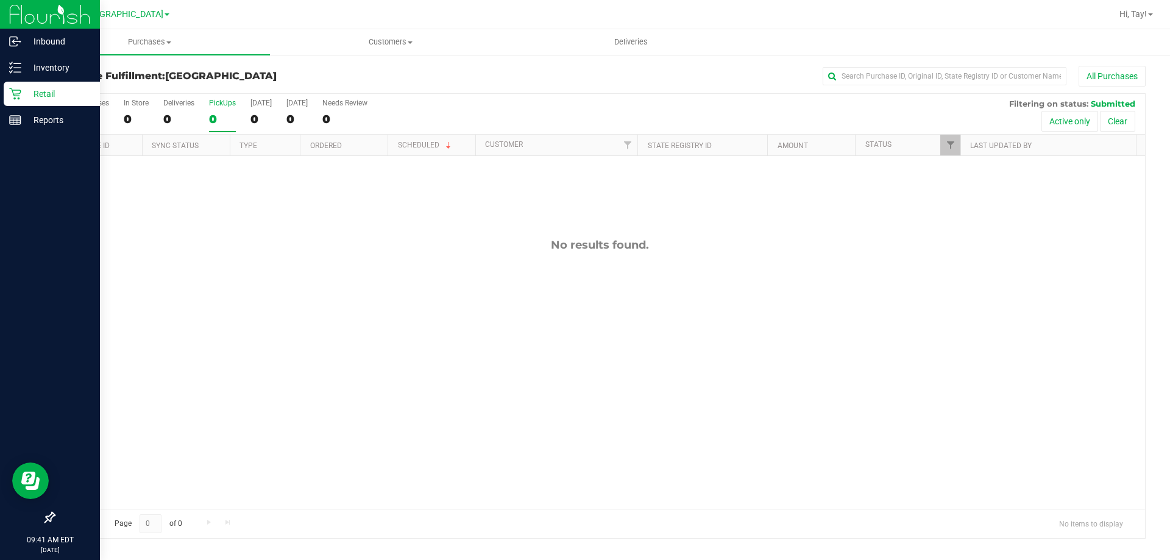
click at [42, 92] on p "Retail" at bounding box center [57, 94] width 73 height 15
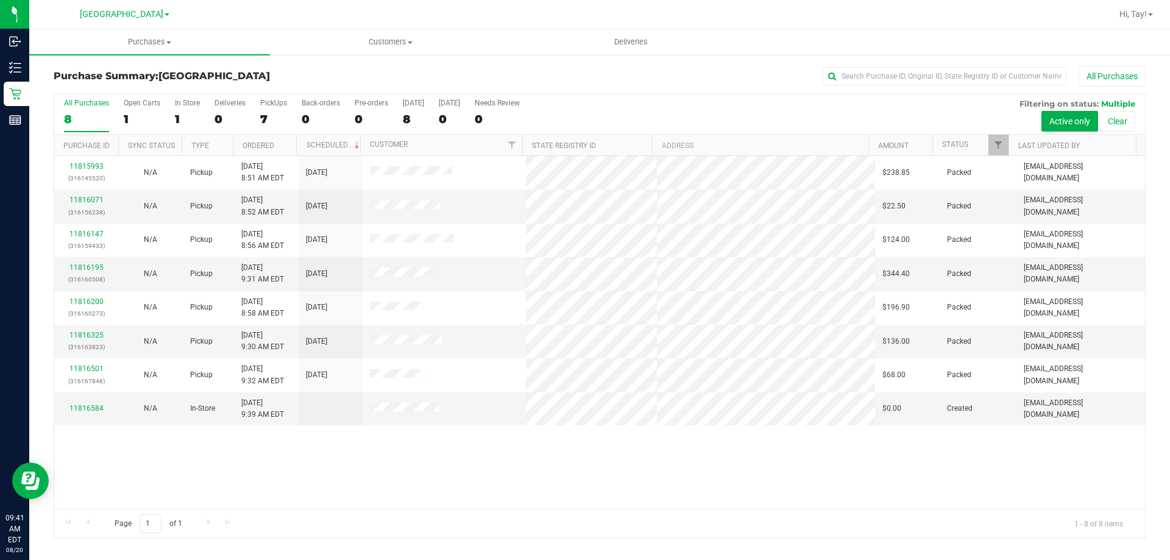
click at [426, 68] on div "All Purchases" at bounding box center [781, 76] width 728 height 21
click at [267, 481] on div "11815993 (316145520) N/A Pickup [DATE] 8:51 AM EDT 8/20/2025 $238.85 Packed [EM…" at bounding box center [599, 332] width 1091 height 353
click at [583, 456] on div "11815993 (316145520) N/A Pickup [DATE] 8:51 AM EDT 8/20/2025 $238.85 Packed [EM…" at bounding box center [599, 332] width 1091 height 353
click at [525, 472] on div "11815993 (316145520) N/A Pickup [DATE] 8:51 AM EDT 8/20/2025 $238.85 Packed [EM…" at bounding box center [599, 332] width 1091 height 353
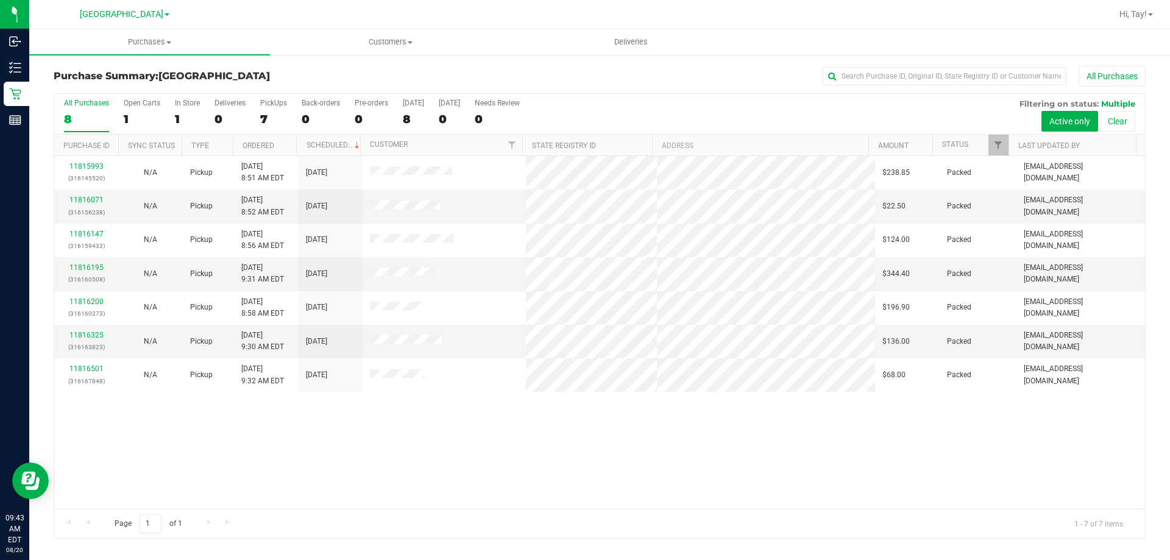
click at [457, 447] on div "11815993 (316145520) N/A Pickup [DATE] 8:51 AM EDT 8/20/2025 $238.85 Packed [EM…" at bounding box center [599, 332] width 1091 height 353
click at [579, 492] on div "11815993 (316145520) N/A Pickup [DATE] 8:51 AM EDT 8/20/2025 $238.85 Packed [EM…" at bounding box center [599, 332] width 1091 height 353
click at [508, 435] on div "11815993 (316145520) N/A Pickup [DATE] 8:51 AM EDT 8/20/2025 $238.85 Packed [EM…" at bounding box center [599, 332] width 1091 height 353
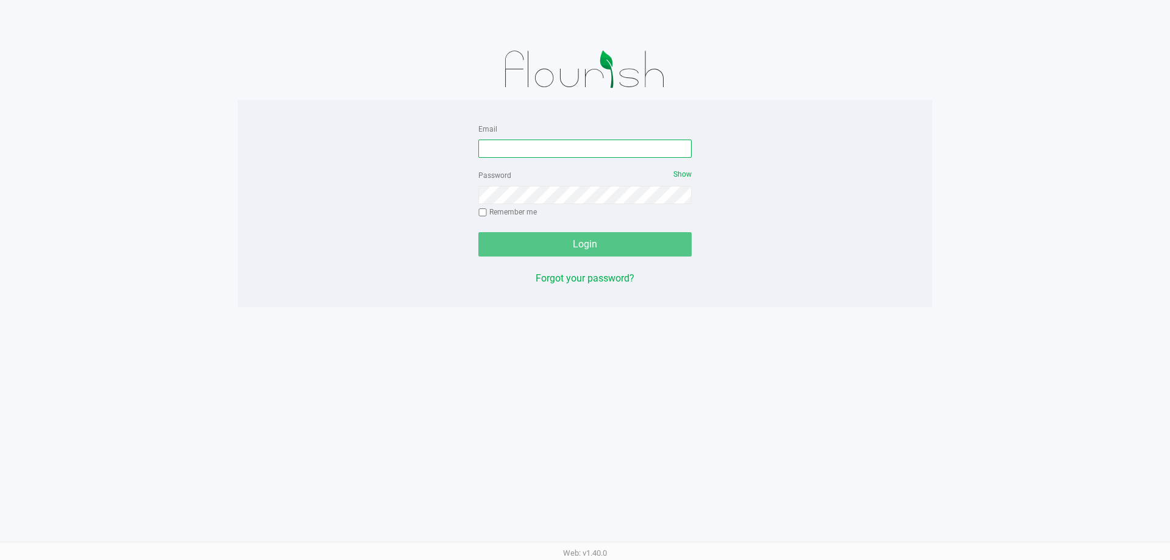
click at [531, 147] on input "Email" at bounding box center [584, 149] width 213 height 18
type input "aboscaino@Liveparallel.com"
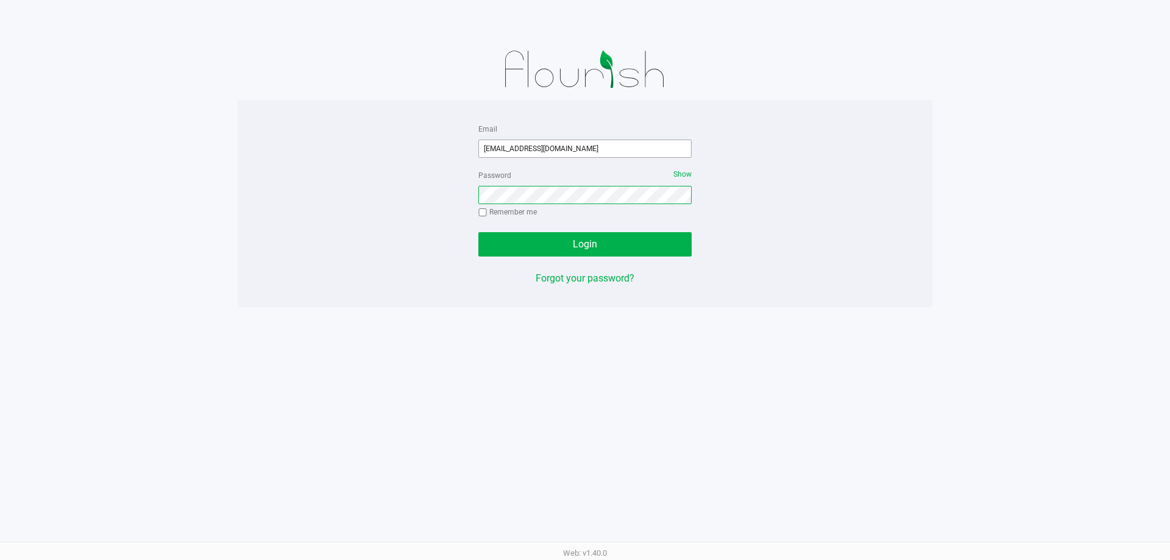
click at [478, 232] on button "Login" at bounding box center [584, 244] width 213 height 24
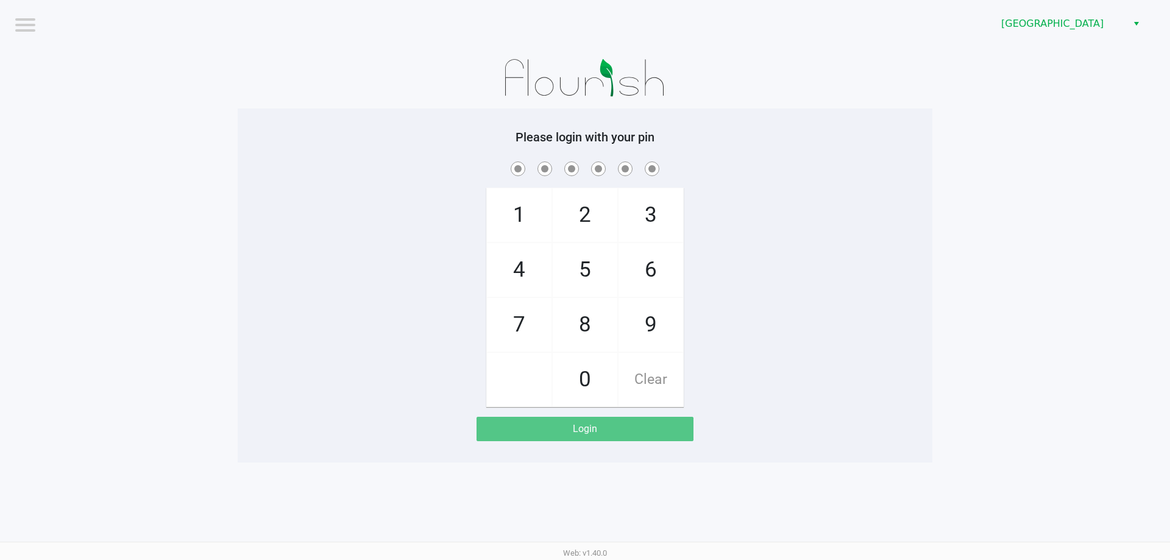
click at [361, 301] on div "1 4 7 2 5 8 0 3 6 9 Clear" at bounding box center [585, 283] width 695 height 248
click at [567, 280] on span "5" at bounding box center [585, 270] width 65 height 54
checkbox input "true"
click at [583, 276] on span "5" at bounding box center [585, 270] width 65 height 54
checkbox input "true"
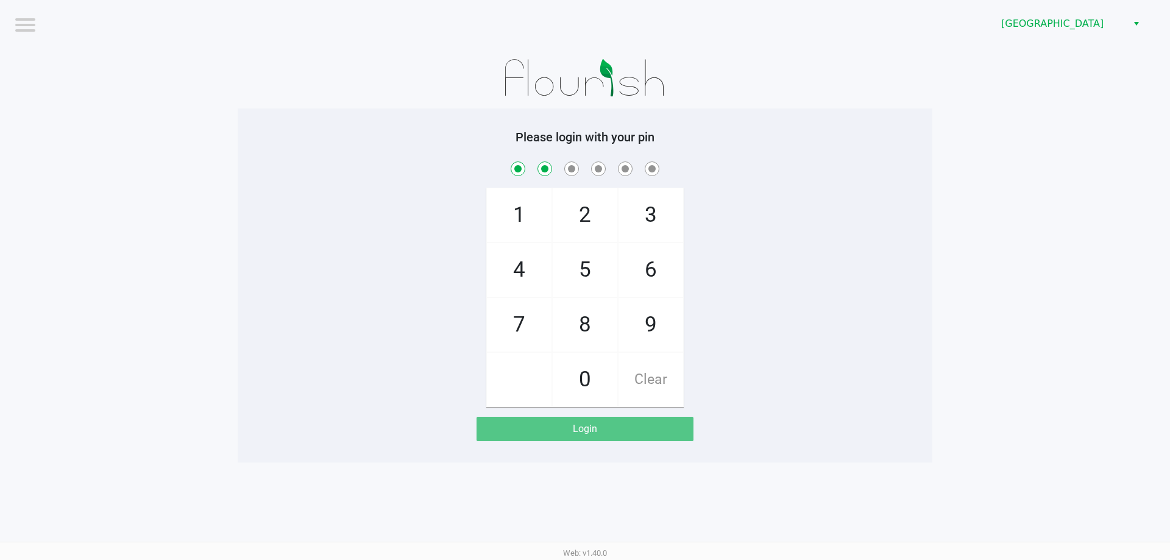
click at [583, 278] on span "6" at bounding box center [650, 270] width 65 height 54
checkbox input "true"
click at [518, 283] on span "4" at bounding box center [519, 270] width 65 height 54
checkbox input "true"
click at [583, 215] on span "2" at bounding box center [585, 215] width 65 height 54
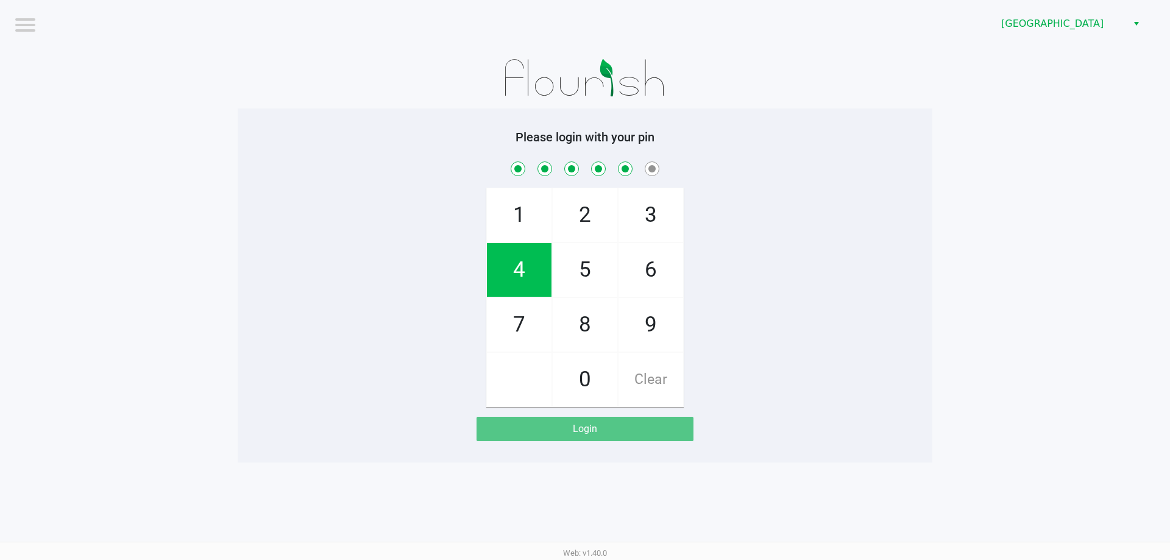
checkbox input "true"
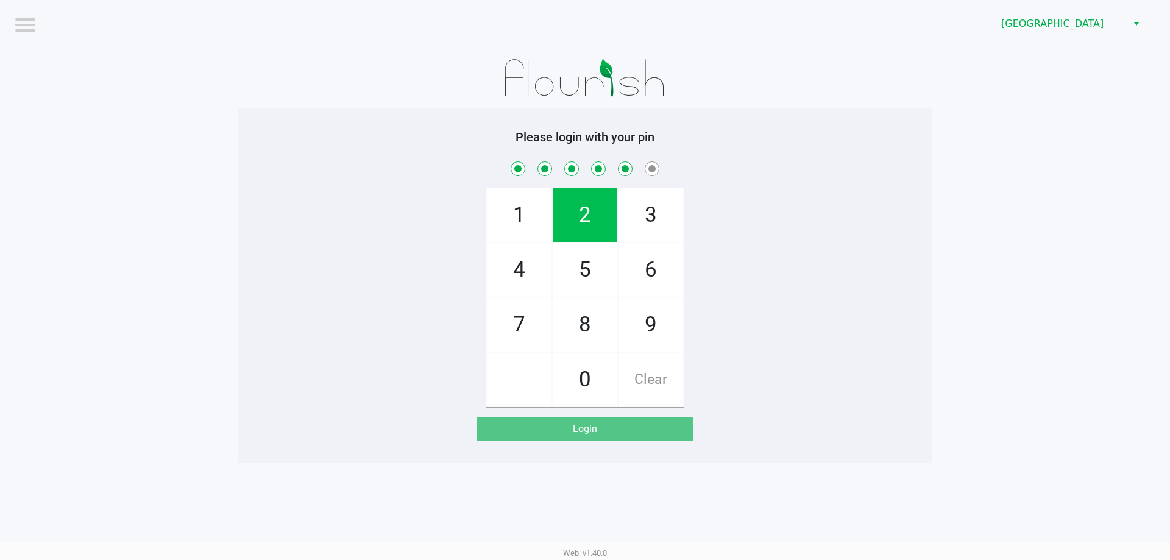
click at [583, 338] on span "9" at bounding box center [650, 325] width 65 height 54
checkbox input "true"
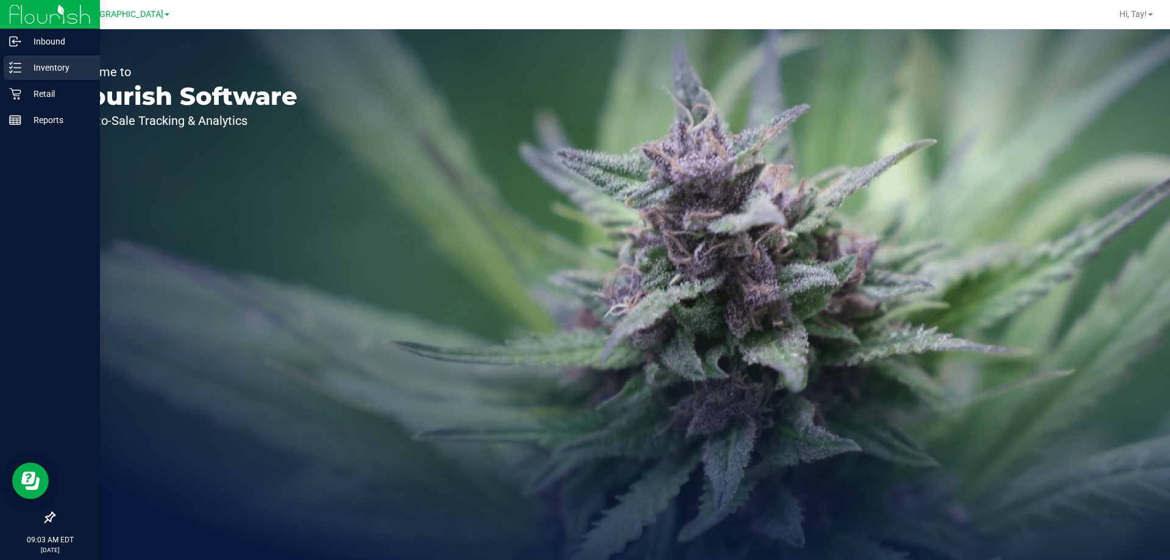
click at [18, 57] on div "Inventory" at bounding box center [52, 67] width 96 height 24
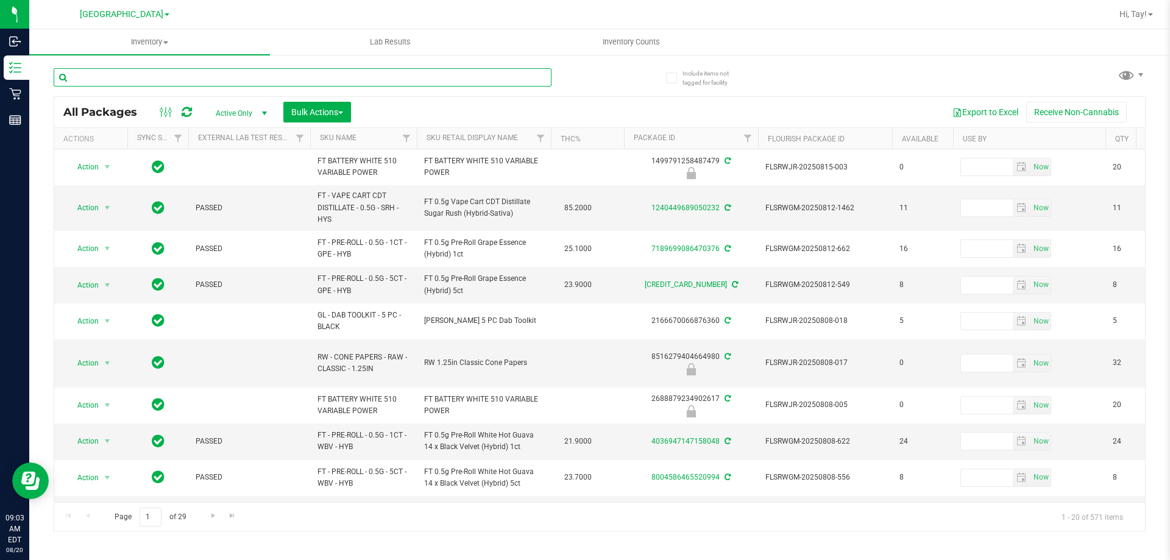
click at [146, 83] on input "text" at bounding box center [303, 77] width 498 height 18
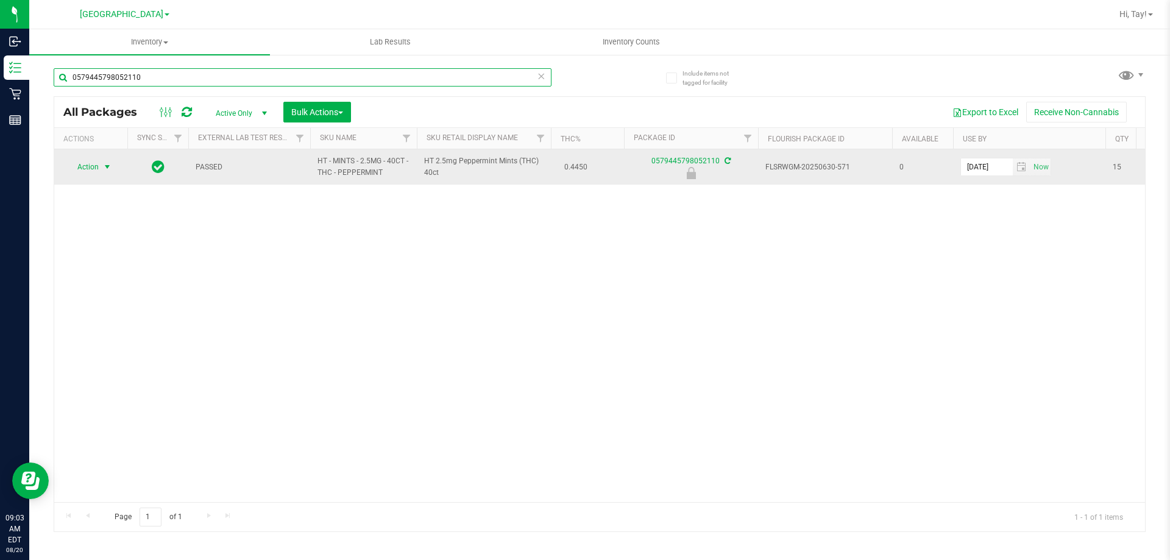
type input "0579445798052110"
click at [104, 165] on span "select" at bounding box center [107, 167] width 10 height 10
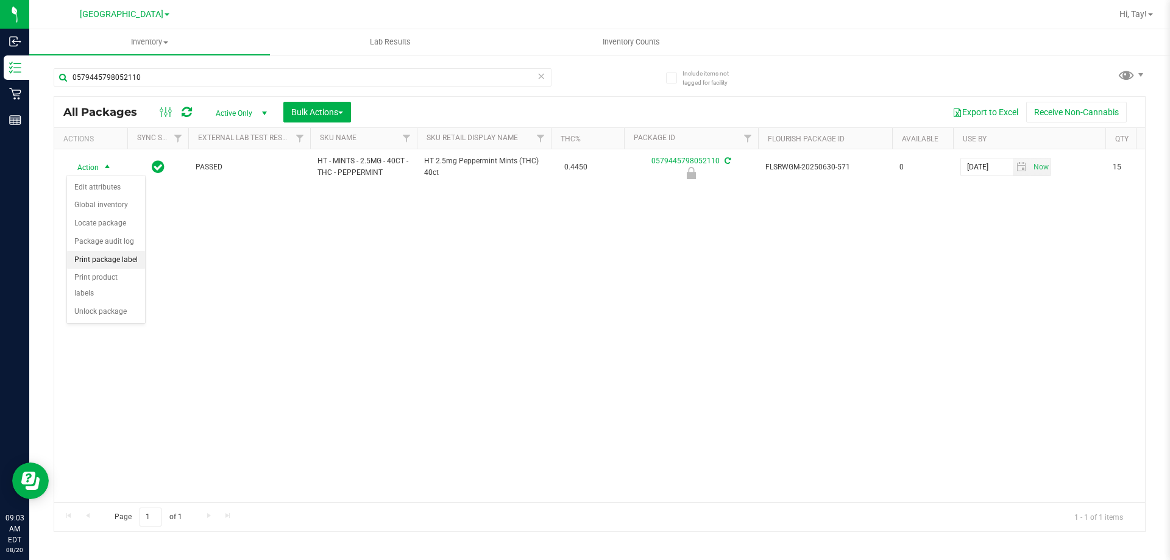
click at [118, 261] on li "Print package label" at bounding box center [106, 260] width 78 height 18
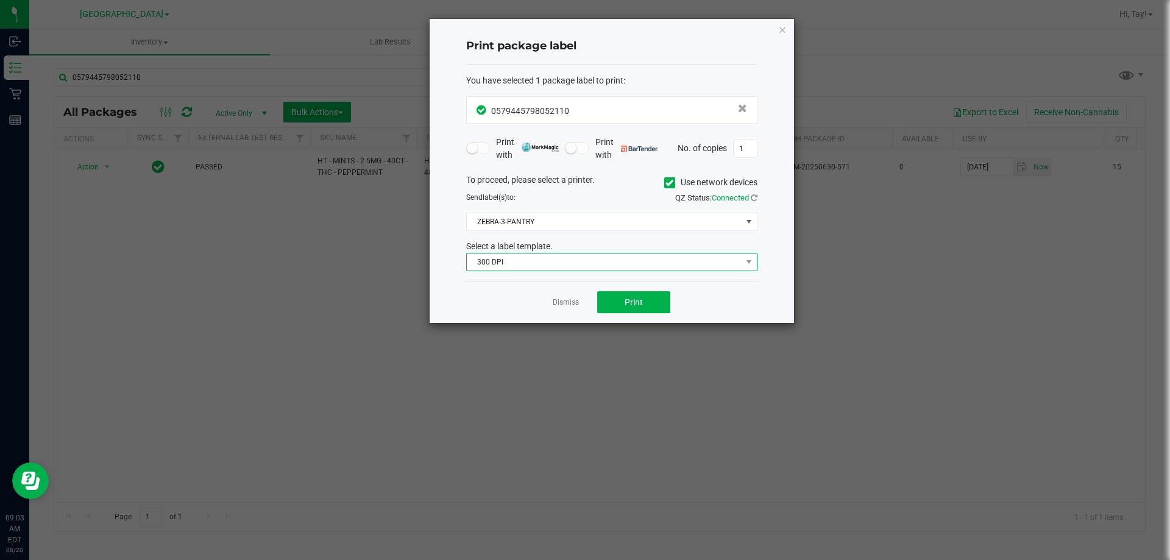
click at [589, 269] on span "300 DPI" at bounding box center [604, 261] width 275 height 17
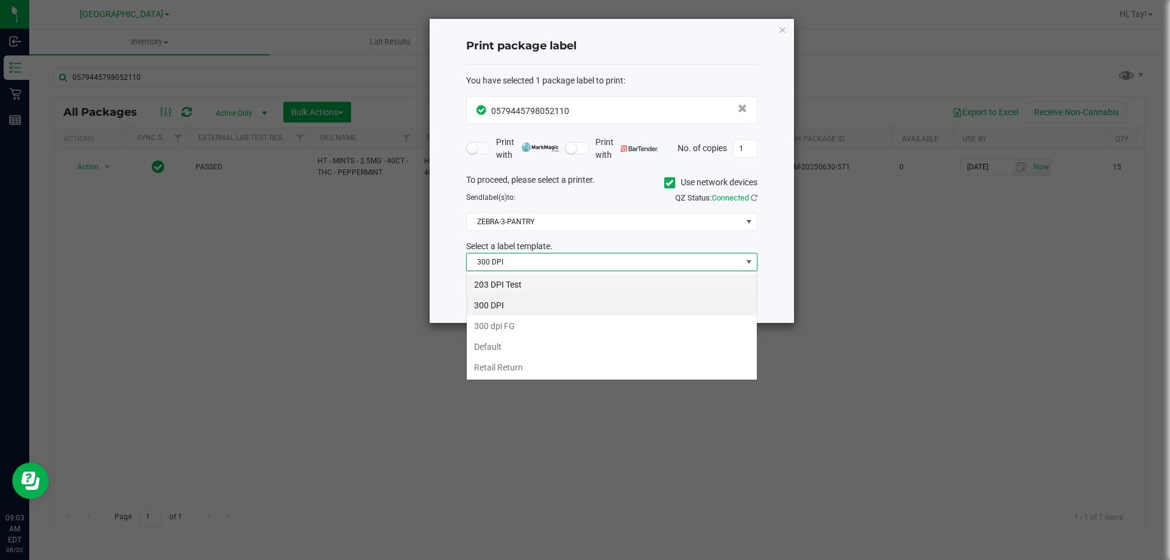
scroll to position [18, 291]
click at [530, 285] on li "203 DPI Test" at bounding box center [612, 284] width 290 height 21
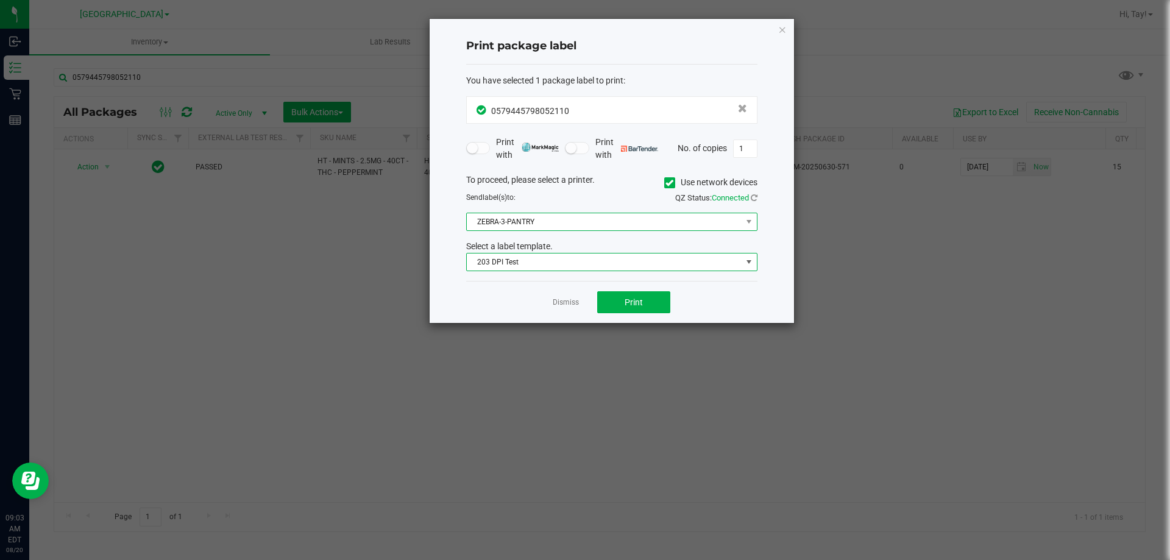
click at [554, 225] on span "ZEBRA-3-PANTRY" at bounding box center [604, 221] width 275 height 17
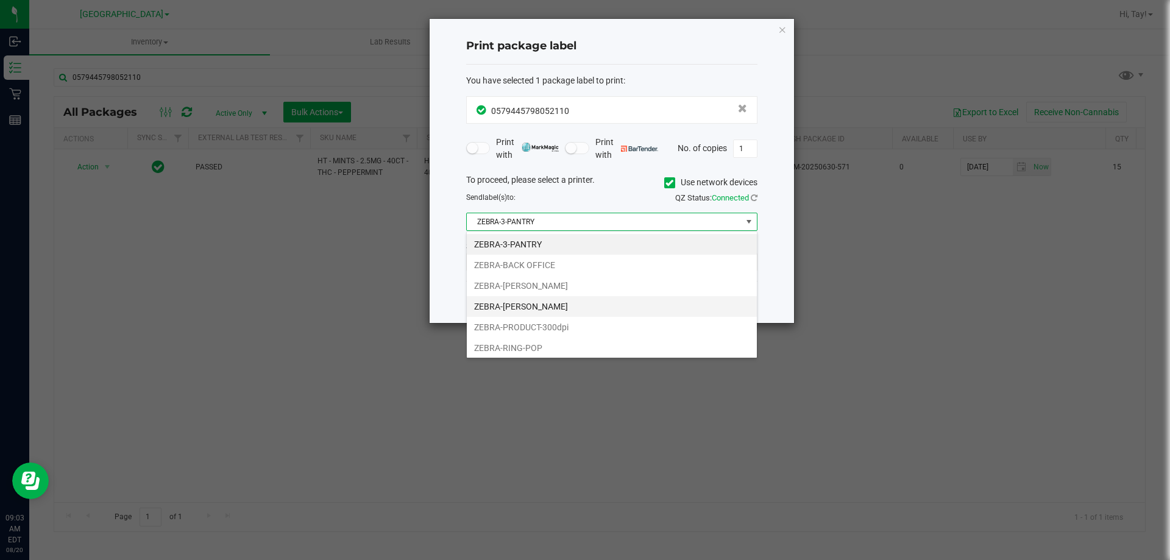
click at [558, 302] on li "ZEBRA-LIONEL-RICHIE" at bounding box center [612, 306] width 290 height 21
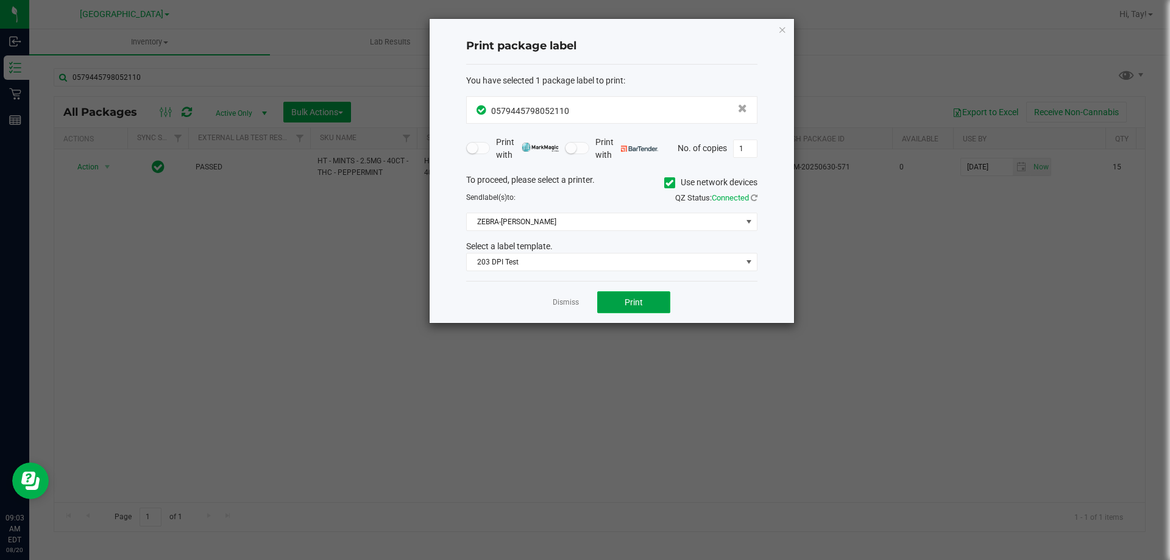
click at [635, 302] on span "Print" at bounding box center [634, 302] width 18 height 10
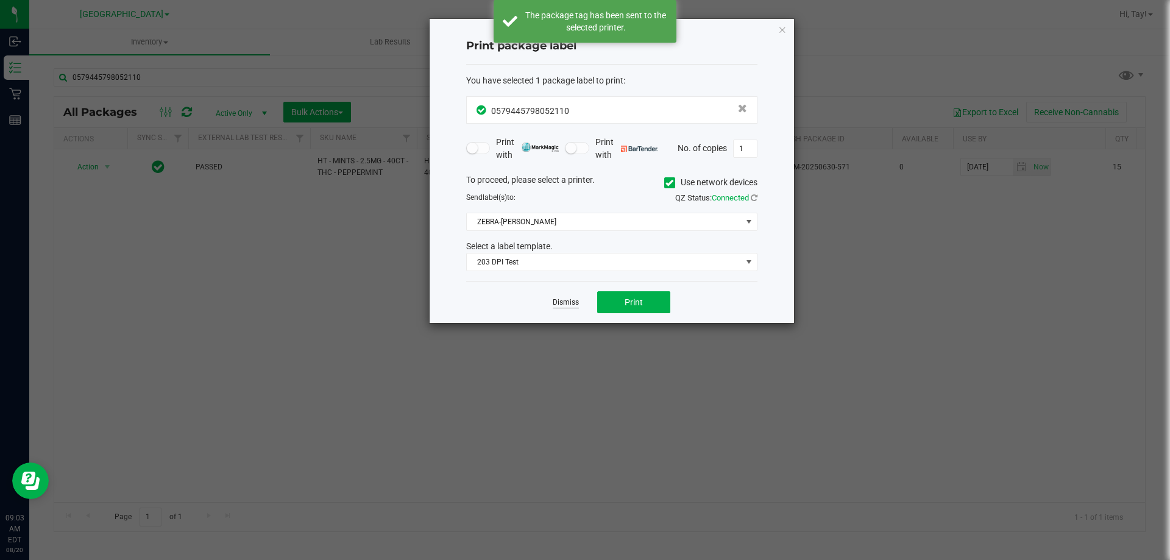
click at [575, 303] on link "Dismiss" at bounding box center [566, 302] width 26 height 10
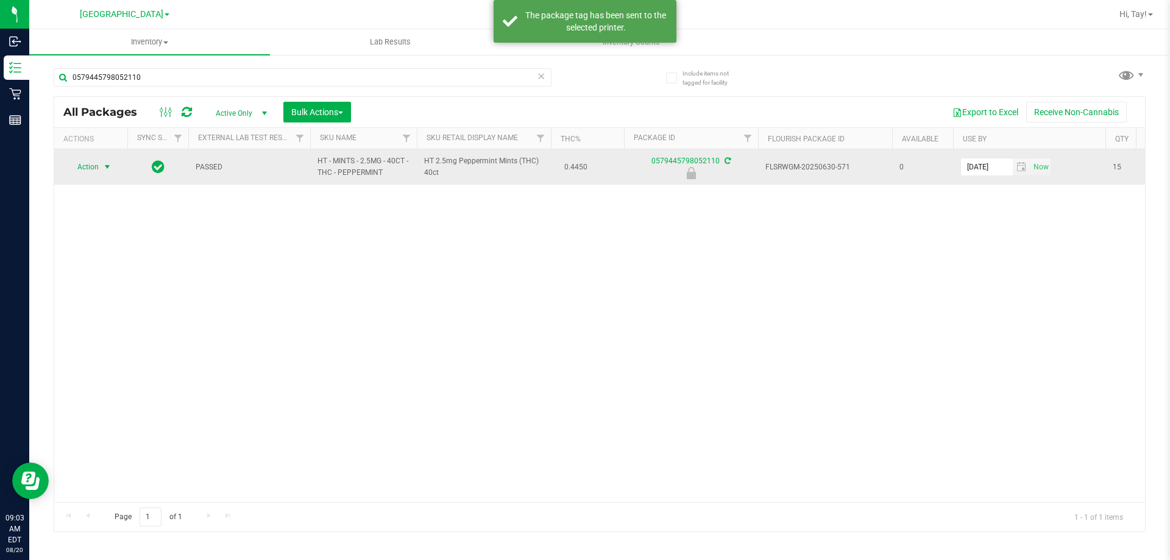
click at [94, 167] on span "Action" at bounding box center [82, 166] width 33 height 17
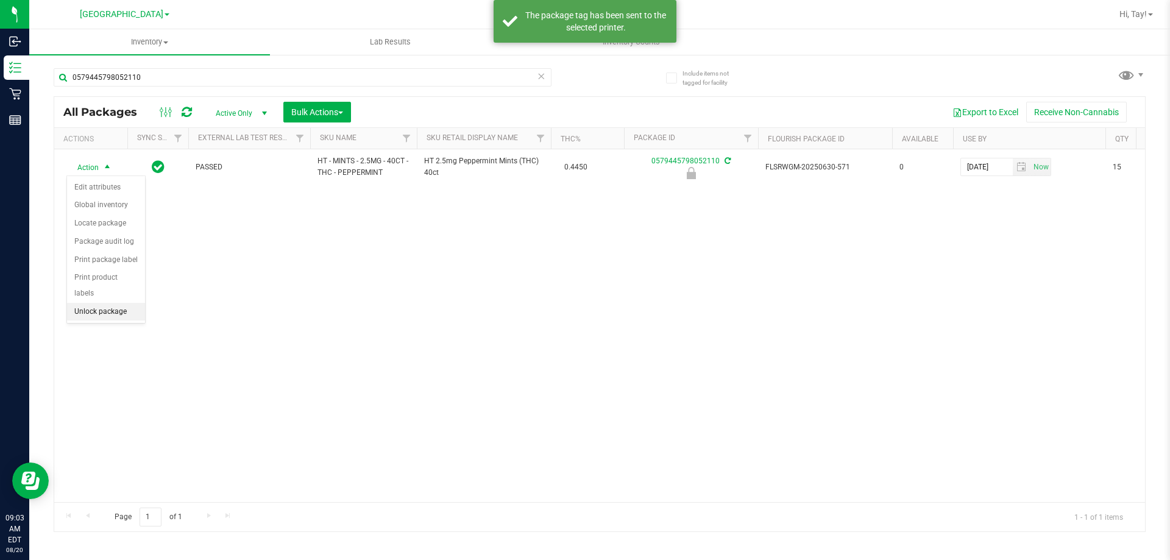
click at [112, 303] on li "Unlock package" at bounding box center [106, 312] width 78 height 18
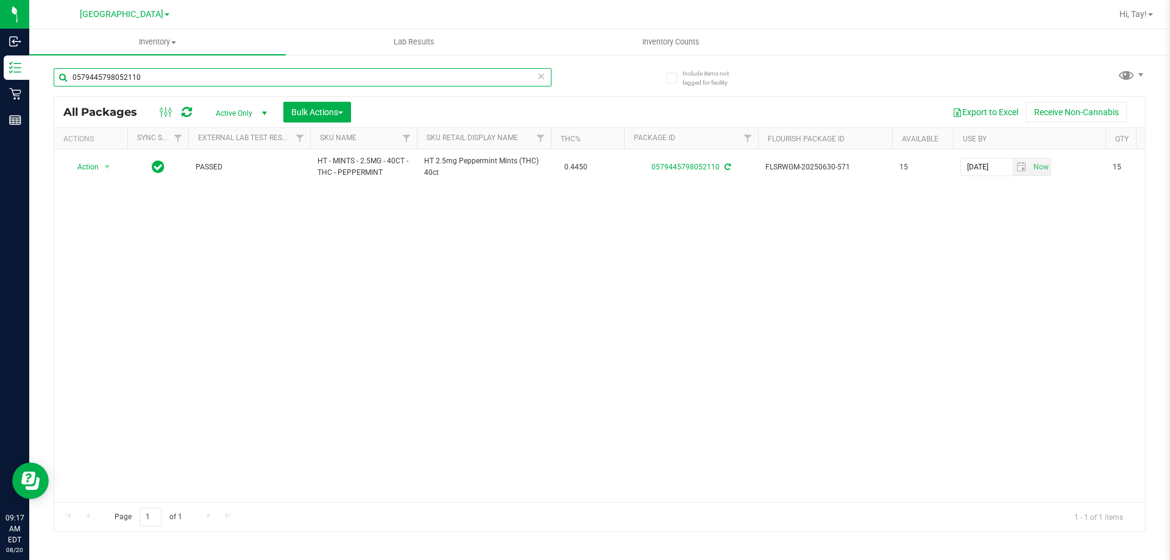
click at [266, 77] on input "0579445798052110" at bounding box center [303, 77] width 498 height 18
click at [266, 76] on input "0579445798052110" at bounding box center [303, 77] width 498 height 18
click at [248, 79] on input "0579445798052110" at bounding box center [303, 77] width 498 height 18
click at [257, 79] on input "0579445798052110" at bounding box center [303, 77] width 498 height 18
click at [242, 77] on input "0579445798052110" at bounding box center [303, 77] width 498 height 18
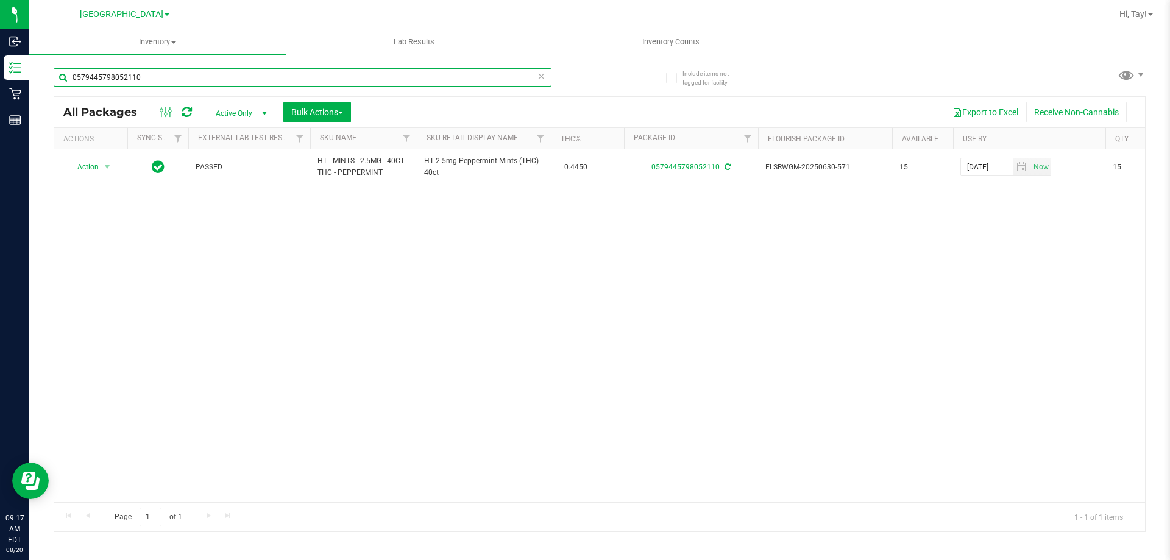
click at [228, 79] on input "0579445798052110" at bounding box center [303, 77] width 498 height 18
click at [223, 78] on input "0579445798052110" at bounding box center [303, 77] width 498 height 18
click at [224, 77] on input "0579445798052110" at bounding box center [303, 77] width 498 height 18
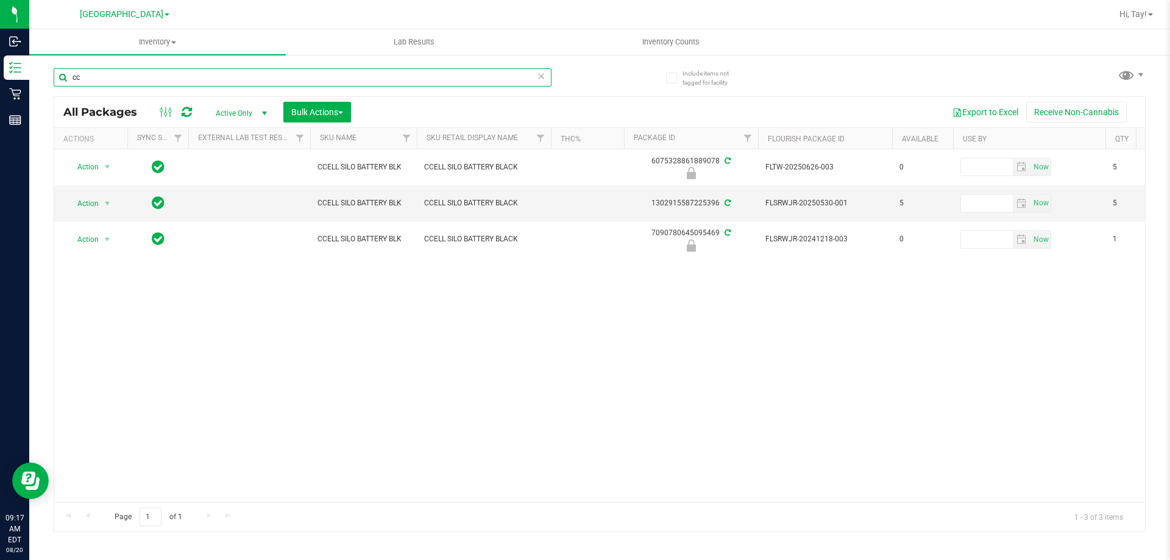
type input "c"
type input "paper"
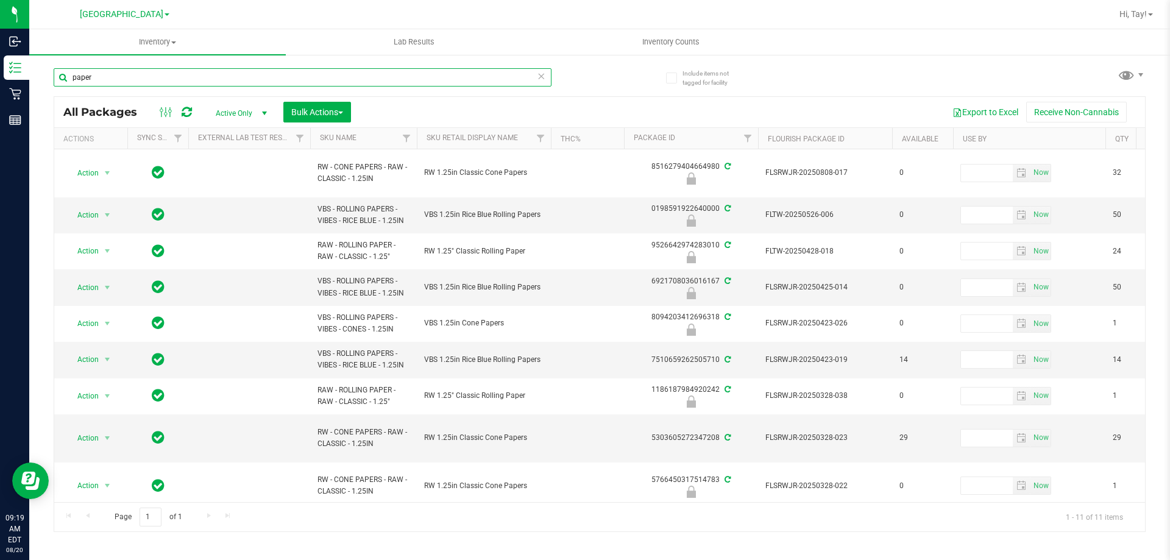
click at [276, 73] on input "paper" at bounding box center [303, 77] width 498 height 18
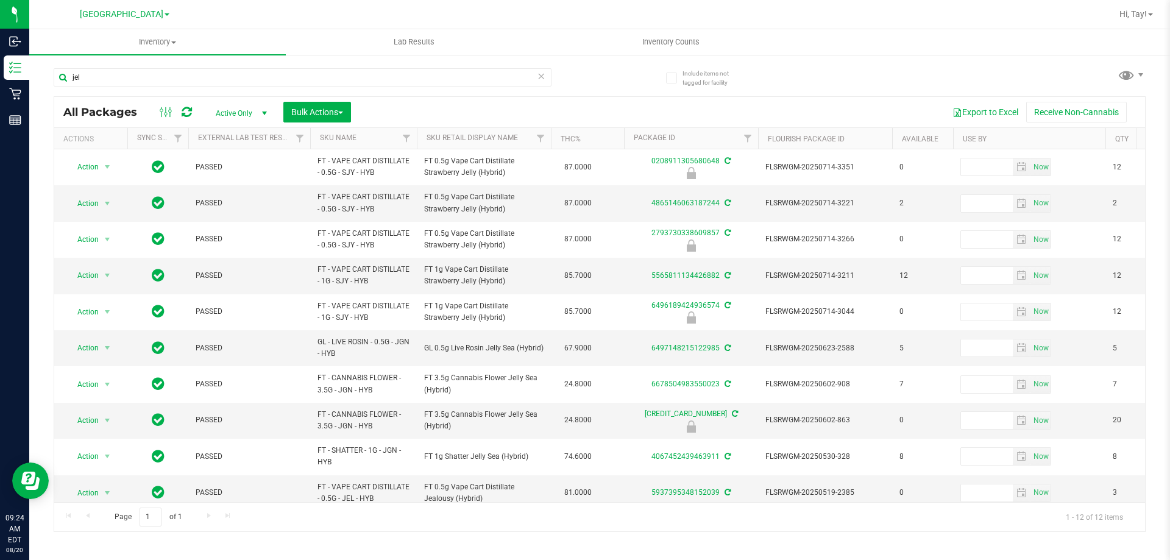
click at [523, 138] on th "Sku Retail Display Name" at bounding box center [484, 138] width 134 height 21
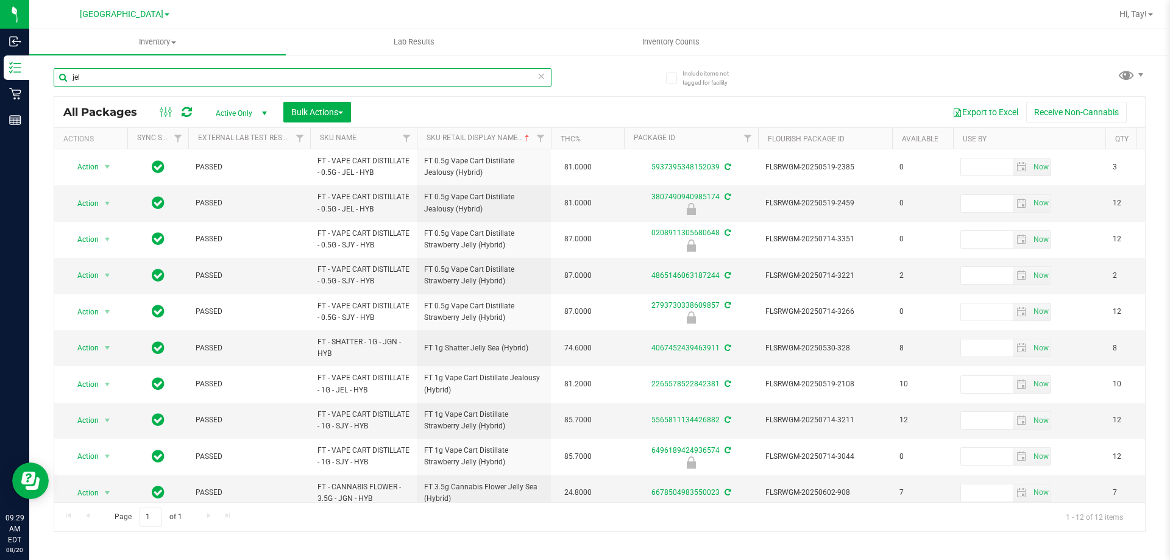
click at [222, 79] on input "jel" at bounding box center [303, 77] width 498 height 18
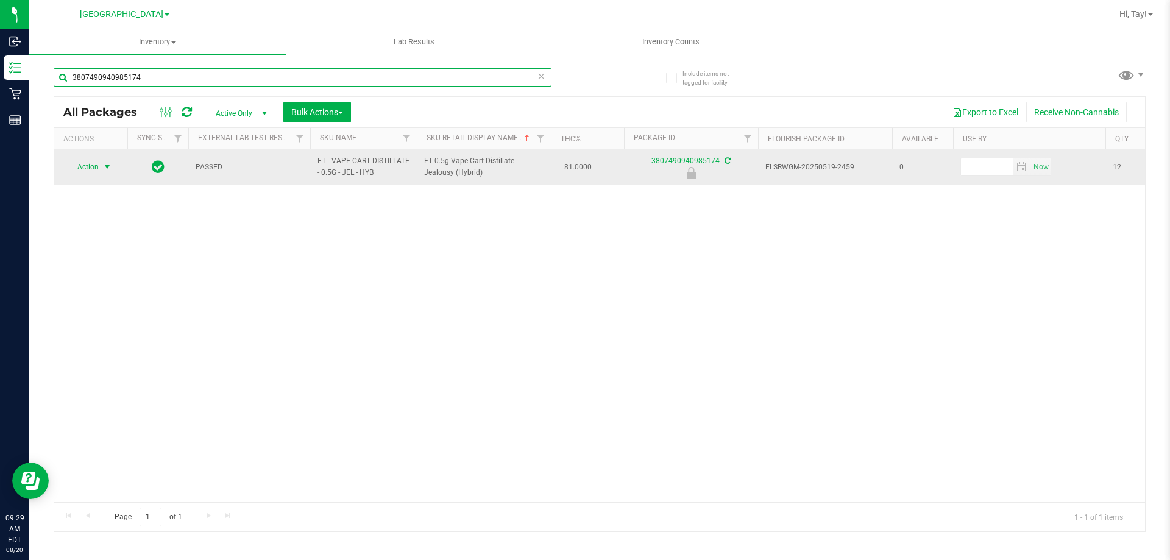
type input "3807490940985174"
click at [94, 163] on span "Action" at bounding box center [82, 166] width 33 height 17
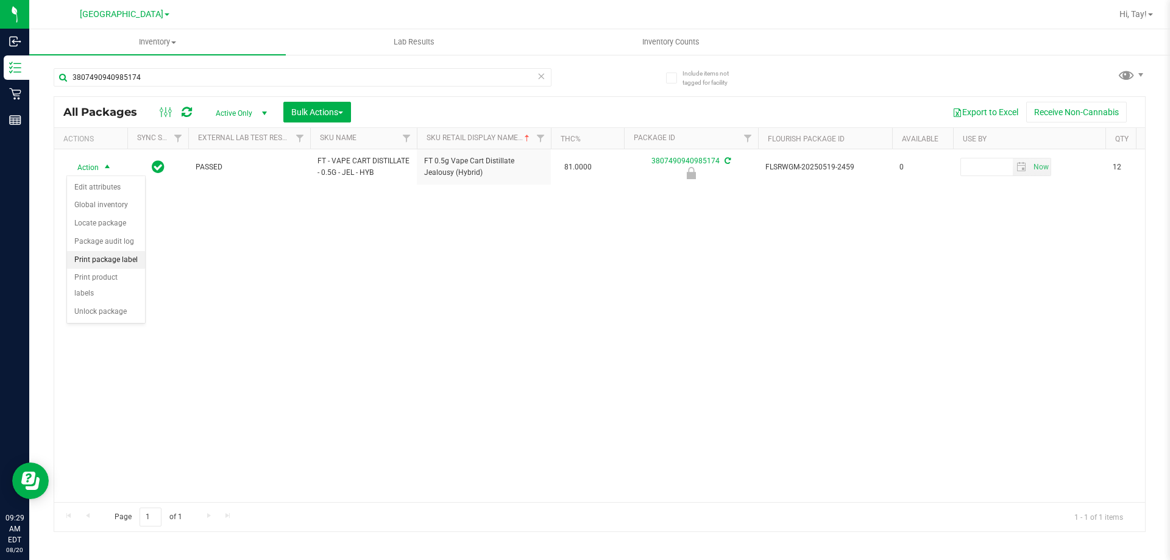
click at [104, 257] on li "Print package label" at bounding box center [106, 260] width 78 height 18
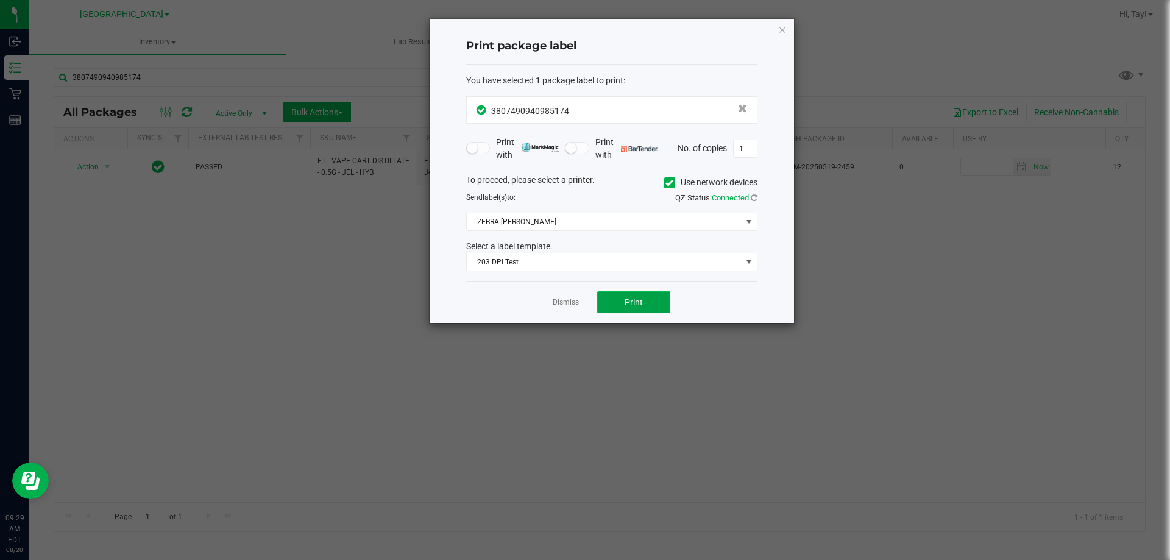
click at [618, 301] on button "Print" at bounding box center [633, 302] width 73 height 22
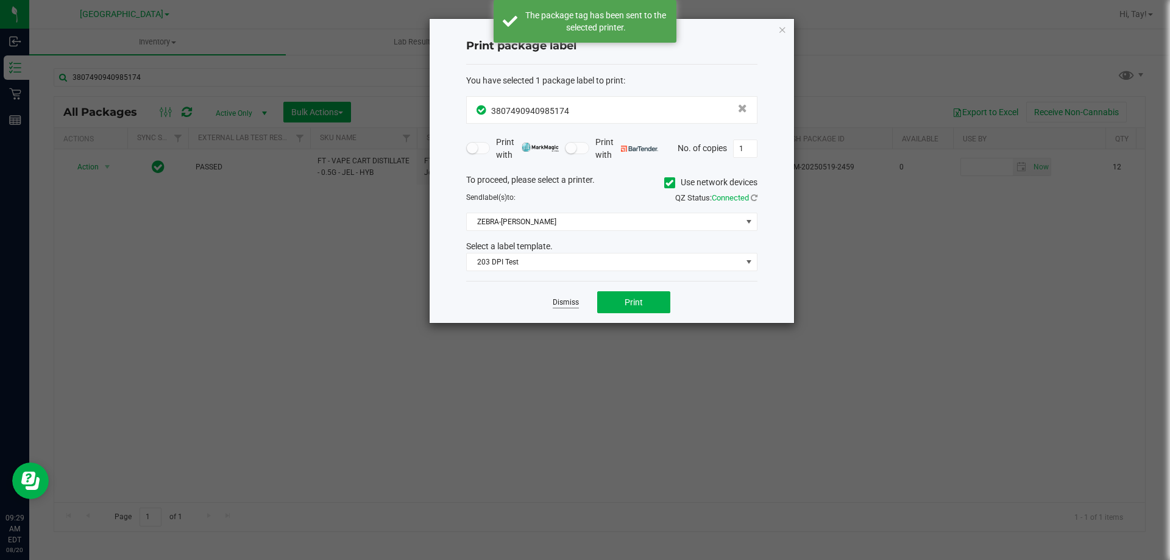
click at [573, 306] on link "Dismiss" at bounding box center [566, 302] width 26 height 10
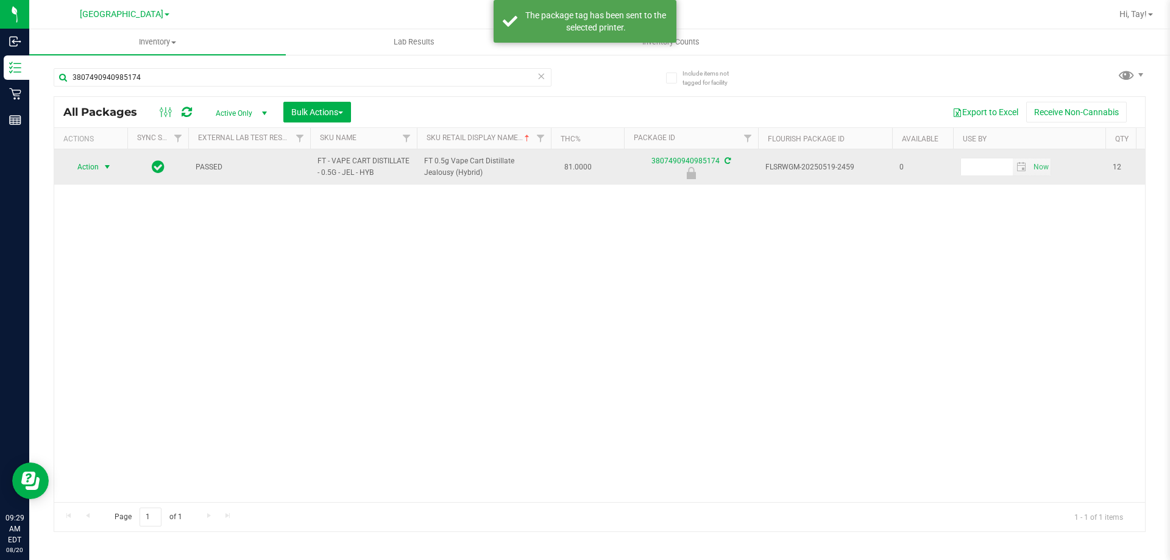
click at [103, 169] on span "select" at bounding box center [107, 167] width 10 height 10
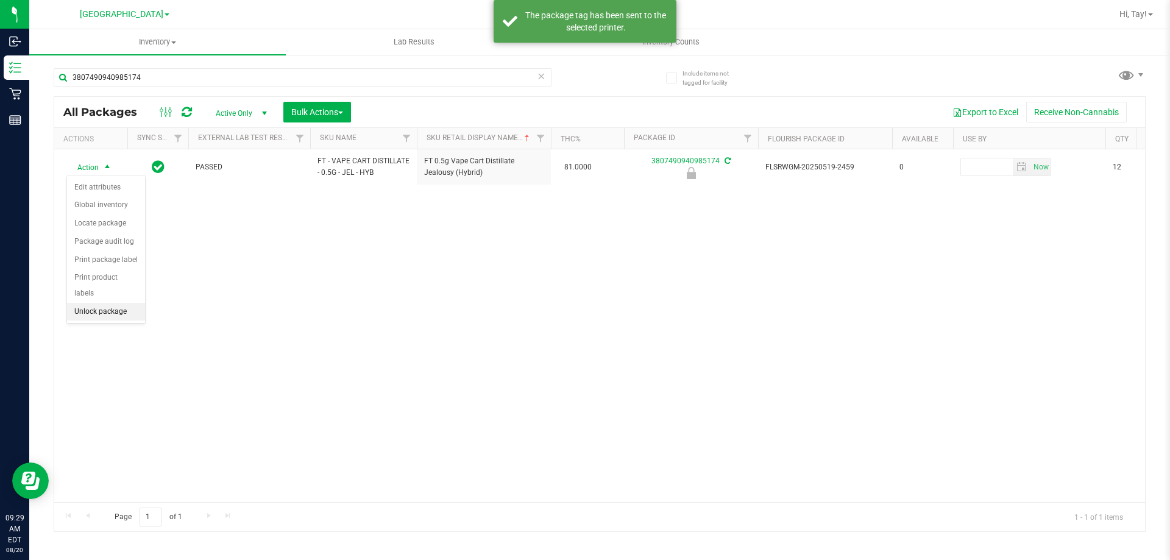
click at [125, 305] on li "Unlock package" at bounding box center [106, 312] width 78 height 18
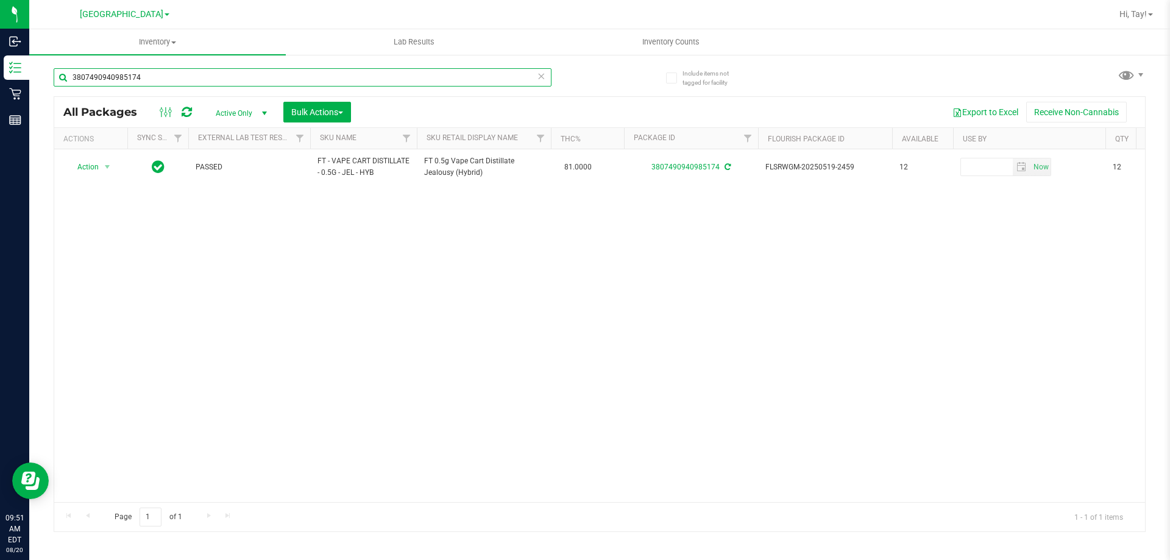
click at [215, 84] on input "3807490940985174" at bounding box center [303, 77] width 498 height 18
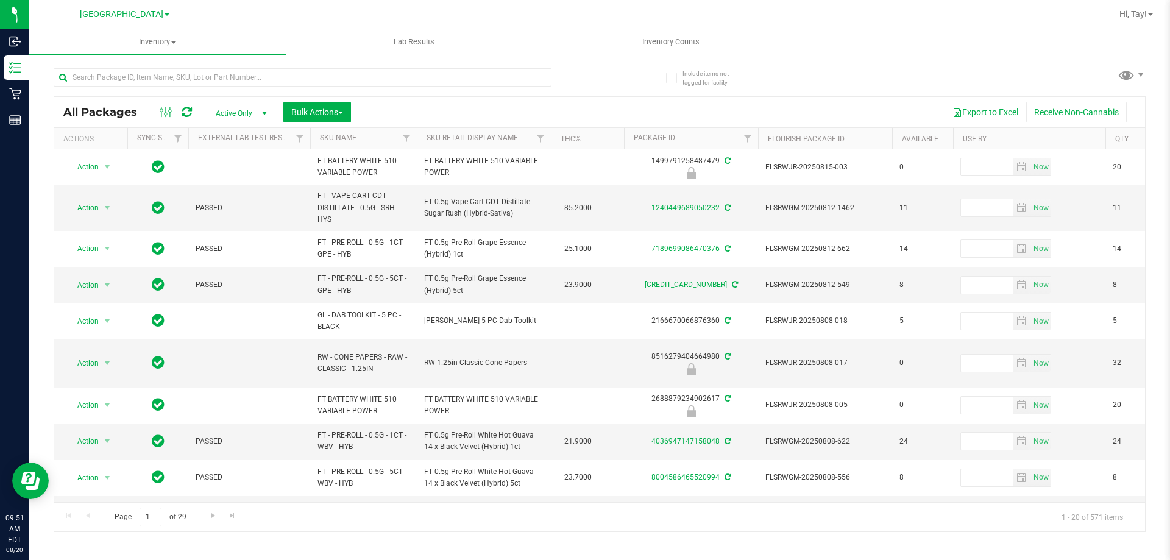
click at [499, 116] on div "Export to Excel Receive Non-Cannabis" at bounding box center [748, 112] width 776 height 21
click at [219, 71] on input "text" at bounding box center [303, 77] width 498 height 18
type input "pepper"
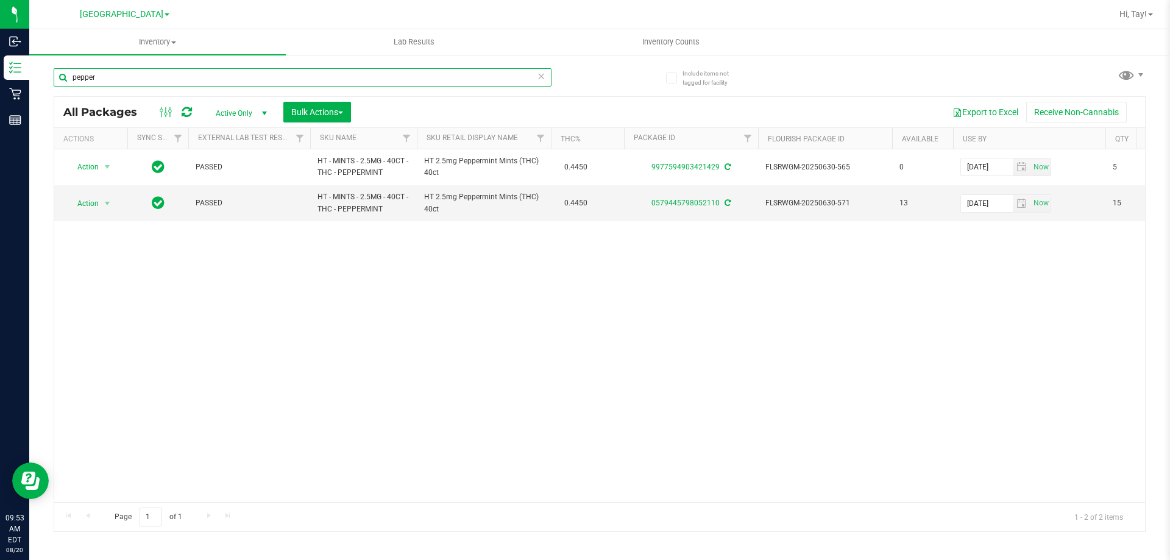
click at [267, 78] on input "pepper" at bounding box center [303, 77] width 498 height 18
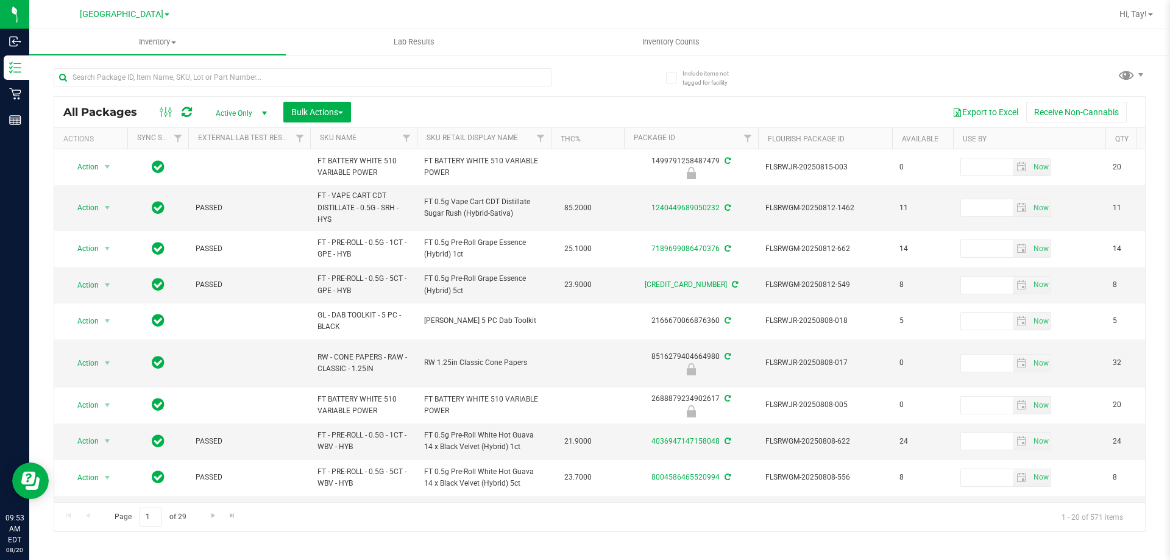
click at [574, 104] on div "Export to Excel Receive Non-Cannabis" at bounding box center [748, 112] width 776 height 21
click at [378, 72] on input "text" at bounding box center [303, 77] width 498 height 18
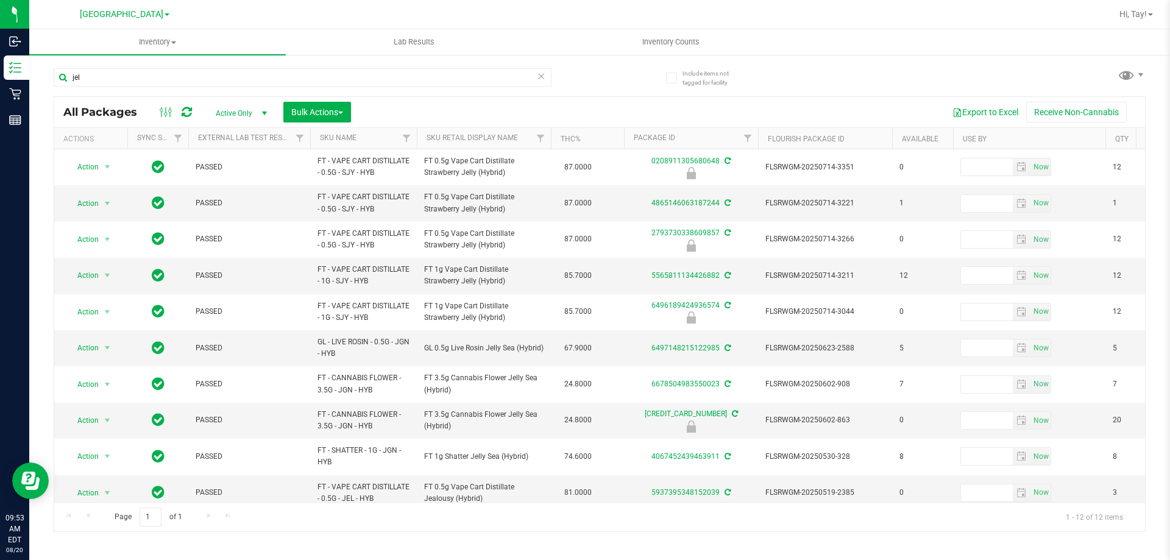
click at [518, 144] on th "Sku Retail Display Name" at bounding box center [484, 138] width 134 height 21
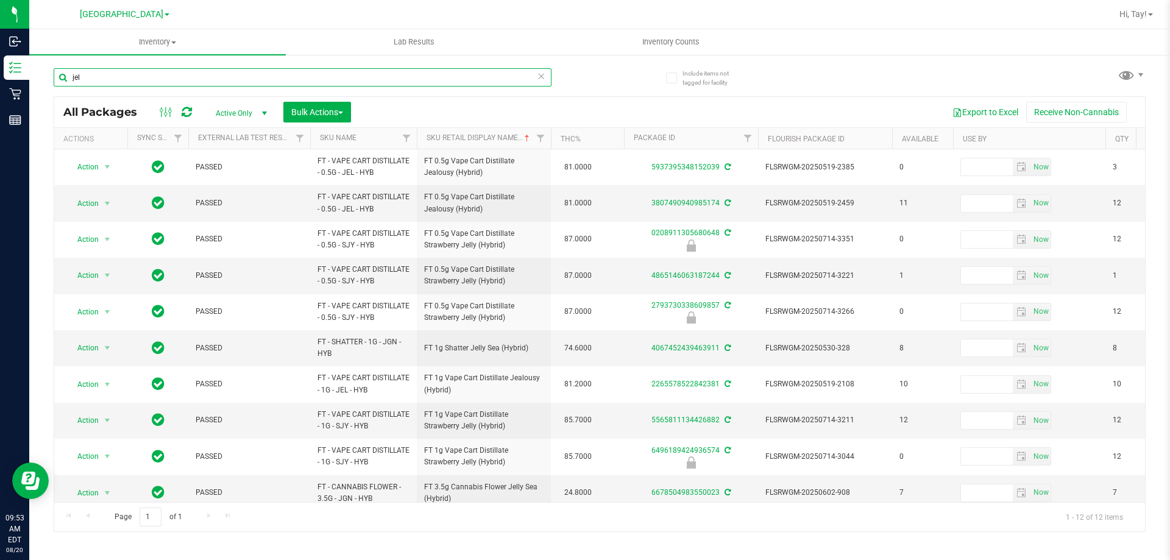
click at [381, 85] on input "jel" at bounding box center [303, 77] width 498 height 18
click at [378, 85] on input "jel" at bounding box center [303, 77] width 498 height 18
type input "j"
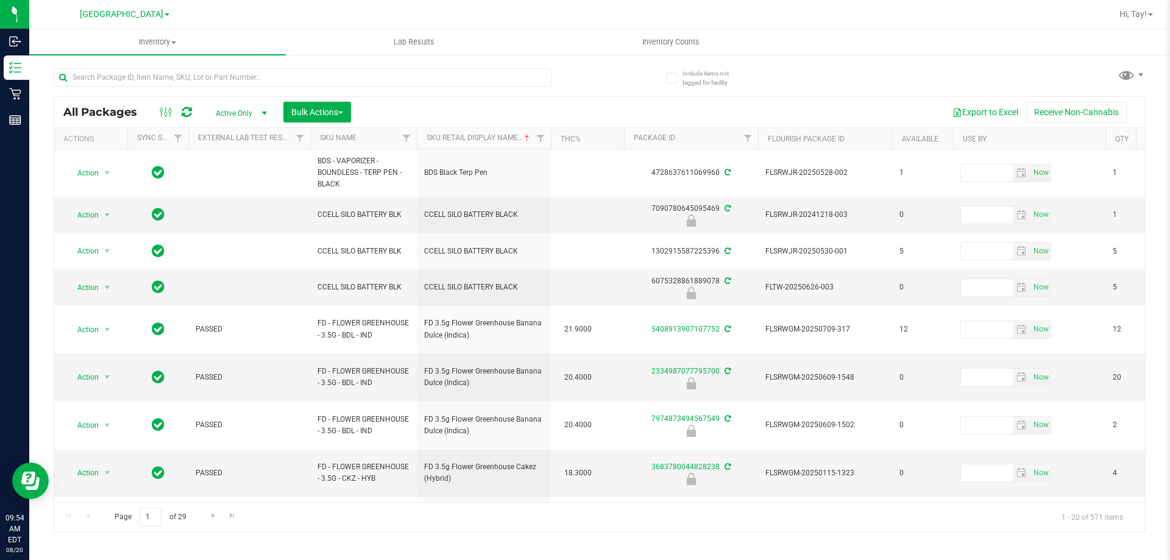
click at [502, 124] on div "All Packages Active Only Active Only Lab Samples Locked All External Internal B…" at bounding box center [599, 112] width 1091 height 30
